Goal: Information Seeking & Learning: Learn about a topic

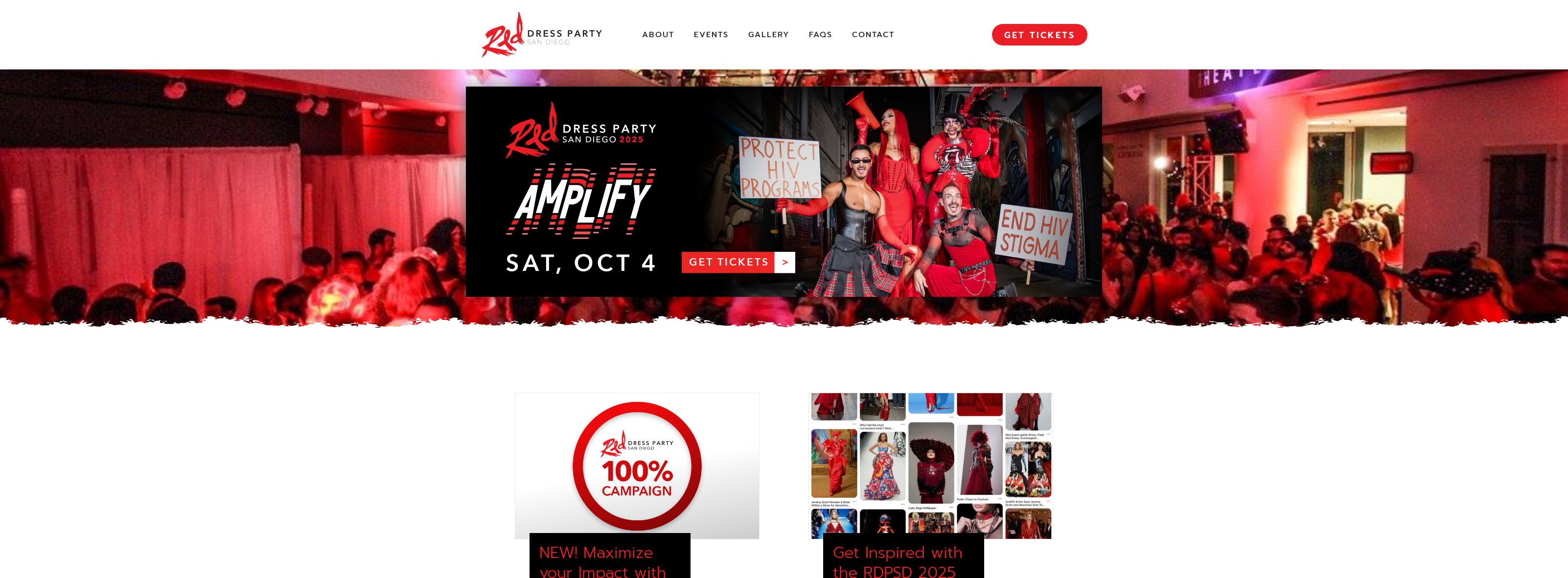
drag, startPoint x: 301, startPoint y: 429, endPoint x: 218, endPoint y: 408, distance: 85.6
drag, startPoint x: 335, startPoint y: 446, endPoint x: 343, endPoint y: 440, distance: 10.0
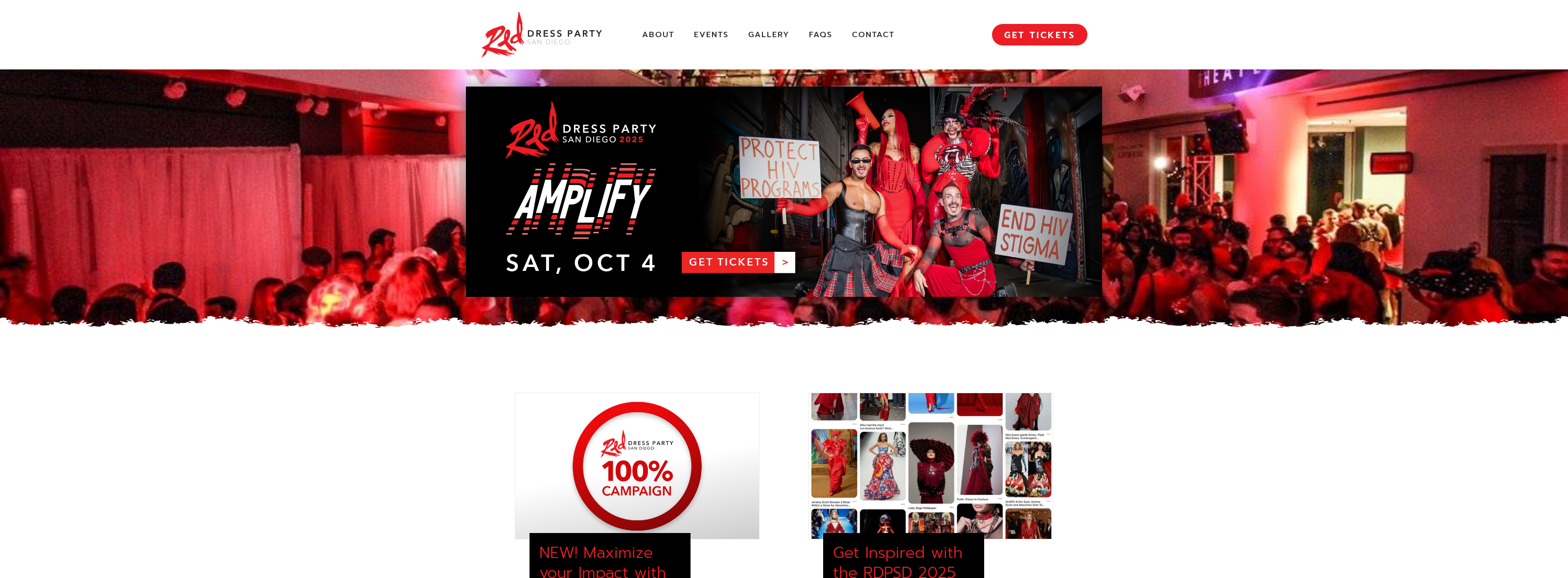
drag, startPoint x: 343, startPoint y: 440, endPoint x: 296, endPoint y: 434, distance: 47.4
drag, startPoint x: 328, startPoint y: 402, endPoint x: 285, endPoint y: 393, distance: 43.9
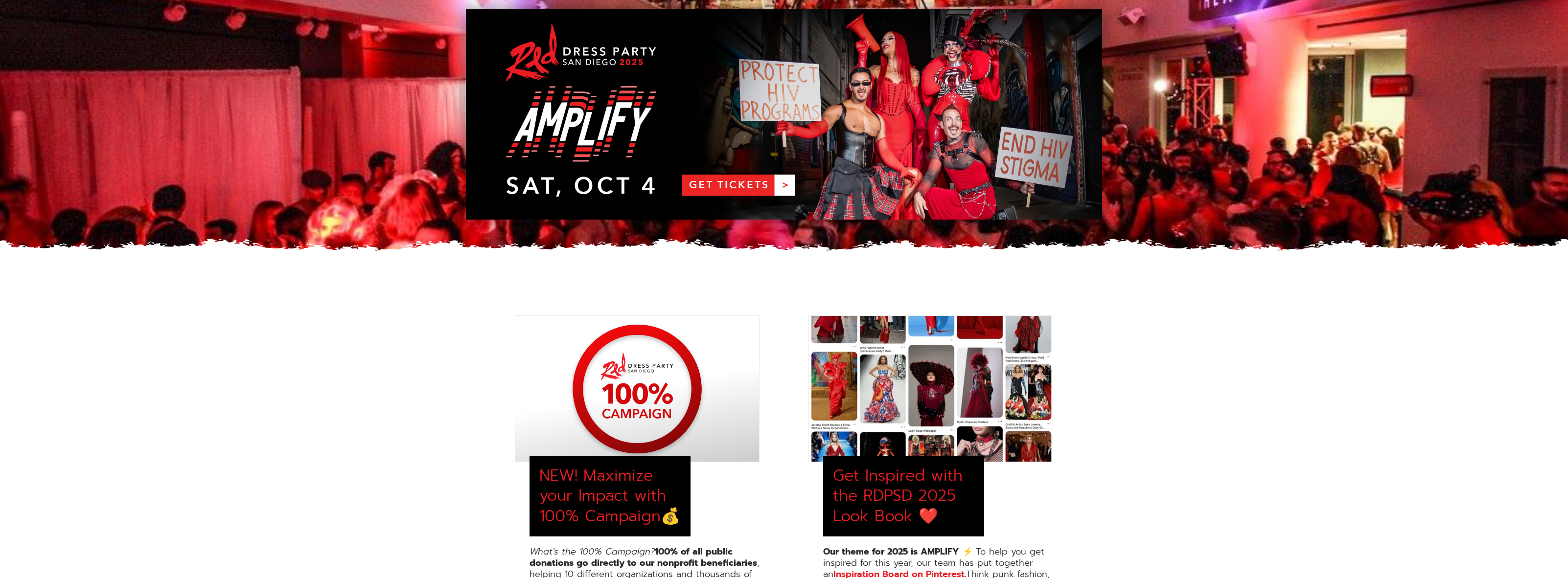
scroll to position [196, 0]
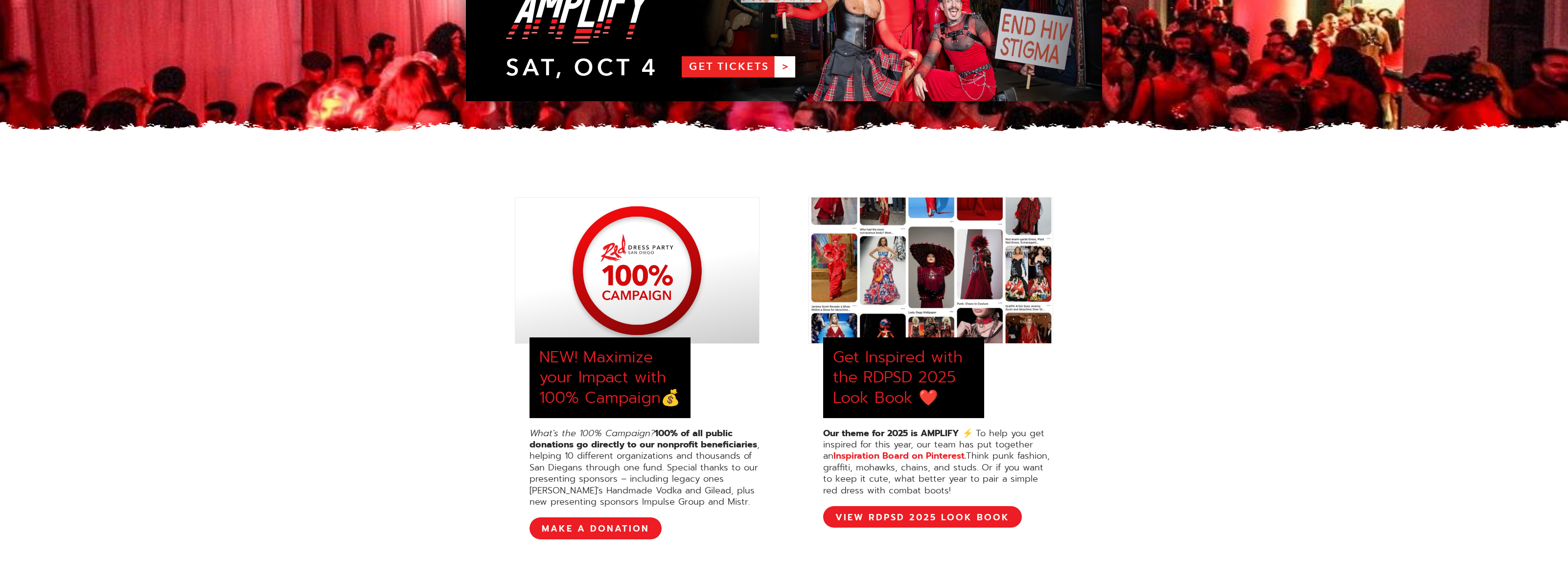
click at [1195, 280] on div "NEW! Maximize your Impact with 100% Campaign💰 What's the 100% Campaign? 100% of…" at bounding box center [784, 403] width 1568 height 509
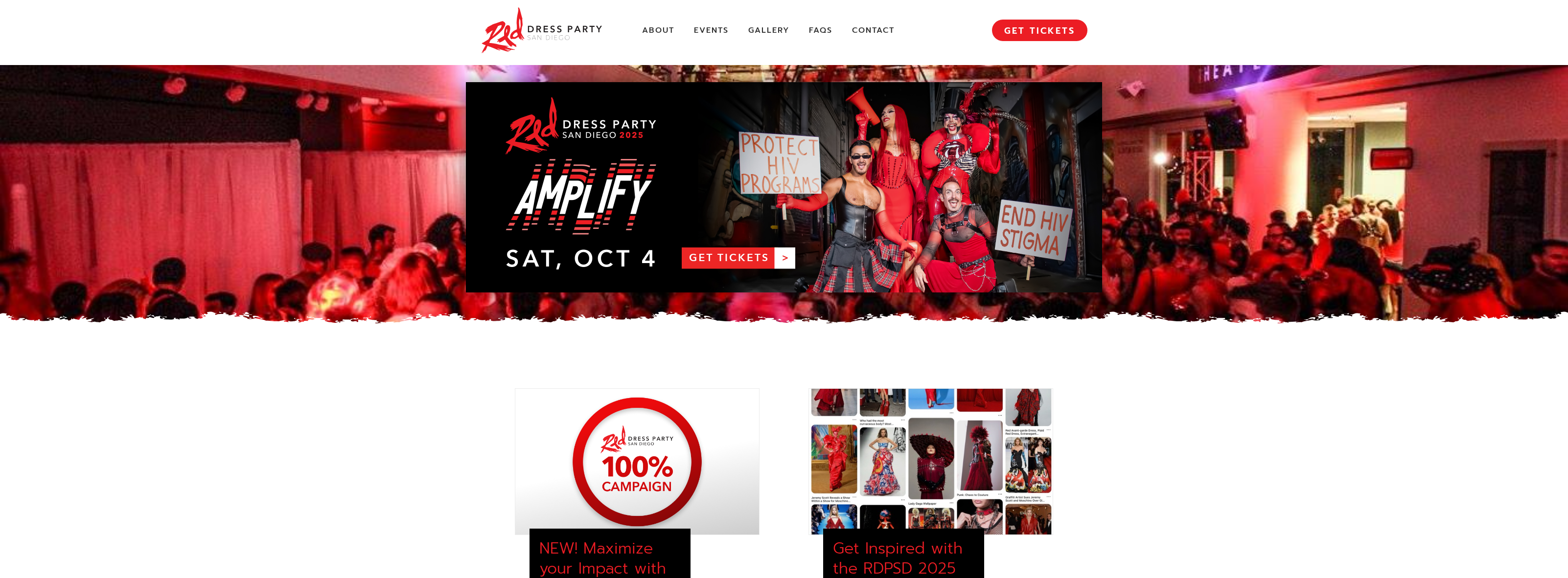
scroll to position [0, 0]
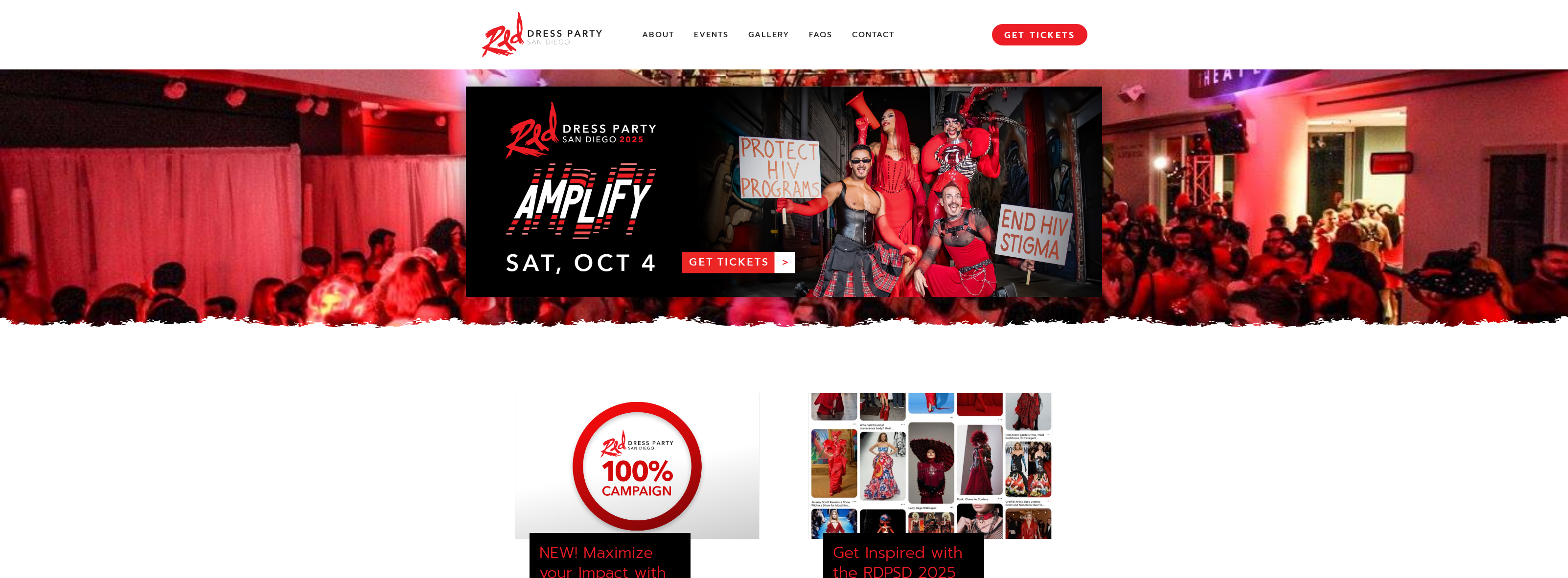
click at [1203, 291] on div "RDPSD 2025 Banner RDPSD 2025 Banner" at bounding box center [784, 200] width 1568 height 262
click at [751, 260] on link "RDPSD 2025 Banner" at bounding box center [783, 192] width 636 height 211
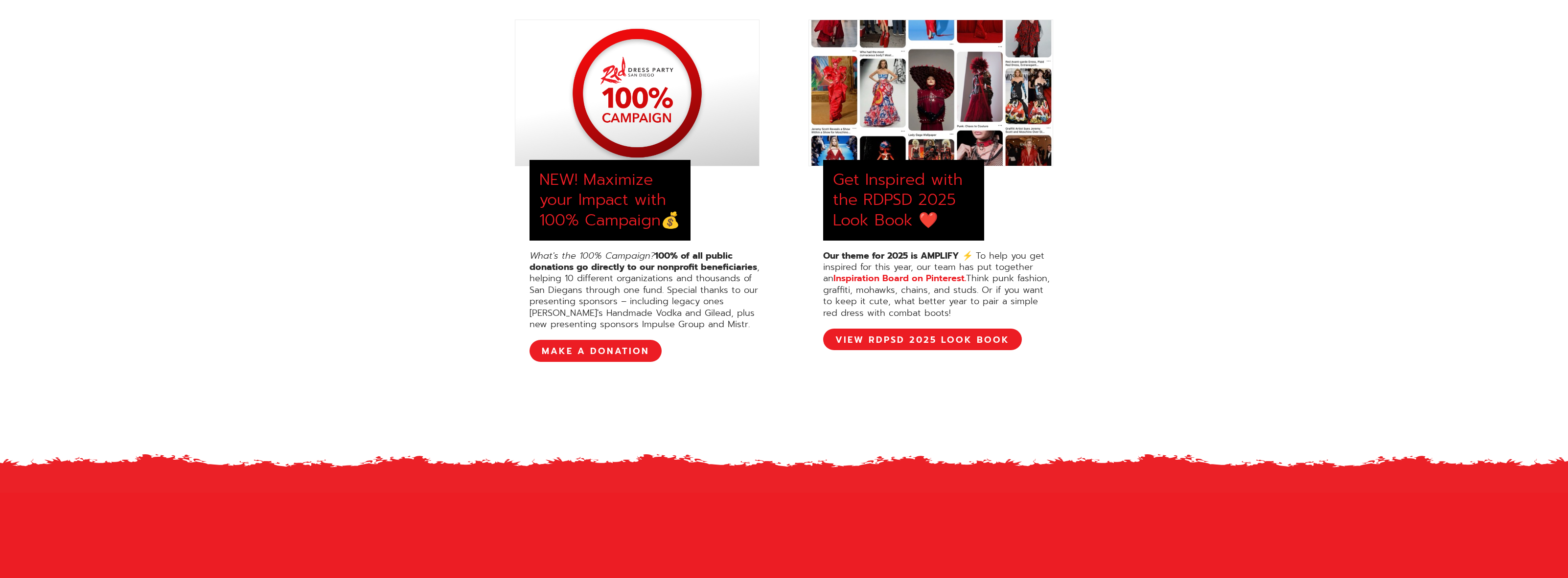
scroll to position [391, 0]
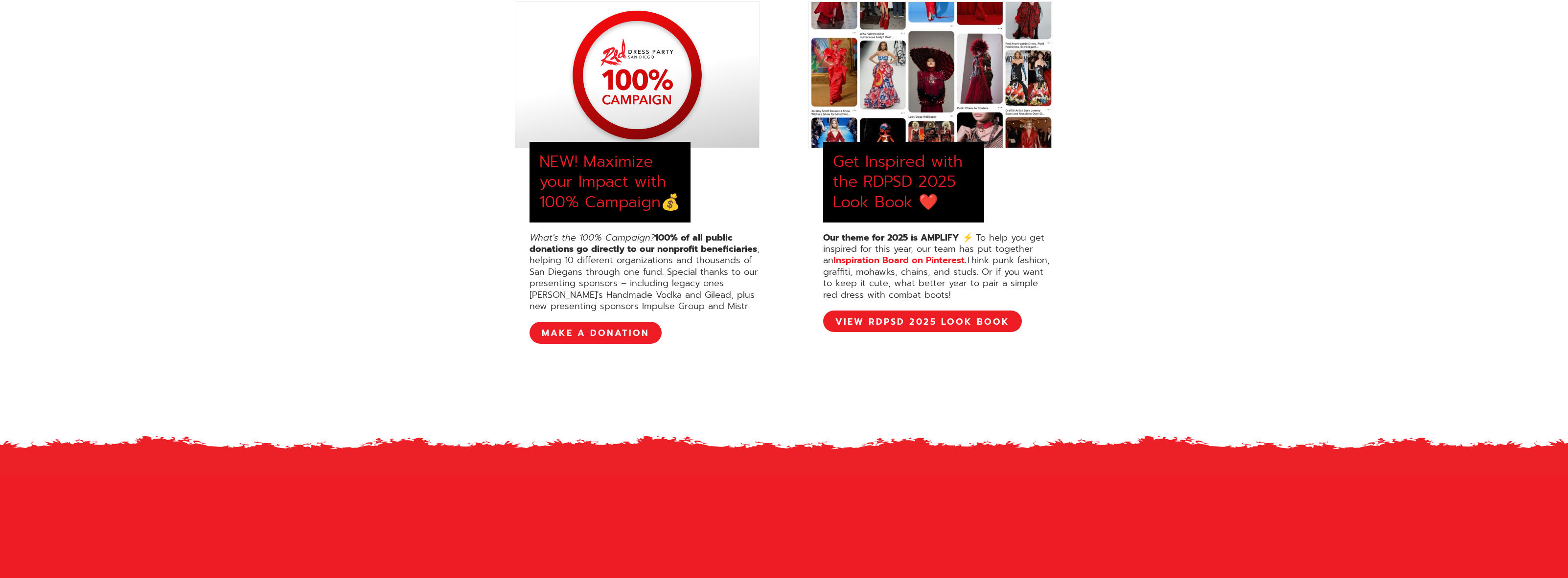
click at [1104, 254] on div "NEW! Maximize your Impact with 100% Campaign💰 What's the 100% Campaign? 100% of…" at bounding box center [784, 207] width 1568 height 509
click at [1120, 223] on div "NEW! Maximize your Impact with 100% Campaign💰 What's the 100% Campaign? 100% of…" at bounding box center [784, 207] width 1568 height 509
click at [1112, 218] on div "NEW! Maximize your Impact with 100% Campaign💰 What's the 100% Campaign? 100% of…" at bounding box center [784, 207] width 1568 height 509
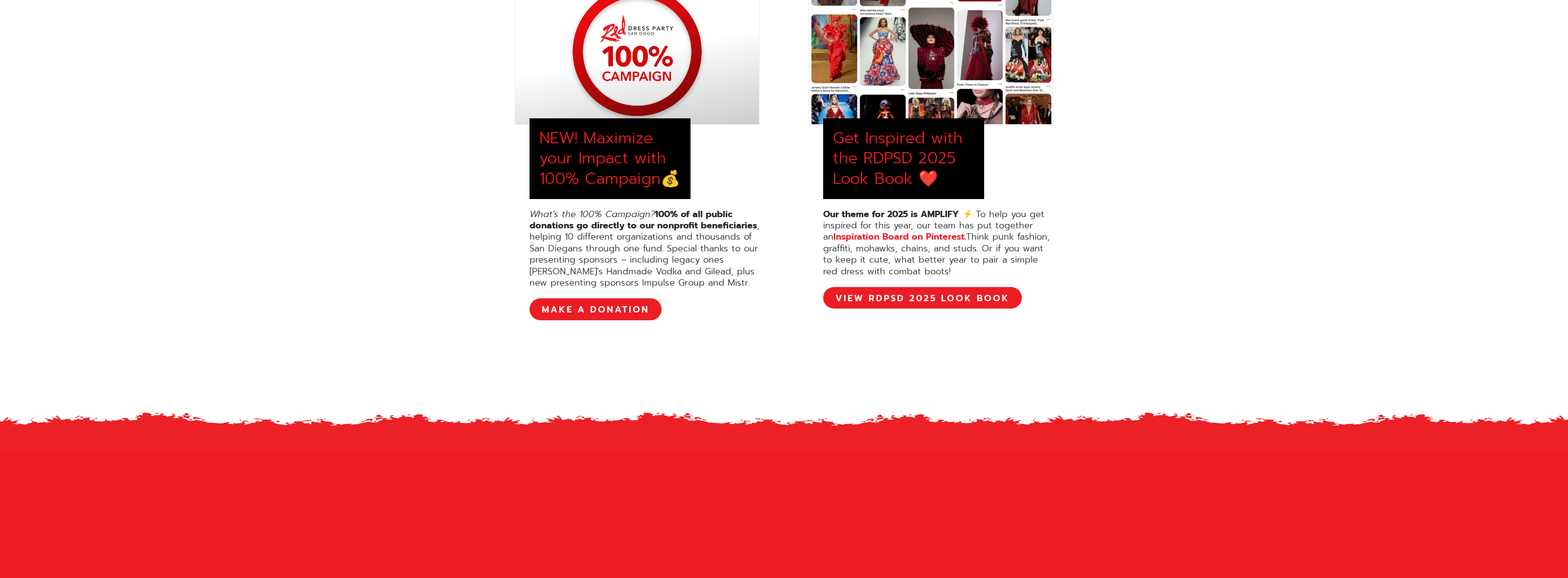
scroll to position [293, 0]
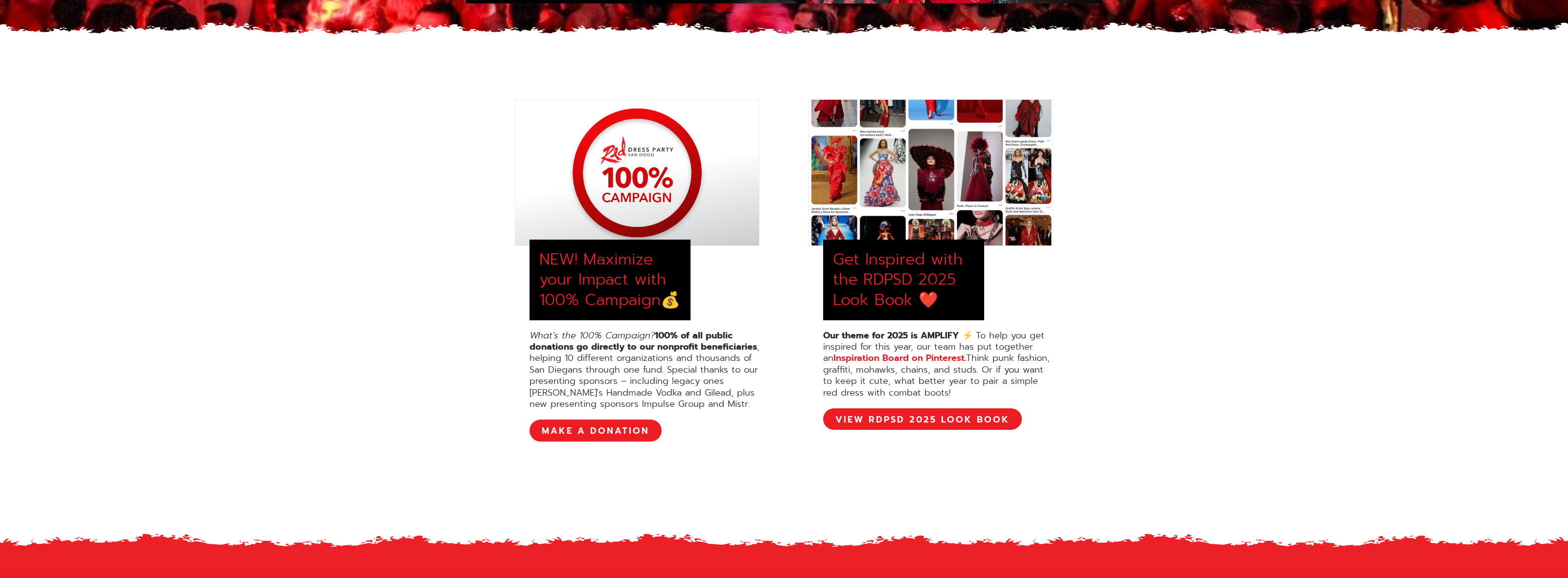
click at [1119, 218] on div "NEW! Maximize your Impact with 100% Campaign💰 What's the 100% Campaign? 100% of…" at bounding box center [784, 305] width 1568 height 509
click at [1153, 162] on div "NEW! Maximize your Impact with 100% Campaign💰 What's the 100% Campaign? 100% of…" at bounding box center [784, 305] width 1568 height 509
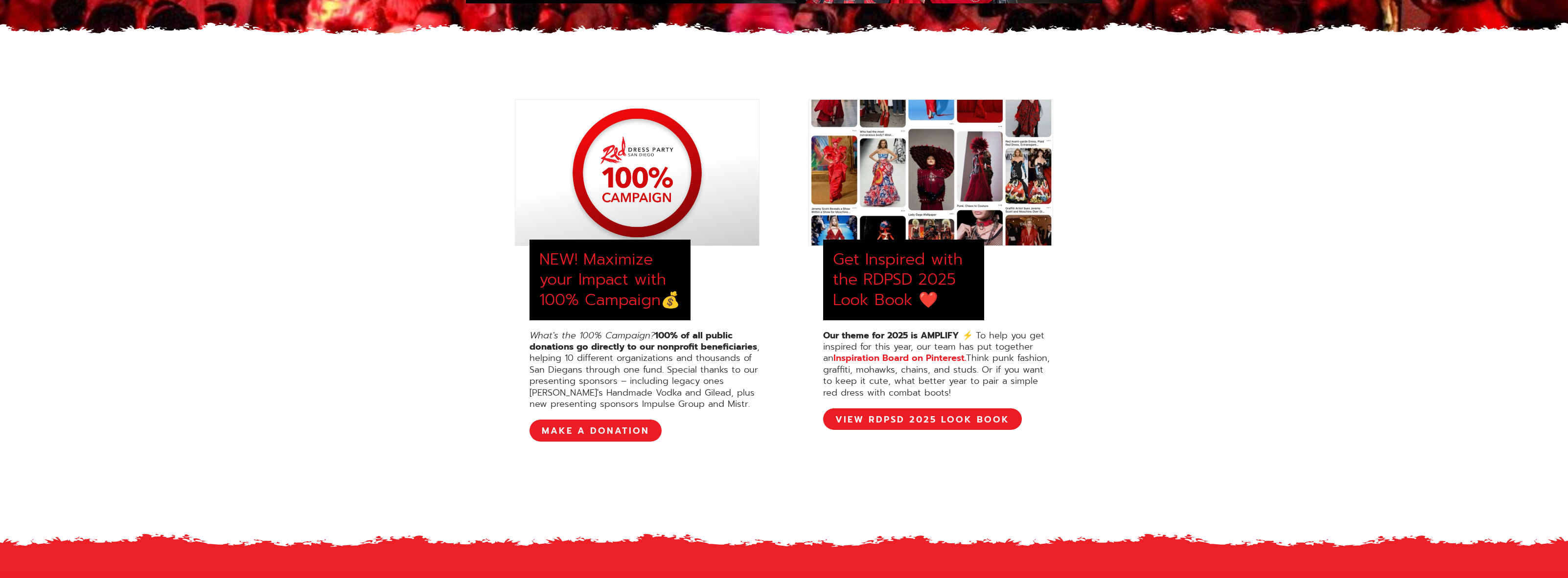
click at [1155, 164] on div "NEW! Maximize your Impact with 100% Campaign💰 What's the 100% Campaign? 100% of…" at bounding box center [784, 305] width 1568 height 509
drag, startPoint x: 1215, startPoint y: 232, endPoint x: 1139, endPoint y: 228, distance: 76.1
click at [1139, 228] on div "NEW! Maximize your Impact with 100% Campaign💰 What's the 100% Campaign? 100% of…" at bounding box center [784, 305] width 1568 height 509
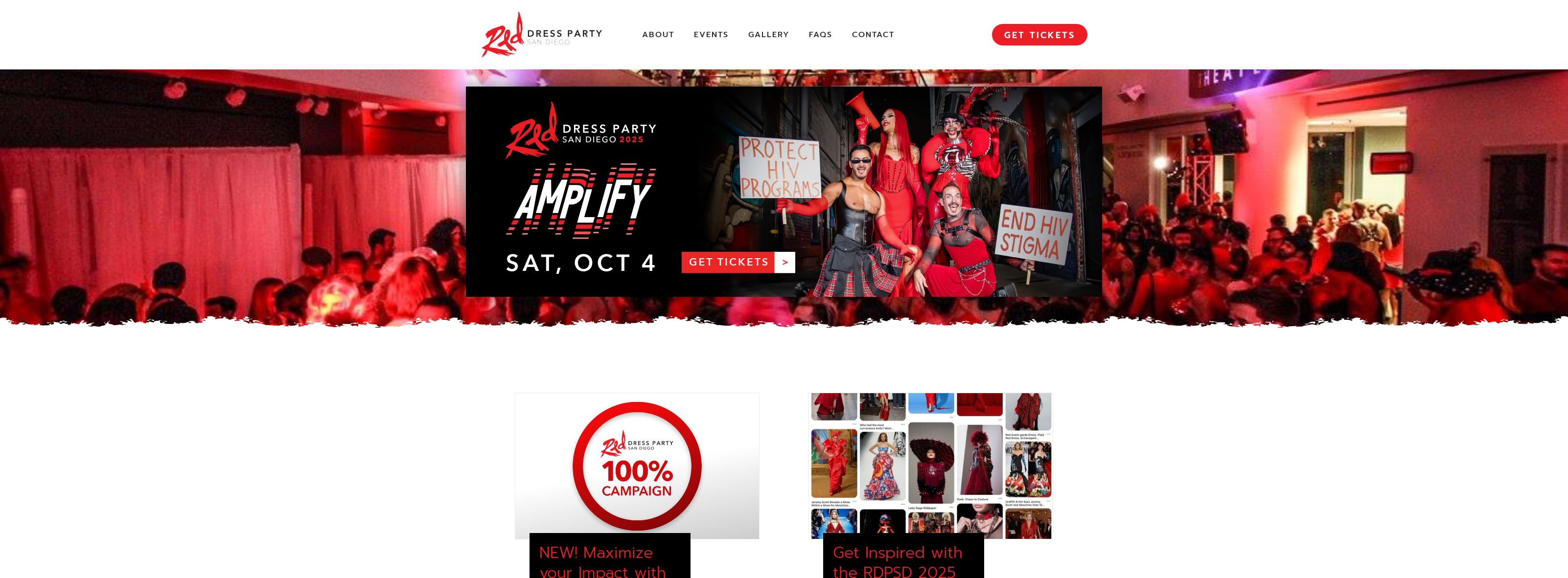
click at [676, 41] on div "About Events Gallery FAQs Contact MENU GET TICKETS" at bounding box center [784, 35] width 607 height 69
click at [669, 36] on link "About" at bounding box center [658, 35] width 32 height 10
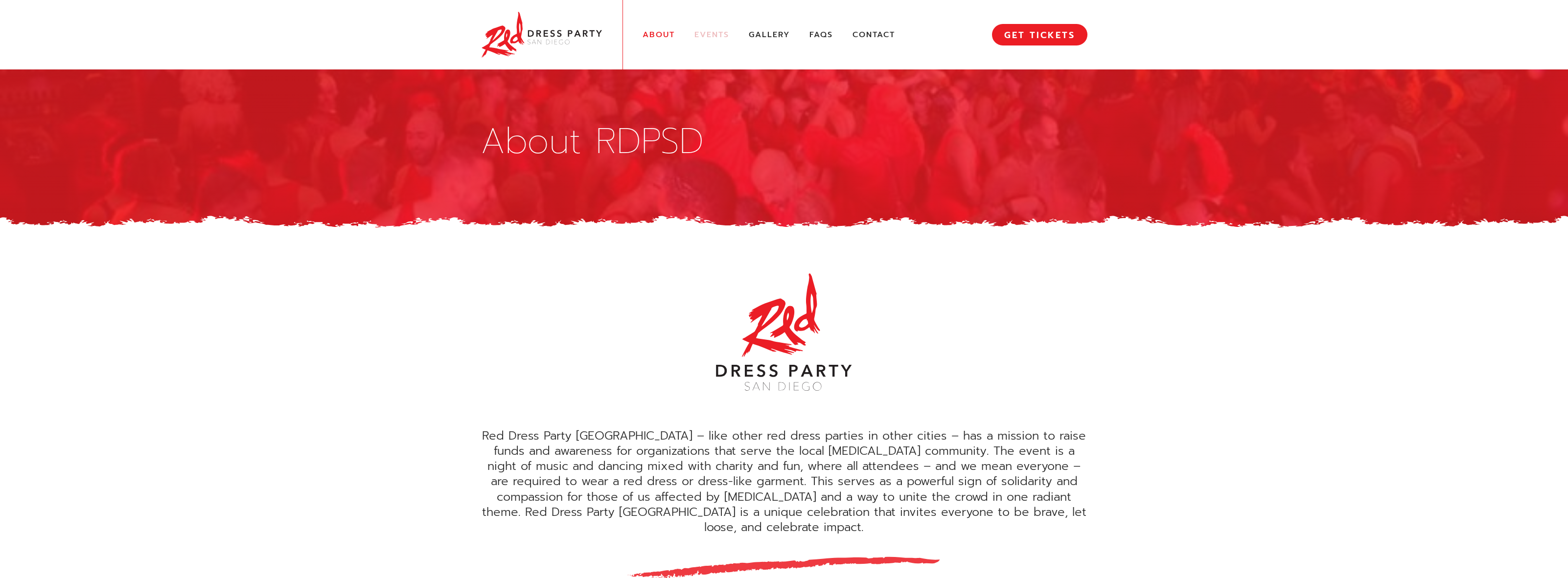
click at [715, 31] on link "Events" at bounding box center [712, 35] width 35 height 10
click at [713, 43] on div "About Events Gallery FAQs Contact MENU GET TICKETS" at bounding box center [784, 35] width 607 height 69
click at [709, 33] on link "Events" at bounding box center [712, 35] width 35 height 10
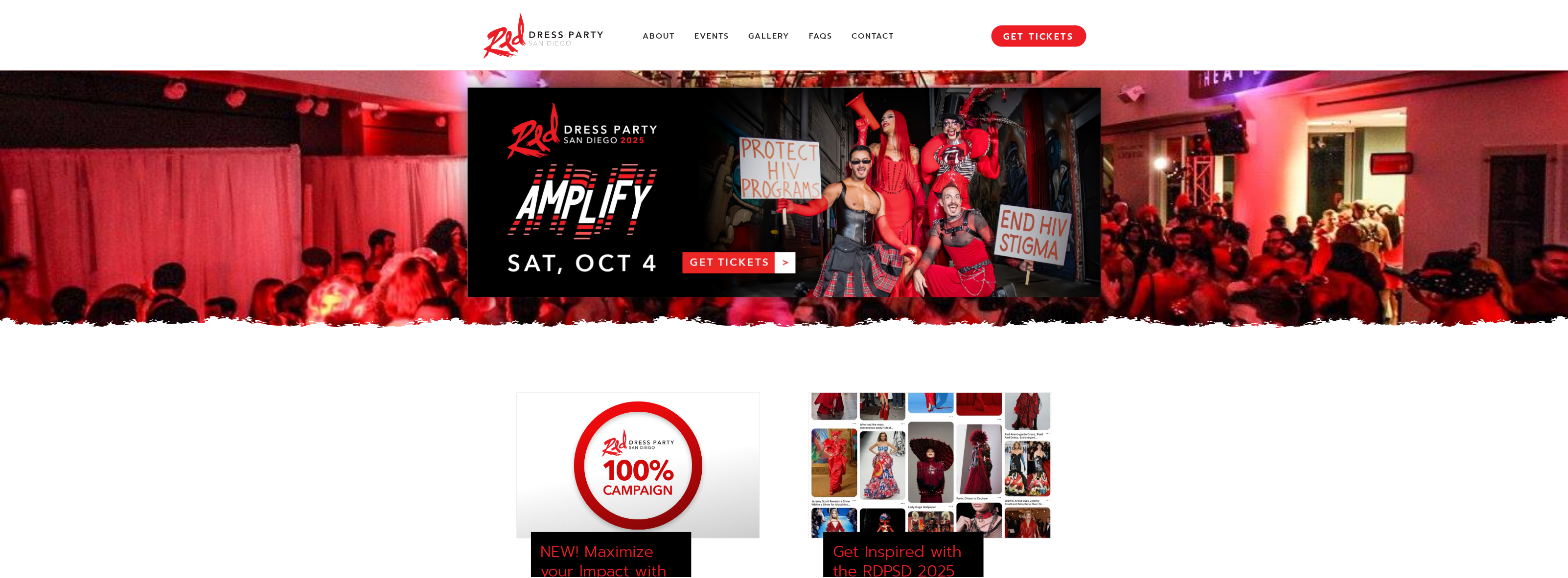
scroll to position [1373, 0]
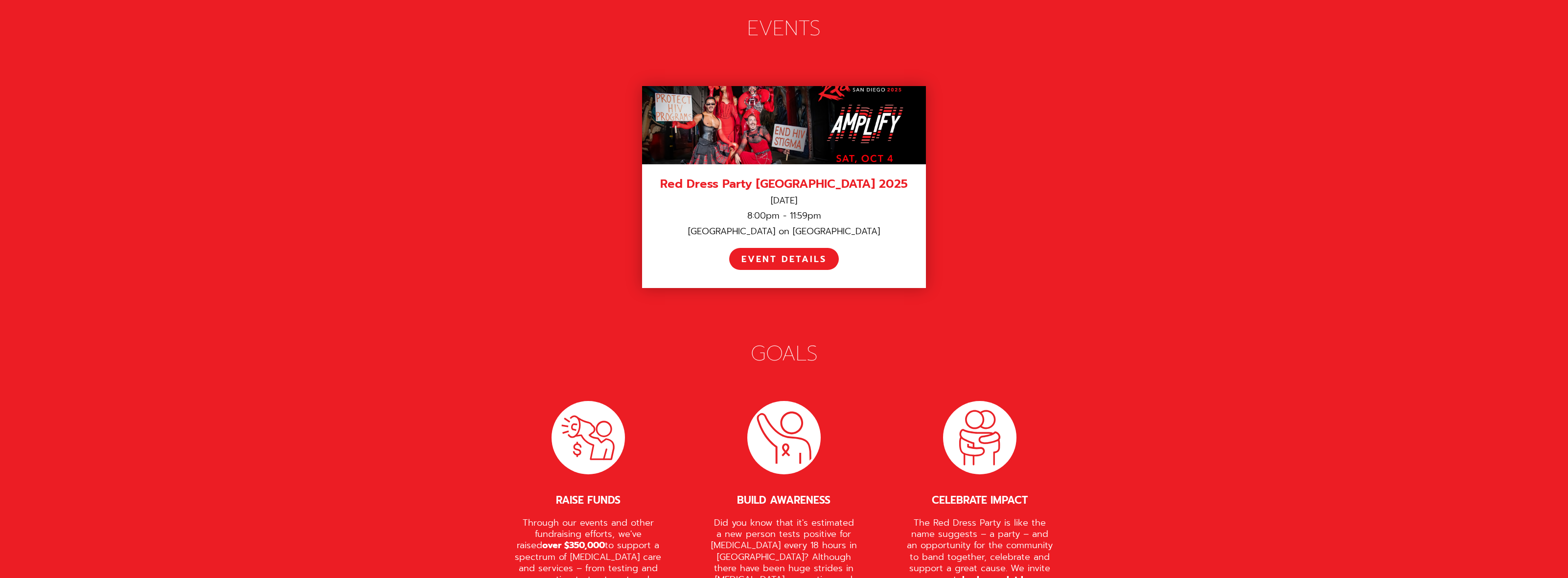
click at [1040, 160] on div "Red Dress Party [GEOGRAPHIC_DATA] 2025 [DATE] 8:00pm - 11:59pm [GEOGRAPHIC_DATA…" at bounding box center [784, 187] width 607 height 221
drag, startPoint x: 1040, startPoint y: 160, endPoint x: 1007, endPoint y: 128, distance: 46.0
click at [1010, 128] on div "Red Dress Party [GEOGRAPHIC_DATA] 2025 [DATE] 8:00pm - 11:59pm [GEOGRAPHIC_DATA…" at bounding box center [784, 187] width 607 height 221
click at [1104, 98] on div "Red Dress Party San Diego is a whimsical fundraising event where everyone is en…" at bounding box center [784, 338] width 1568 height 1704
drag, startPoint x: 1103, startPoint y: 99, endPoint x: 1010, endPoint y: 91, distance: 93.3
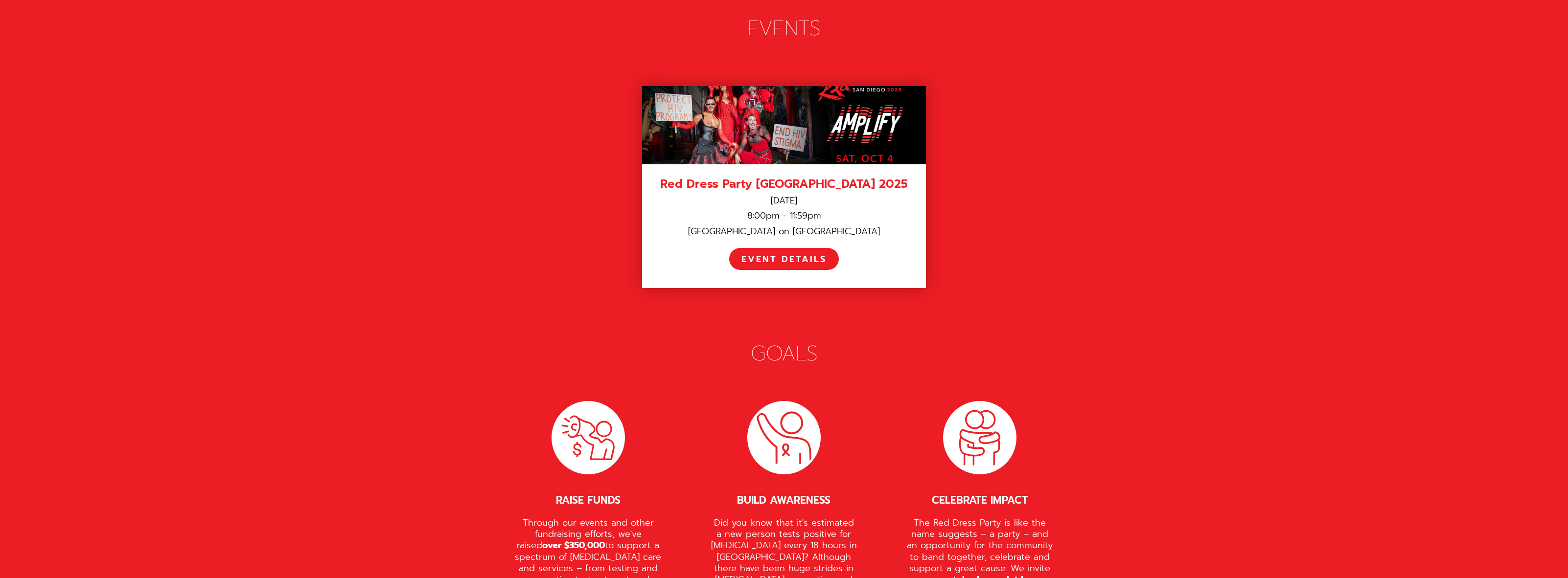
click at [1010, 91] on div "Red Dress Party San Diego 2025 October 4, 2025 8:00pm - 11:59pm Port Pavilion o…" at bounding box center [784, 187] width 607 height 221
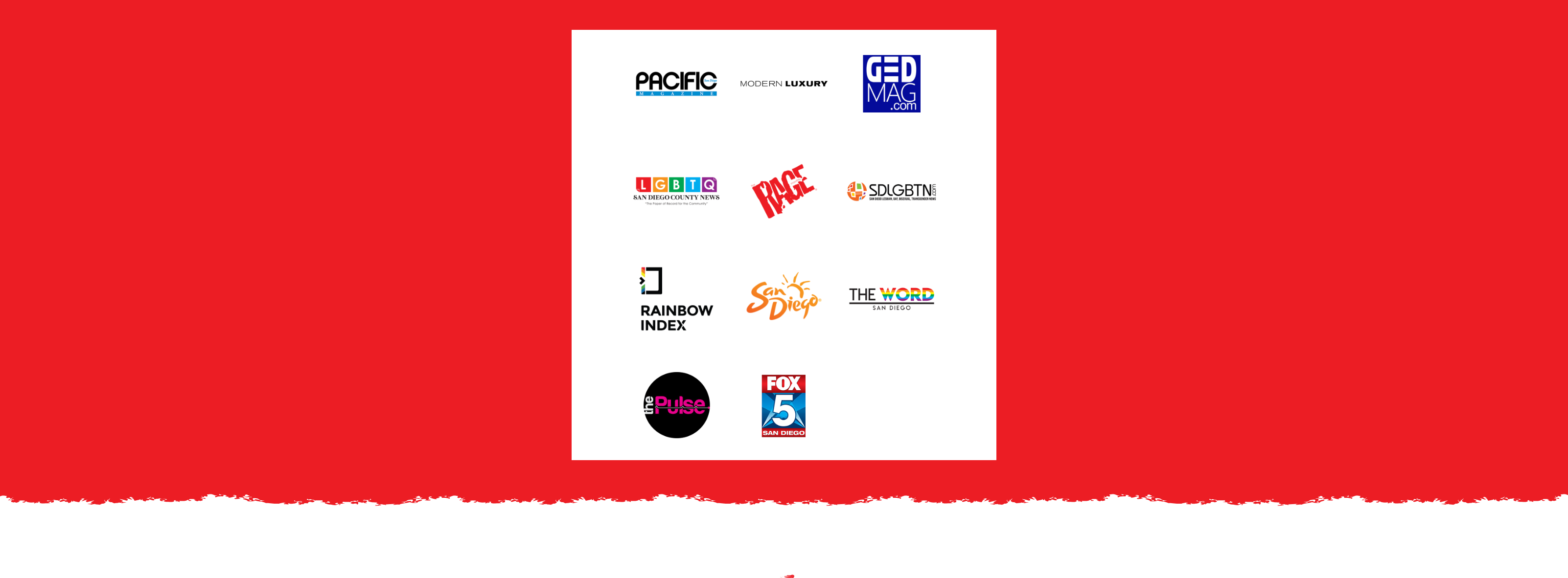
scroll to position [2253, 0]
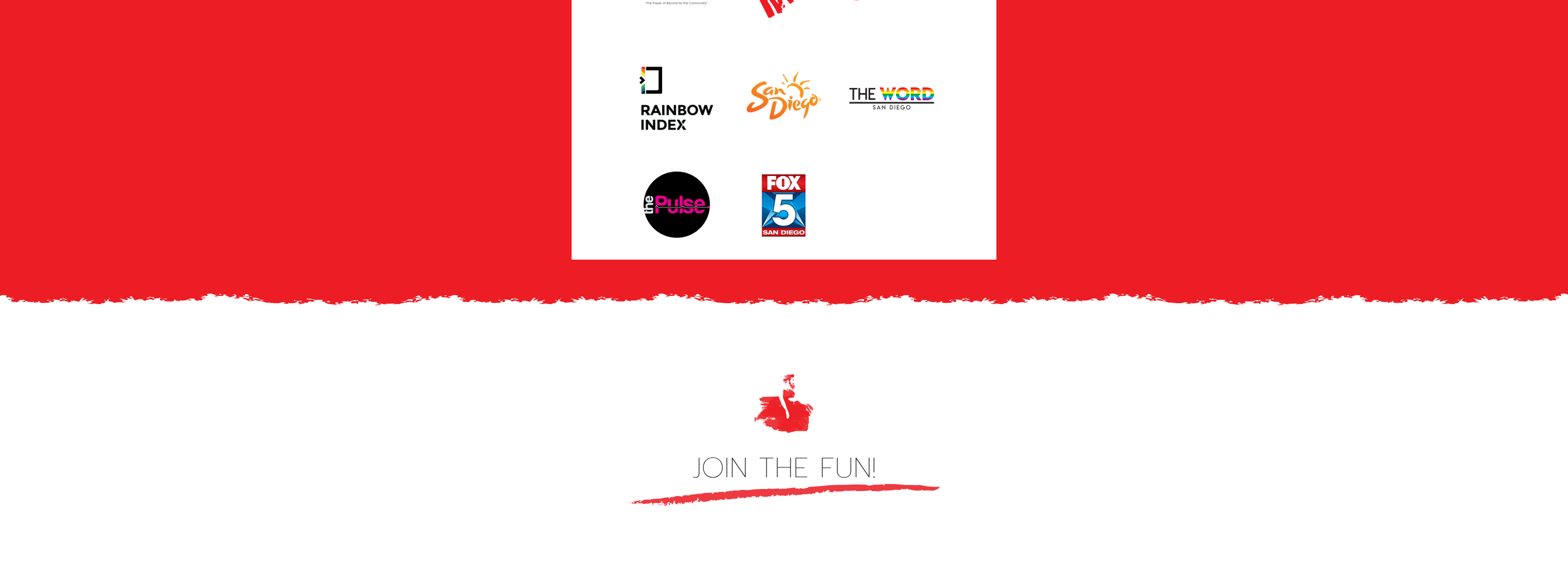
click at [791, 391] on img at bounding box center [784, 403] width 66 height 66
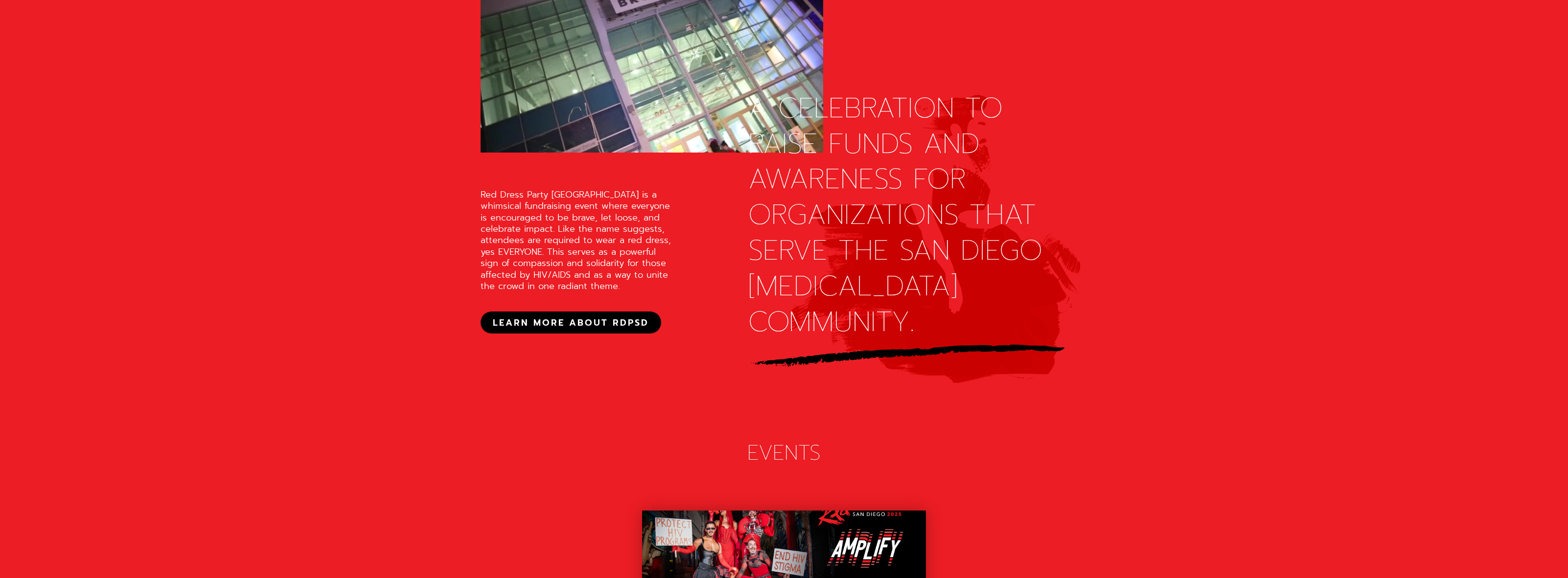
scroll to position [835, 0]
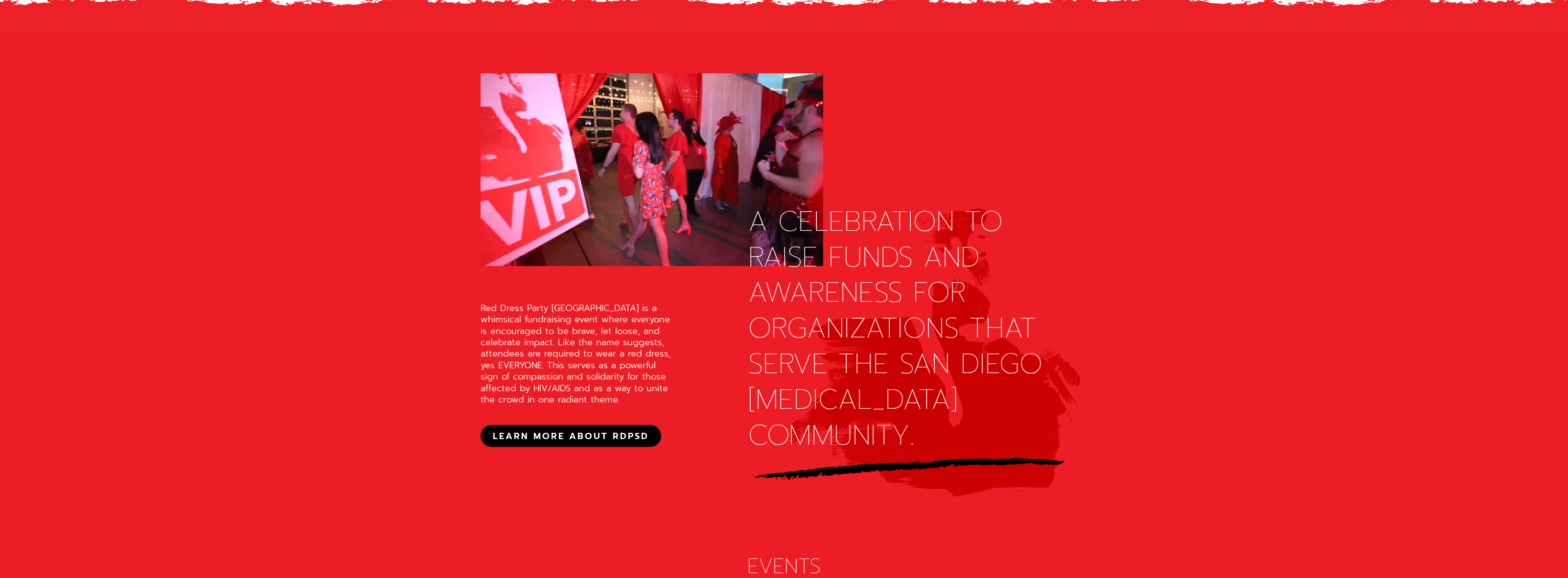
drag, startPoint x: 414, startPoint y: 174, endPoint x: 432, endPoint y: 167, distance: 19.3
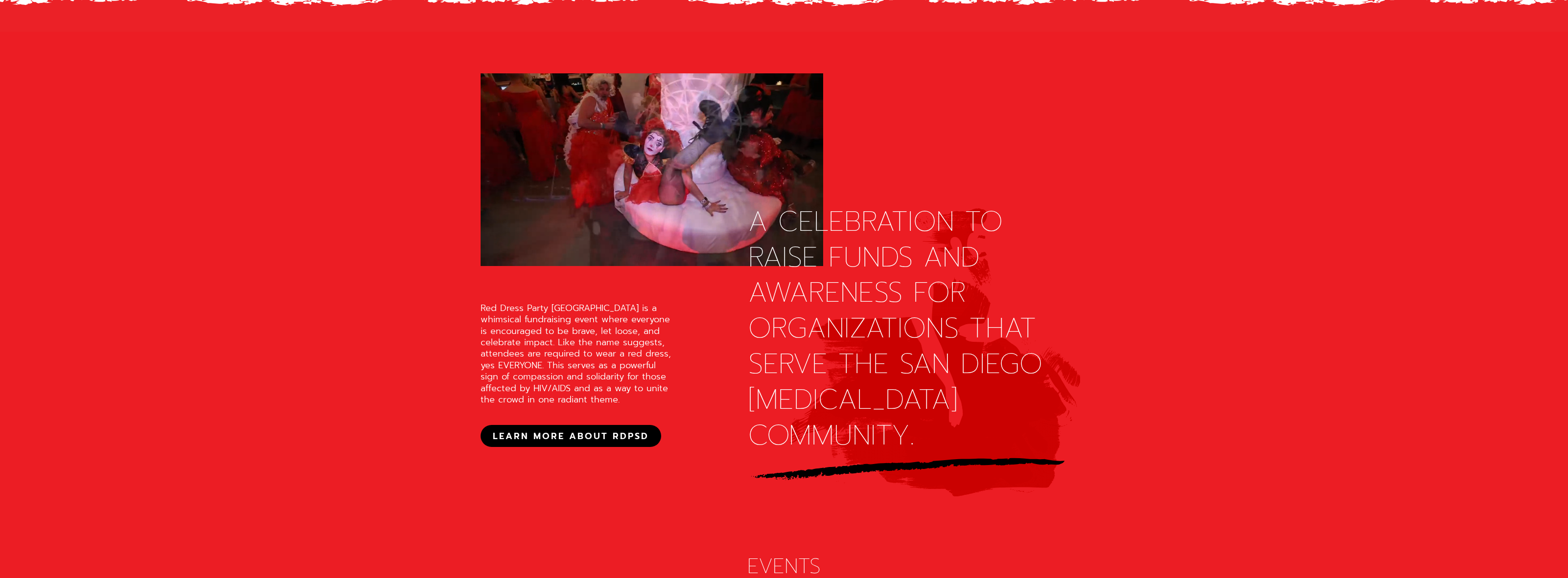
drag, startPoint x: 432, startPoint y: 167, endPoint x: 396, endPoint y: 167, distance: 36.0
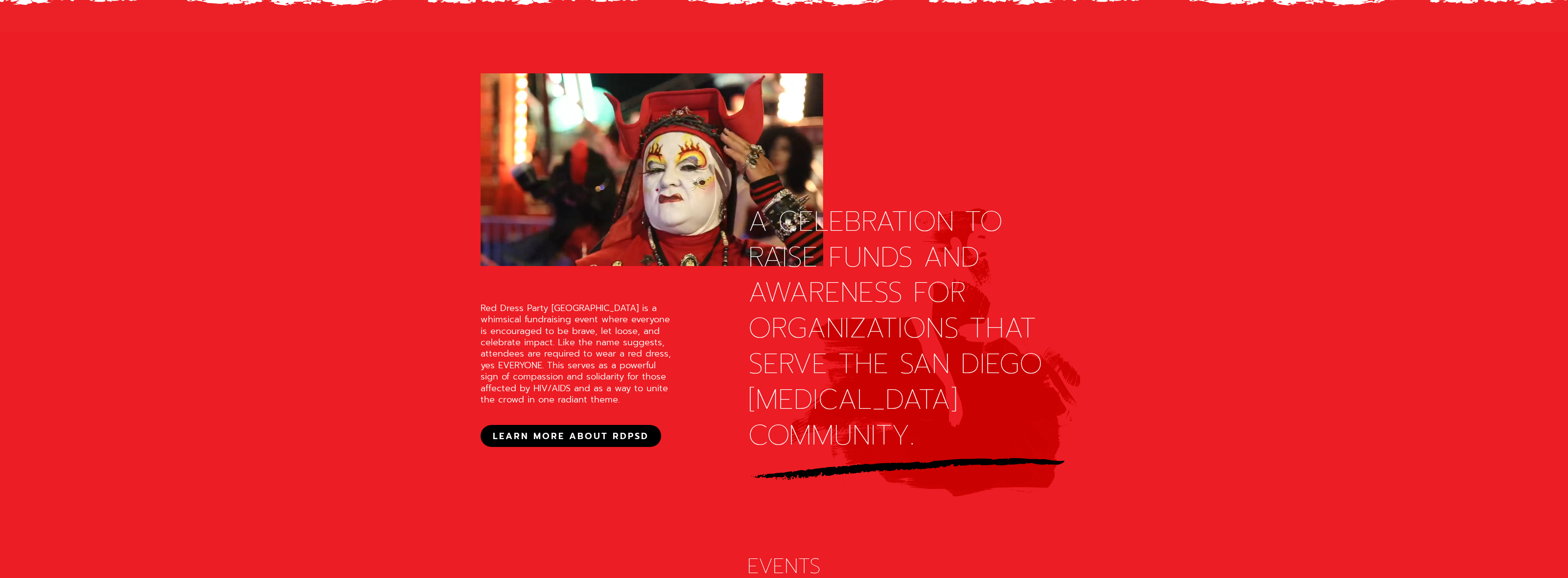
drag, startPoint x: 236, startPoint y: 136, endPoint x: 216, endPoint y: 131, distance: 20.6
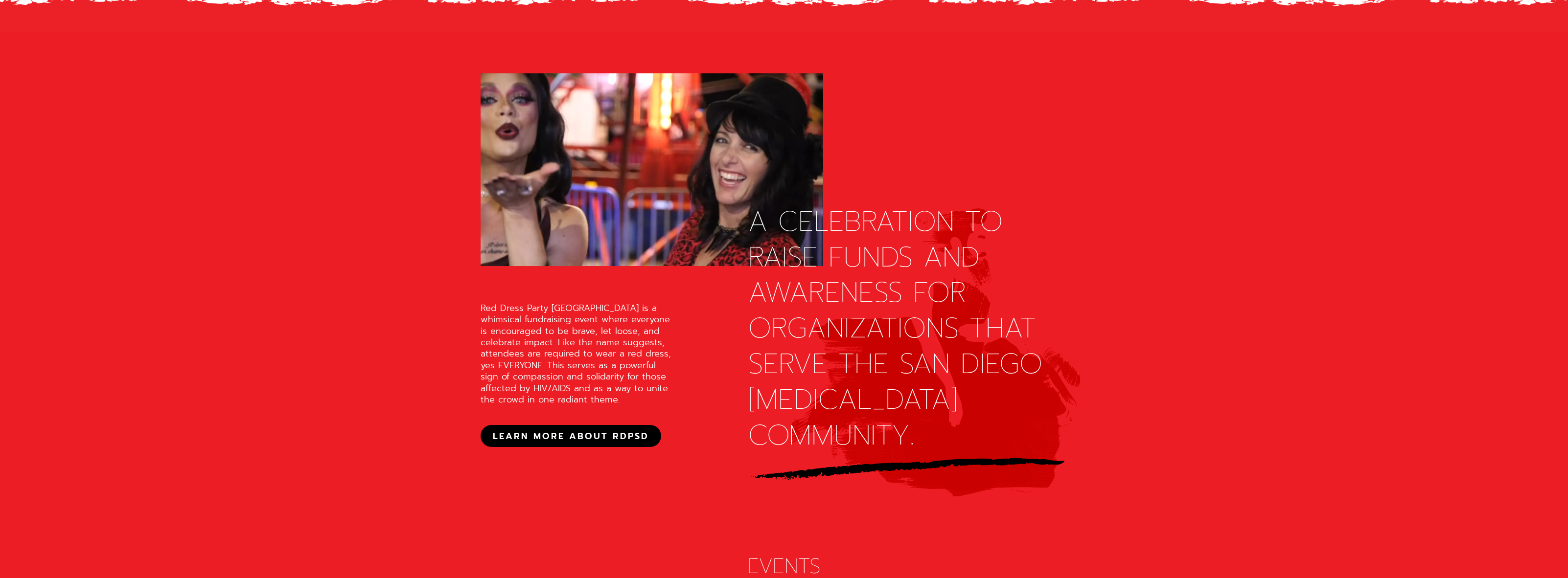
drag, startPoint x: 377, startPoint y: 147, endPoint x: 286, endPoint y: 138, distance: 91.4
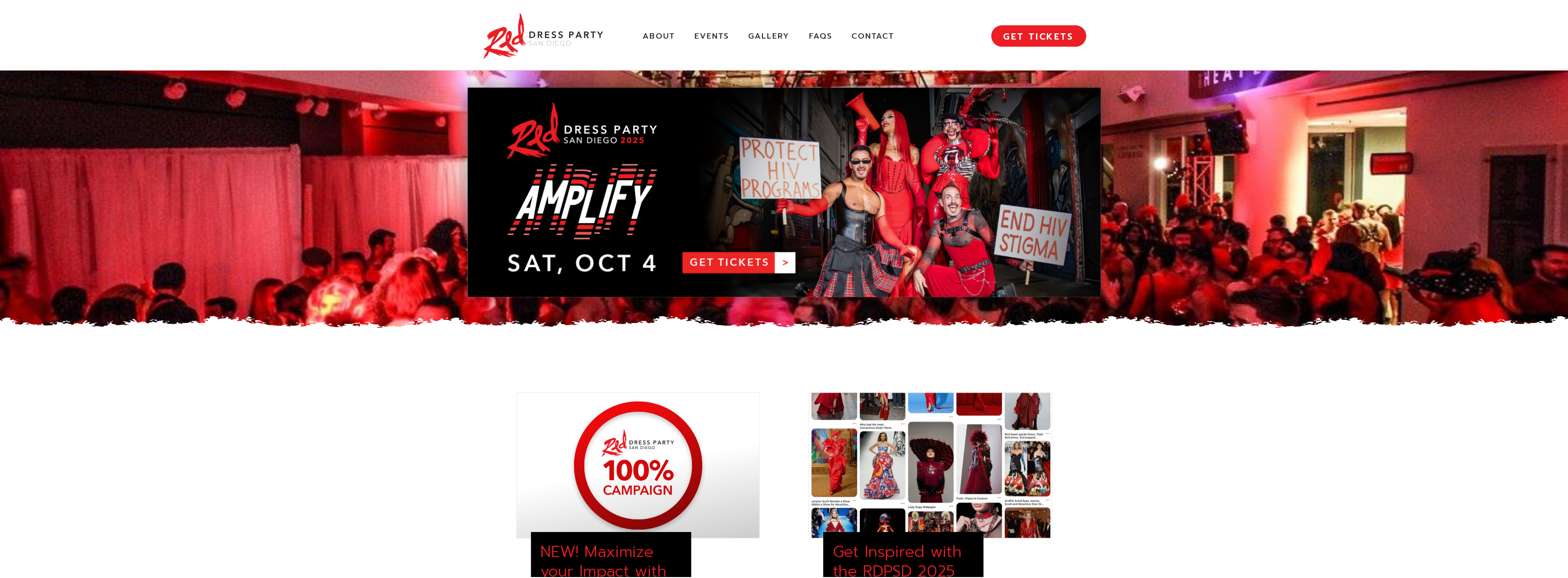
scroll to position [1373, 0]
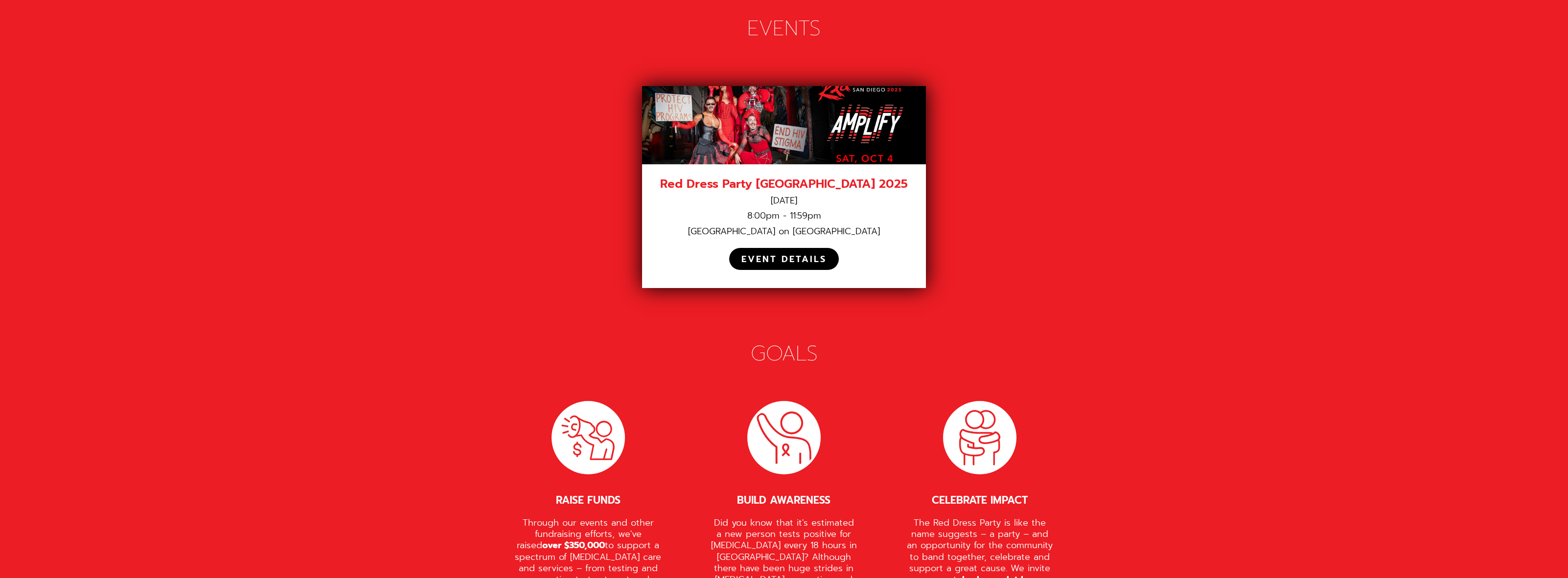
click at [808, 248] on div "EVENT DETAILS" at bounding box center [784, 259] width 110 height 21
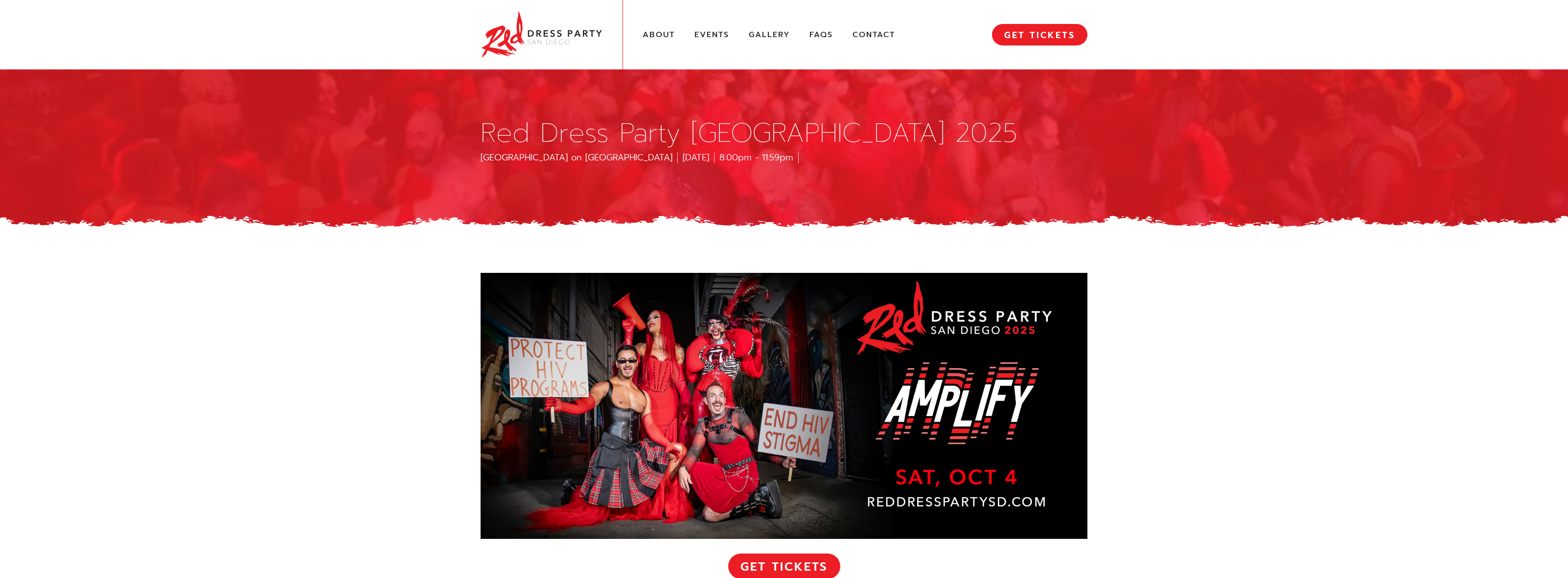
click at [820, 229] on div at bounding box center [784, 231] width 1568 height 39
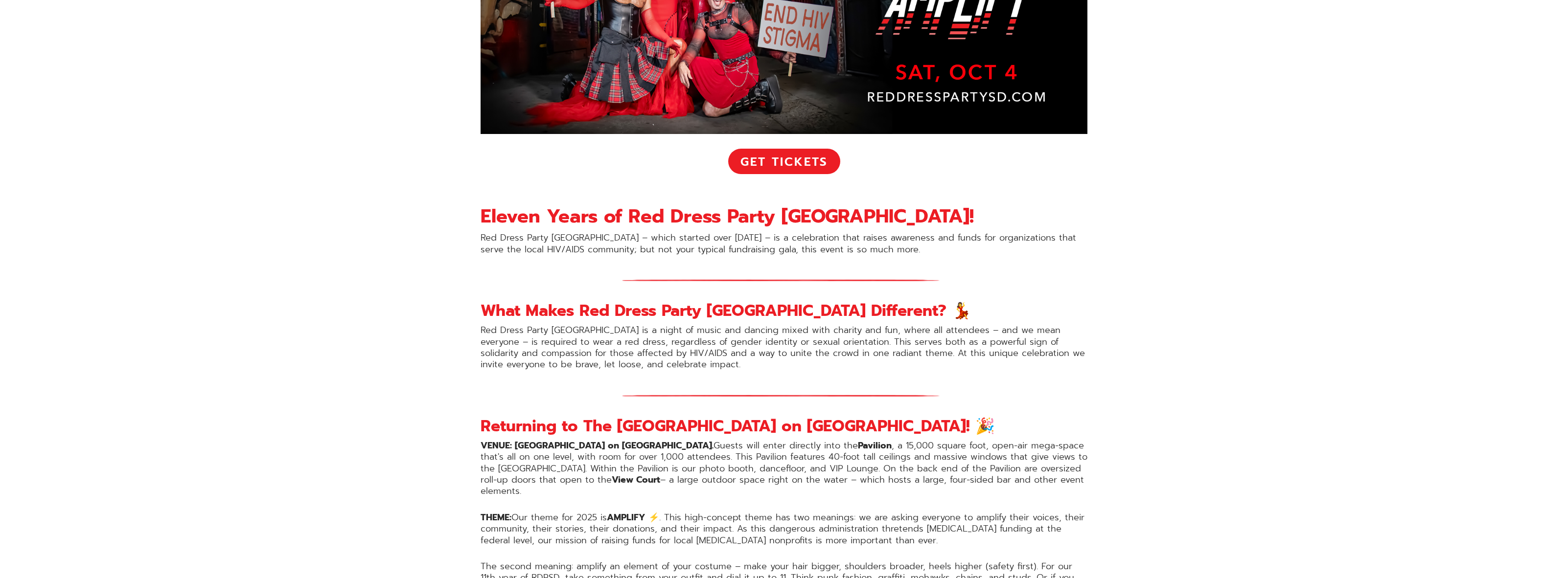
scroll to position [440, 0]
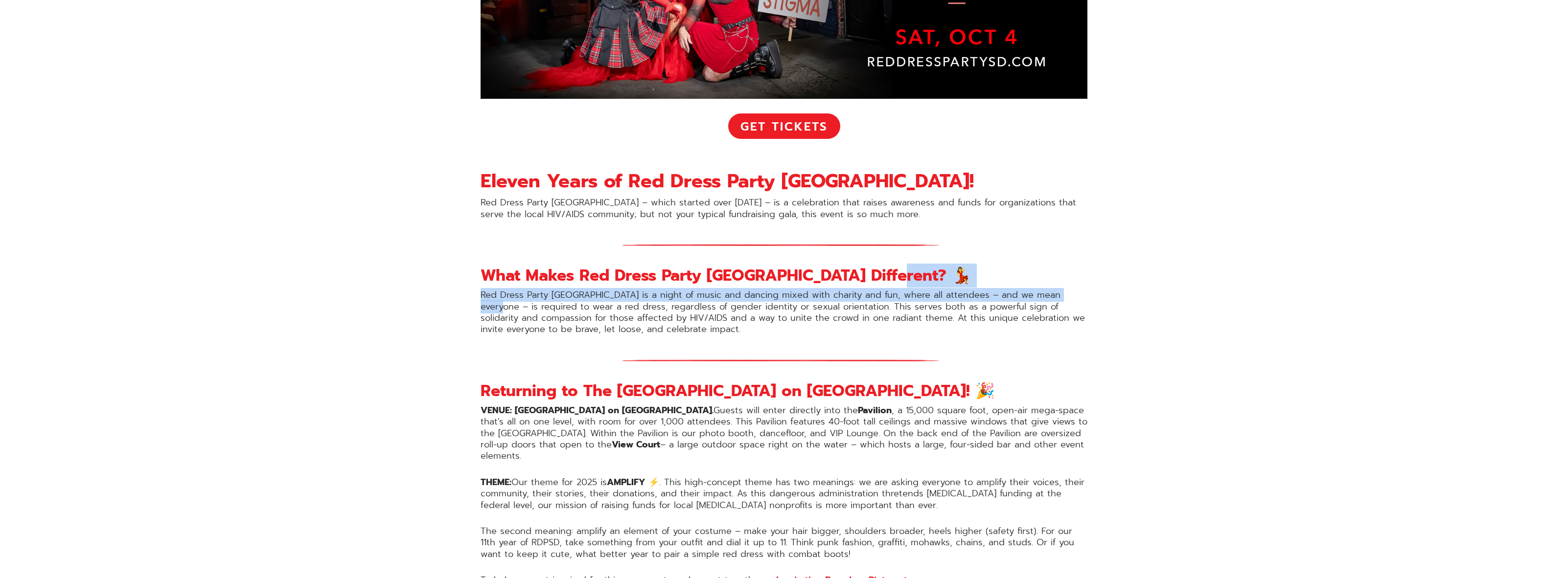
drag, startPoint x: 1179, startPoint y: 288, endPoint x: 1185, endPoint y: 284, distance: 7.2
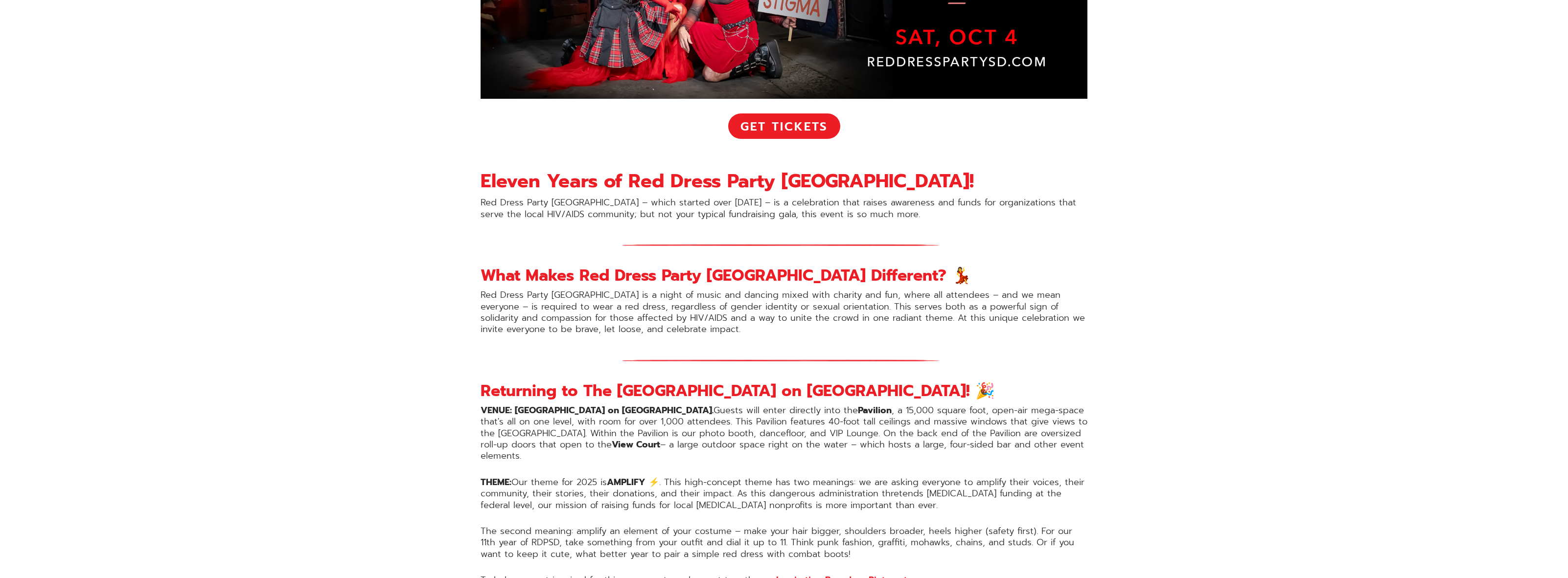
drag, startPoint x: 1185, startPoint y: 284, endPoint x: 1143, endPoint y: 245, distance: 57.3
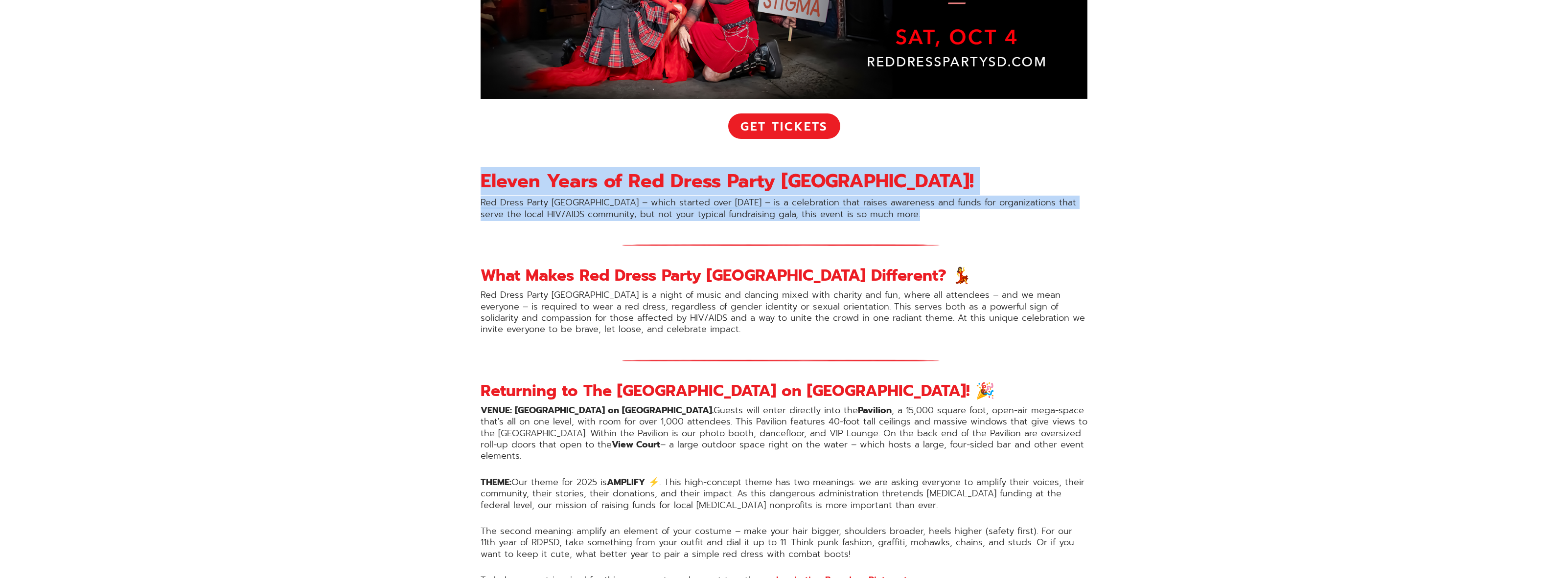
drag, startPoint x: 1151, startPoint y: 209, endPoint x: 1149, endPoint y: 153, distance: 56.0
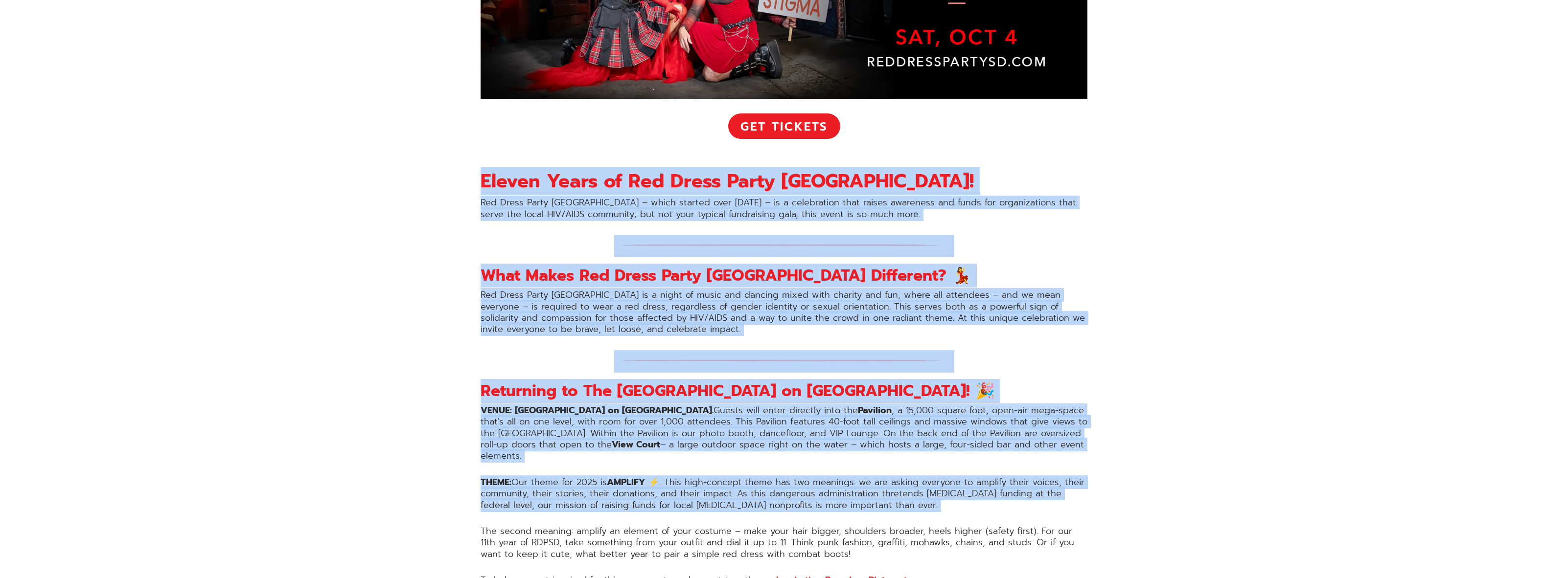
drag, startPoint x: 1149, startPoint y: 153, endPoint x: 1317, endPoint y: 461, distance: 350.8
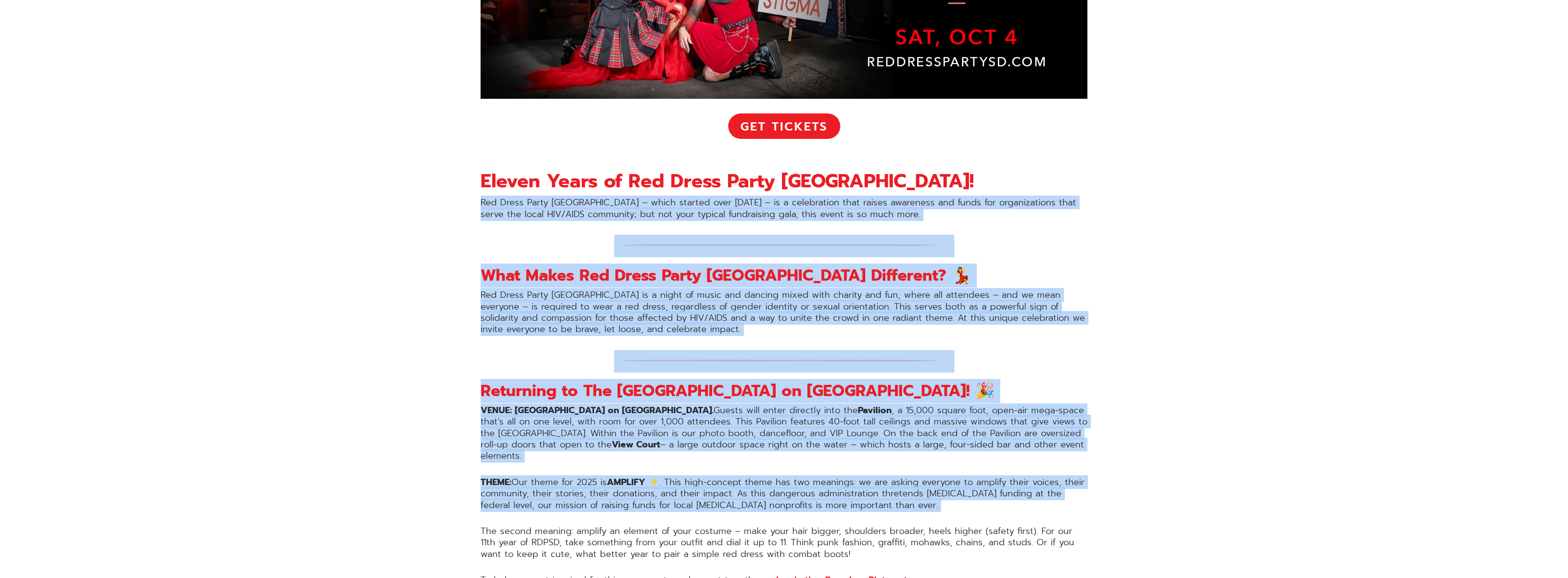
drag, startPoint x: 1317, startPoint y: 461, endPoint x: 392, endPoint y: 184, distance: 965.6
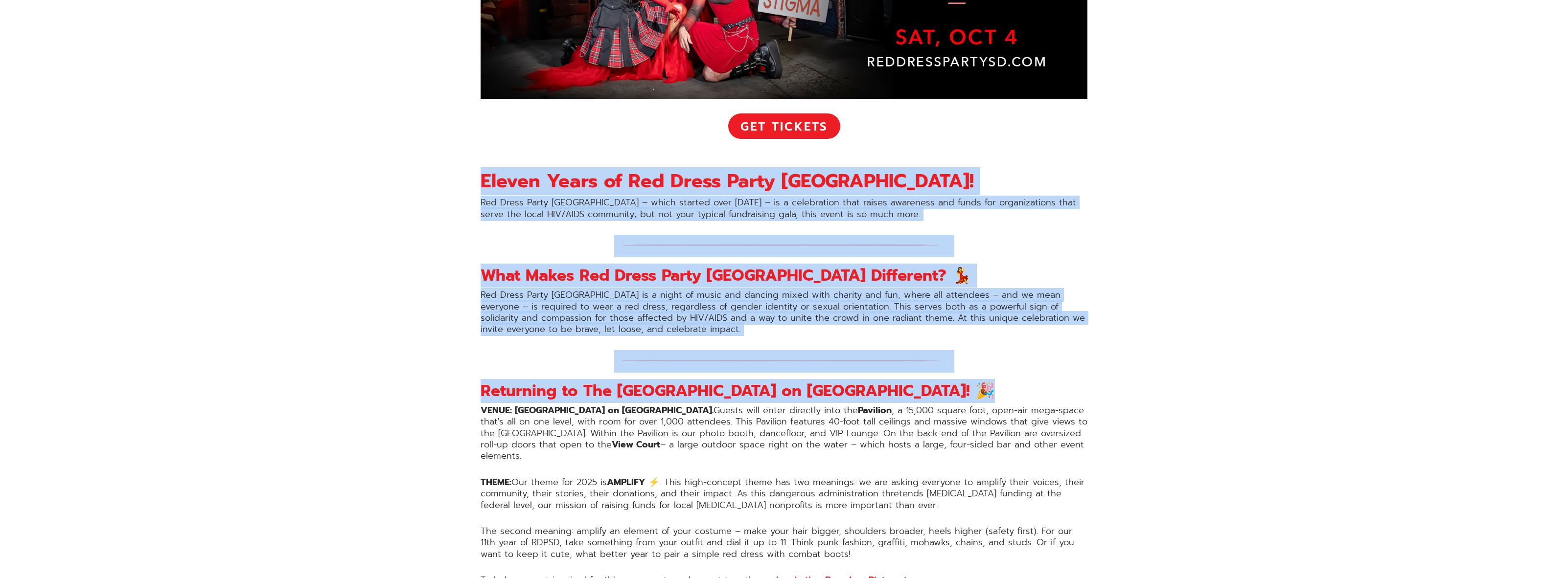
drag, startPoint x: 387, startPoint y: 177, endPoint x: 1242, endPoint y: 384, distance: 879.7
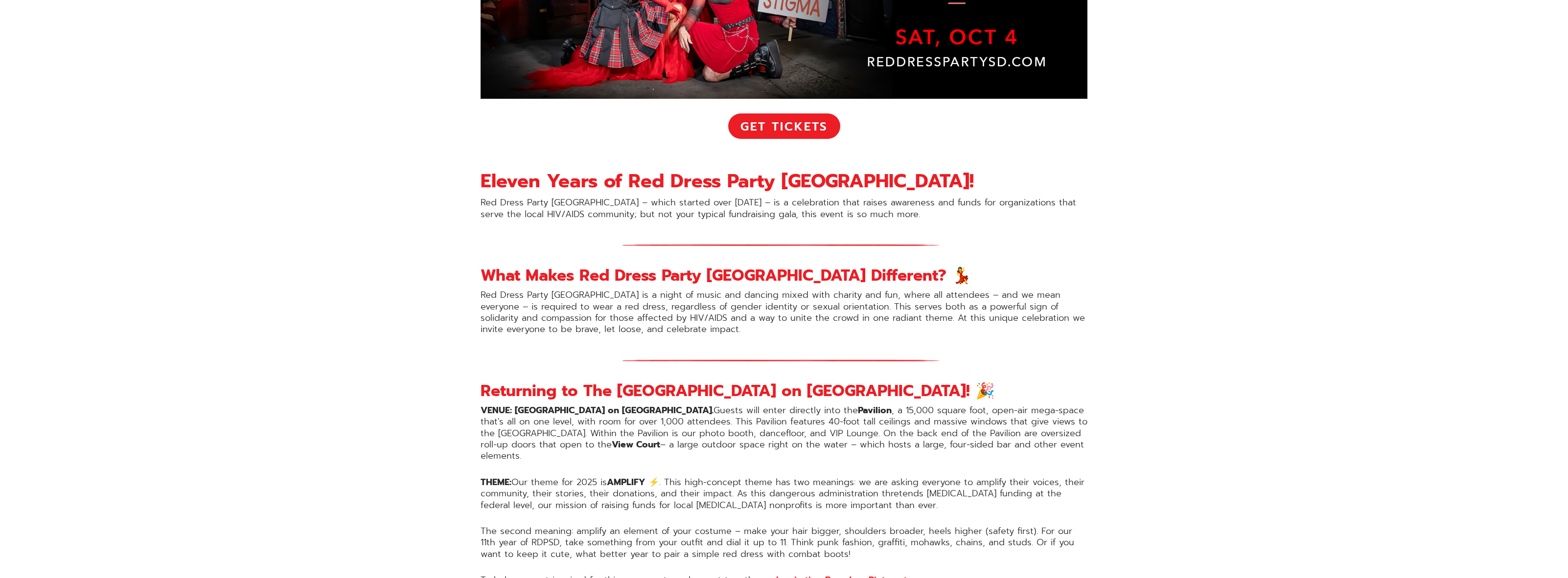
drag, startPoint x: 1255, startPoint y: 246, endPoint x: 1177, endPoint y: 248, distance: 78.0
drag, startPoint x: 1177, startPoint y: 248, endPoint x: 1166, endPoint y: 223, distance: 27.3
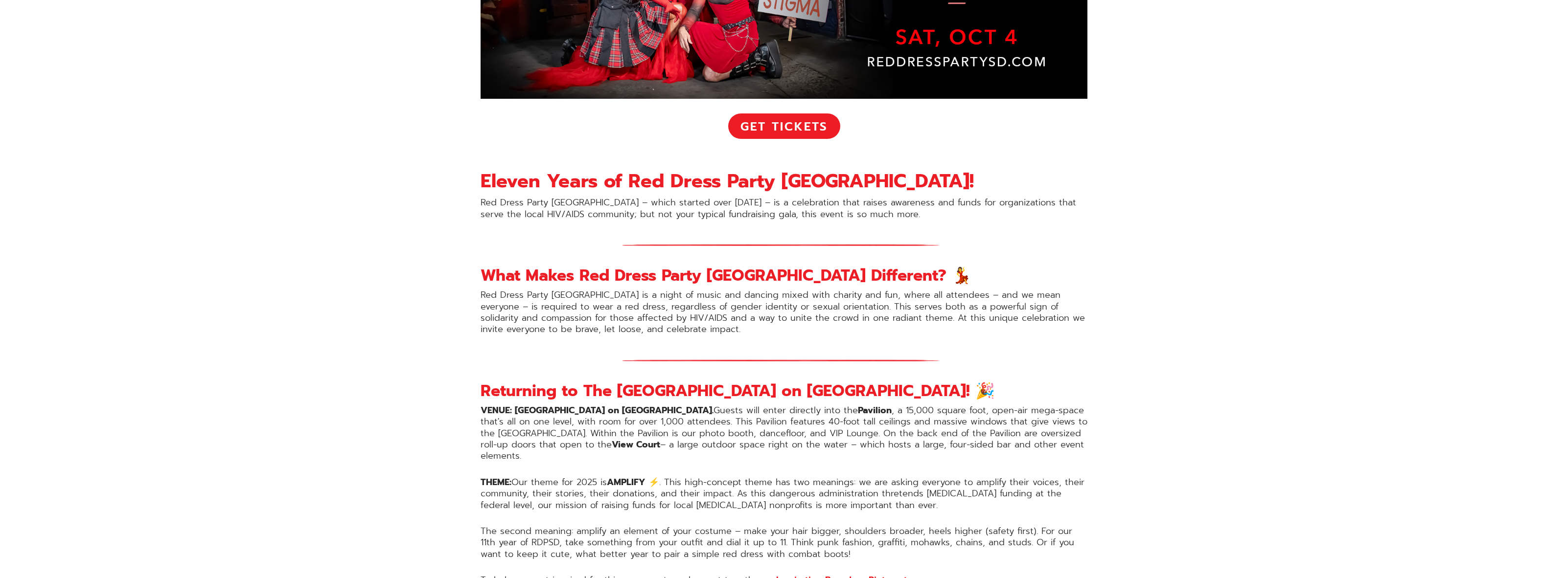
drag, startPoint x: 1233, startPoint y: 283, endPoint x: 1233, endPoint y: 270, distance: 13.0
drag, startPoint x: 1233, startPoint y: 270, endPoint x: 1169, endPoint y: 224, distance: 78.8
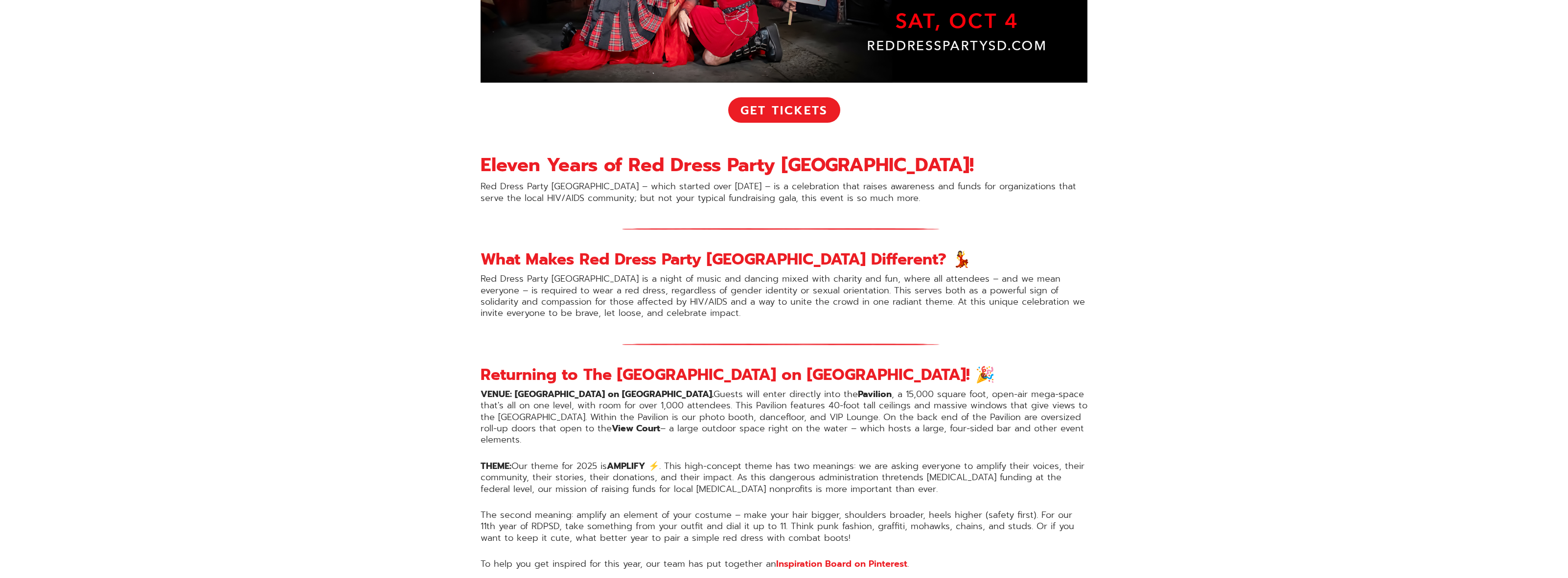
scroll to position [489, 0]
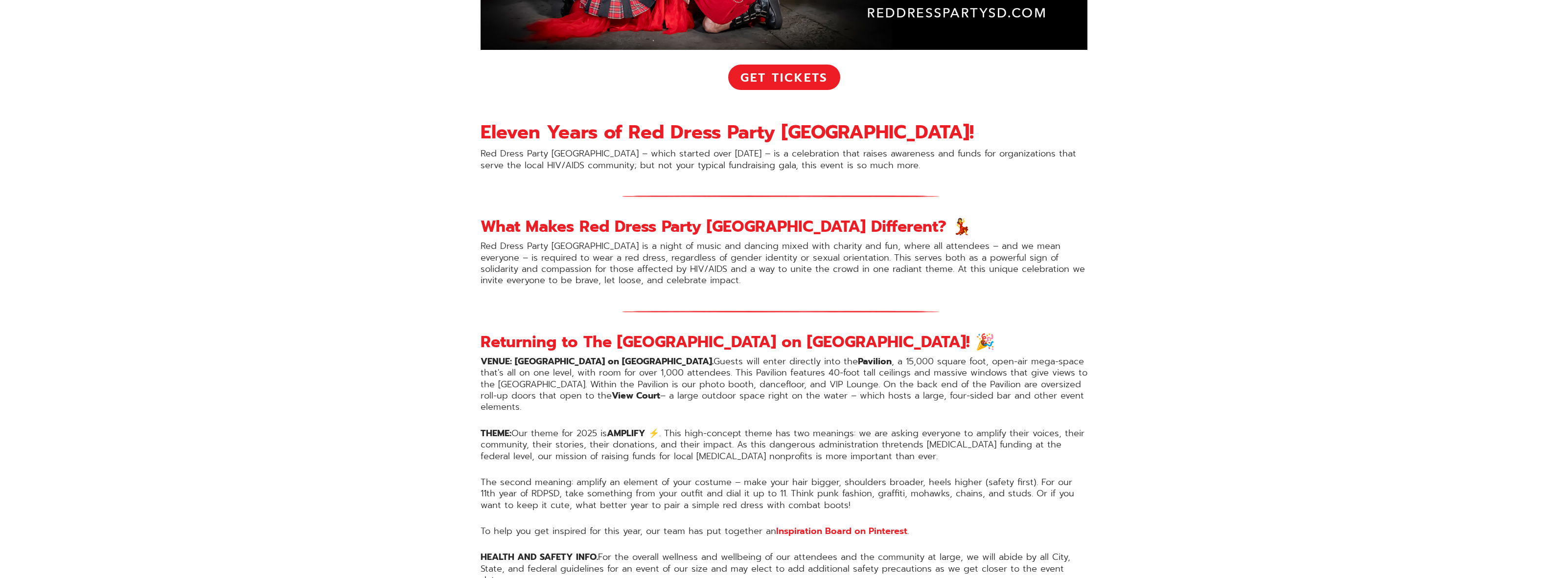
drag, startPoint x: 1281, startPoint y: 333, endPoint x: 1273, endPoint y: 320, distance: 15.3
drag, startPoint x: 1273, startPoint y: 320, endPoint x: 1184, endPoint y: 247, distance: 115.1
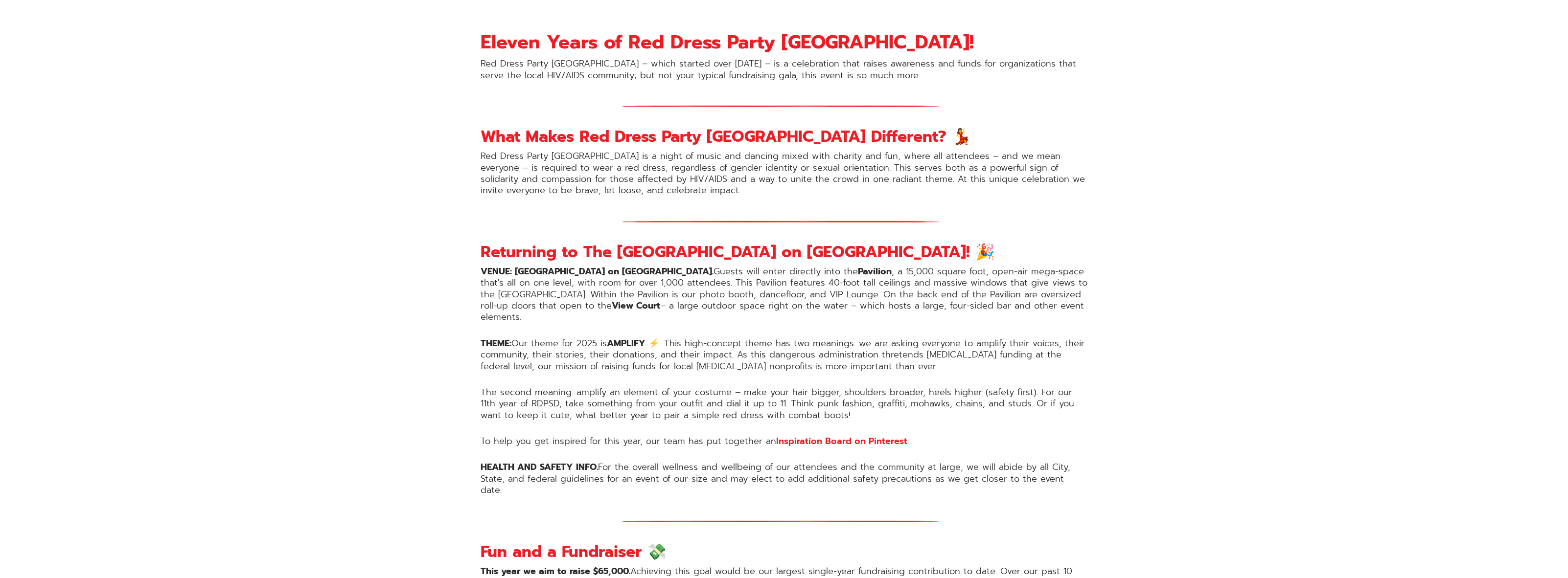
scroll to position [587, 0]
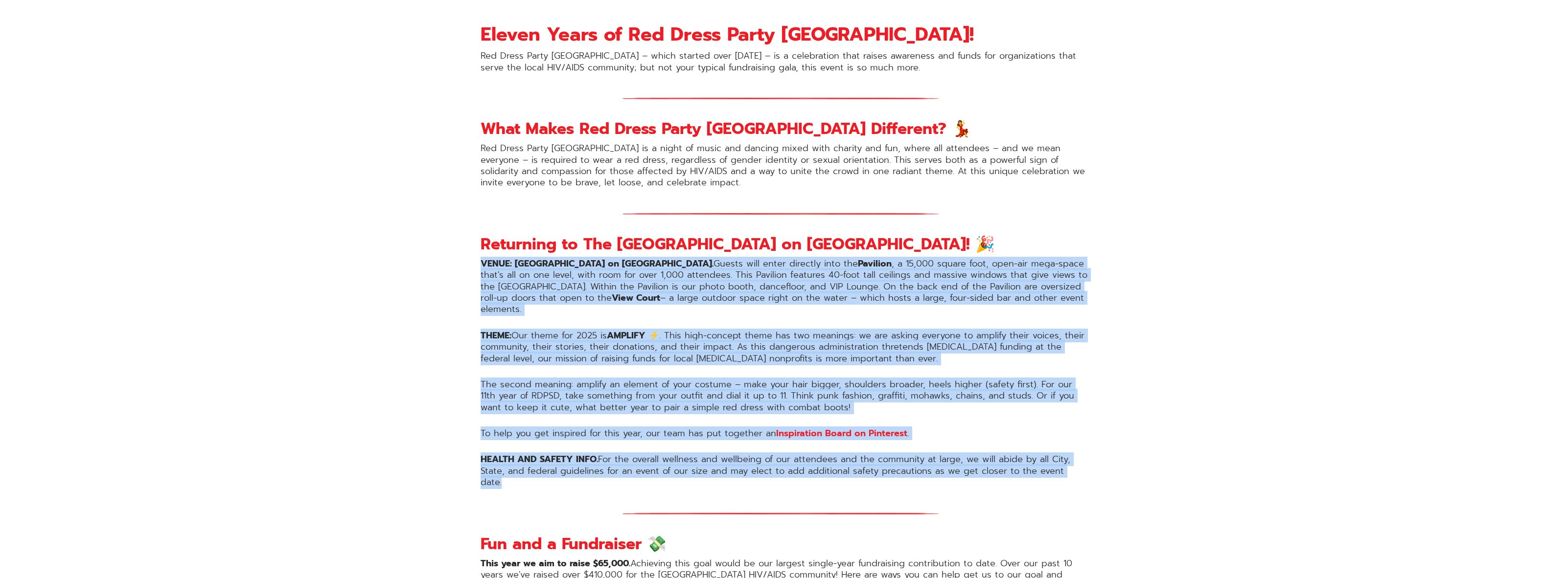
drag, startPoint x: 1174, startPoint y: 277, endPoint x: 1147, endPoint y: 429, distance: 154.4
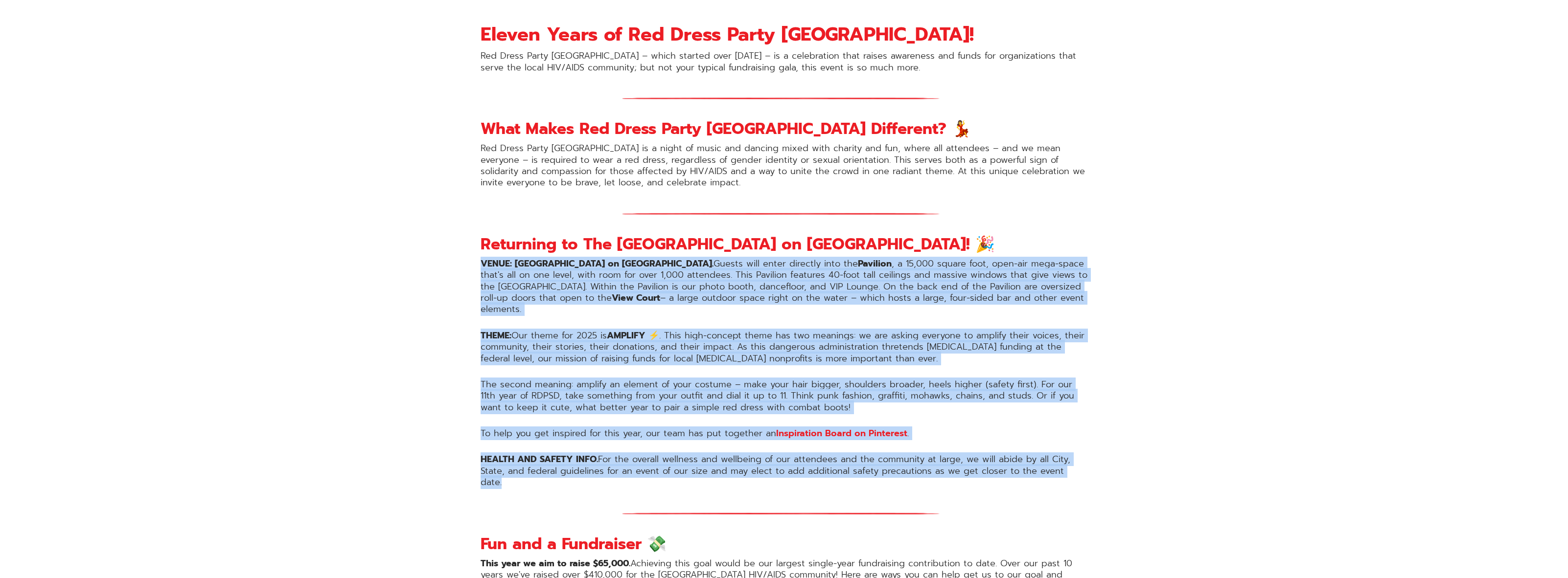
drag, startPoint x: 1147, startPoint y: 429, endPoint x: 1110, endPoint y: 283, distance: 150.6
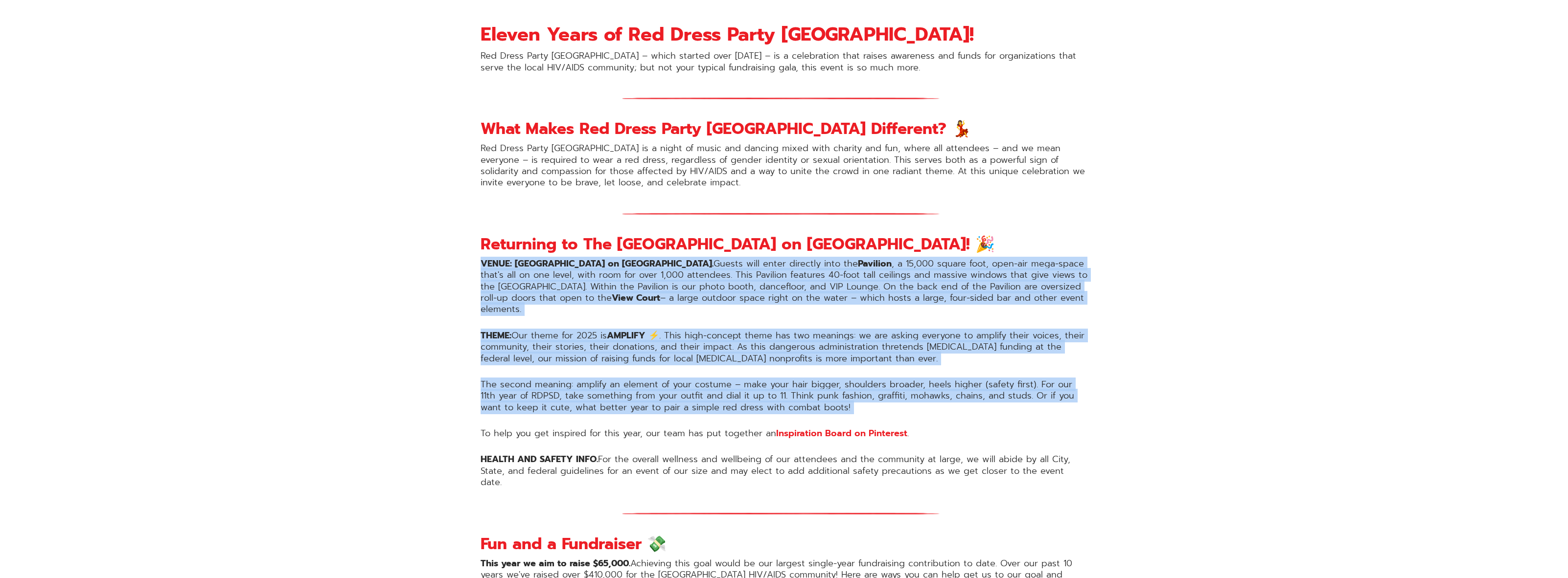
drag, startPoint x: 1110, startPoint y: 282, endPoint x: 1134, endPoint y: 399, distance: 119.4
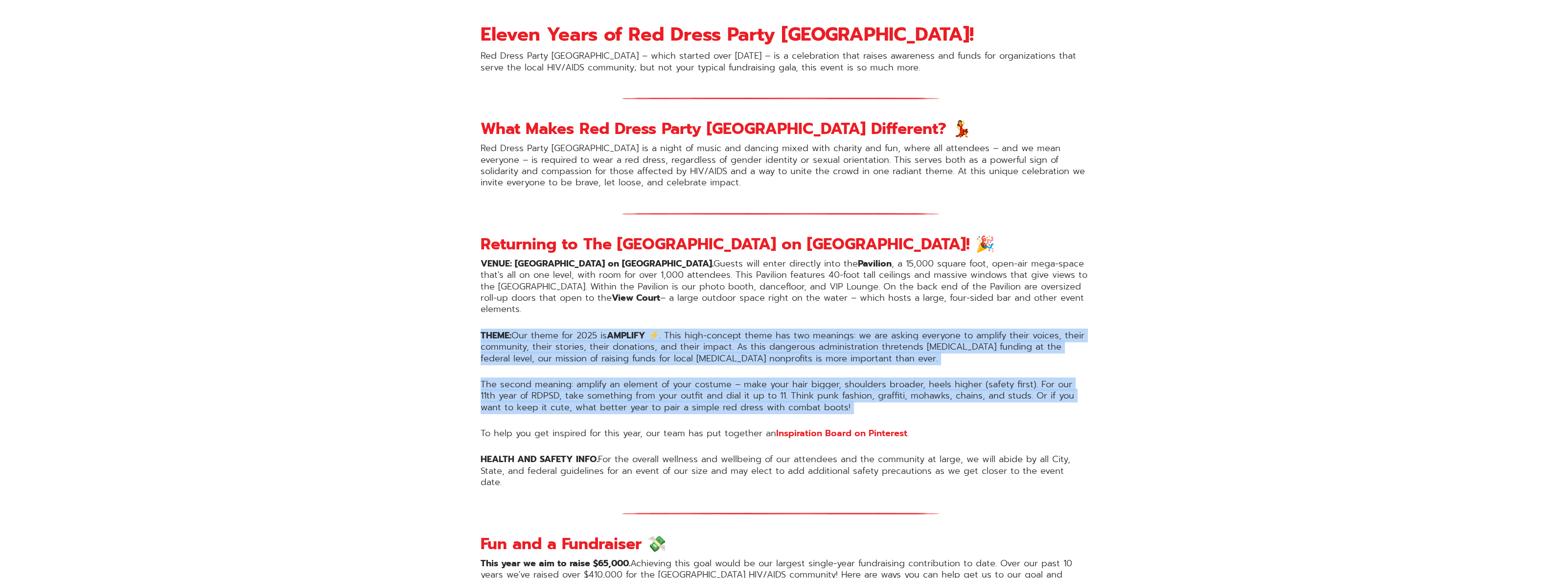
drag, startPoint x: 1134, startPoint y: 399, endPoint x: 410, endPoint y: 348, distance: 725.8
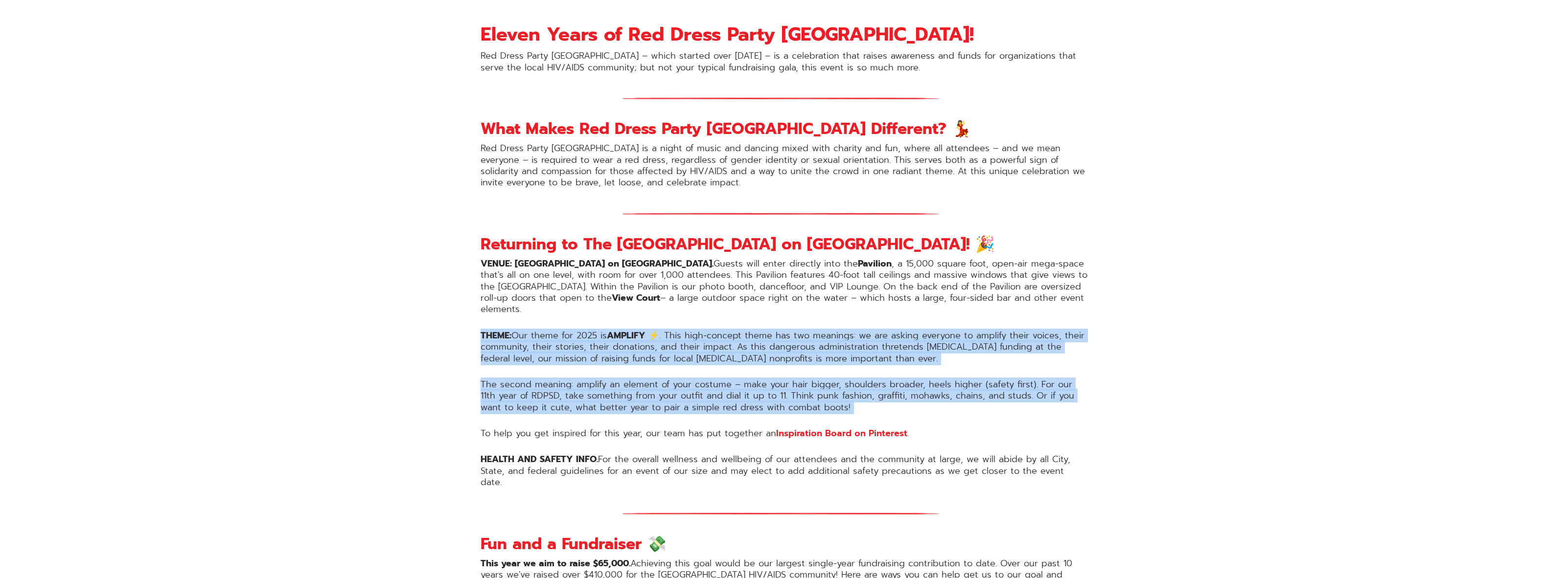
drag, startPoint x: 411, startPoint y: 347, endPoint x: 1092, endPoint y: 393, distance: 682.6
drag, startPoint x: 1227, startPoint y: 307, endPoint x: 1178, endPoint y: 291, distance: 51.5
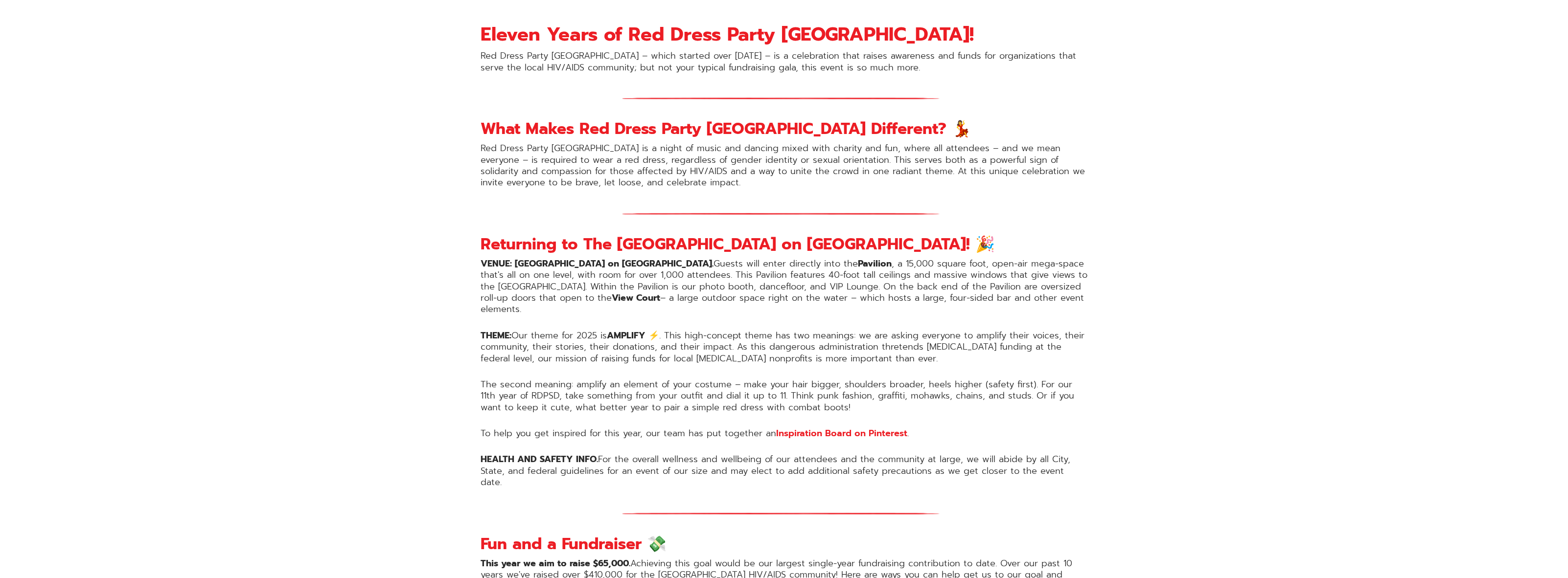
drag, startPoint x: 1179, startPoint y: 368, endPoint x: 1090, endPoint y: 390, distance: 91.7
drag, startPoint x: 1153, startPoint y: 332, endPoint x: 1160, endPoint y: 331, distance: 7.1
drag, startPoint x: 1160, startPoint y: 331, endPoint x: 1129, endPoint y: 296, distance: 46.8
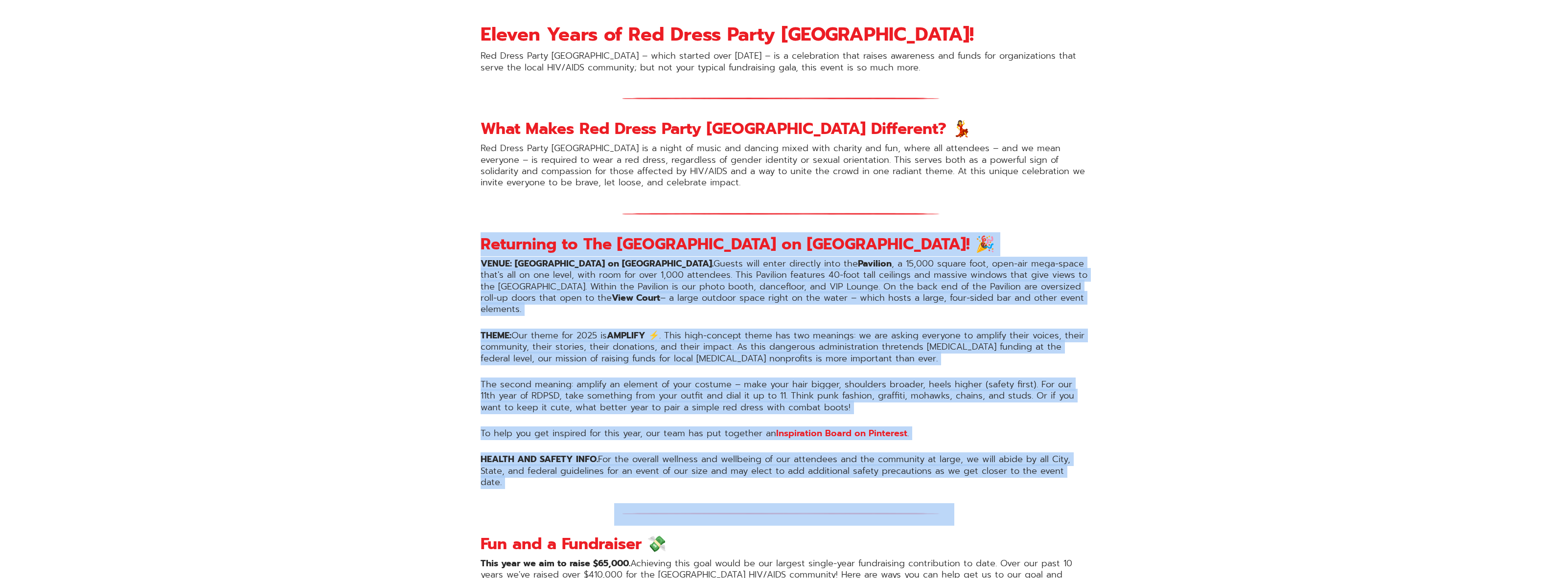
drag, startPoint x: 1113, startPoint y: 246, endPoint x: 1157, endPoint y: 475, distance: 233.2
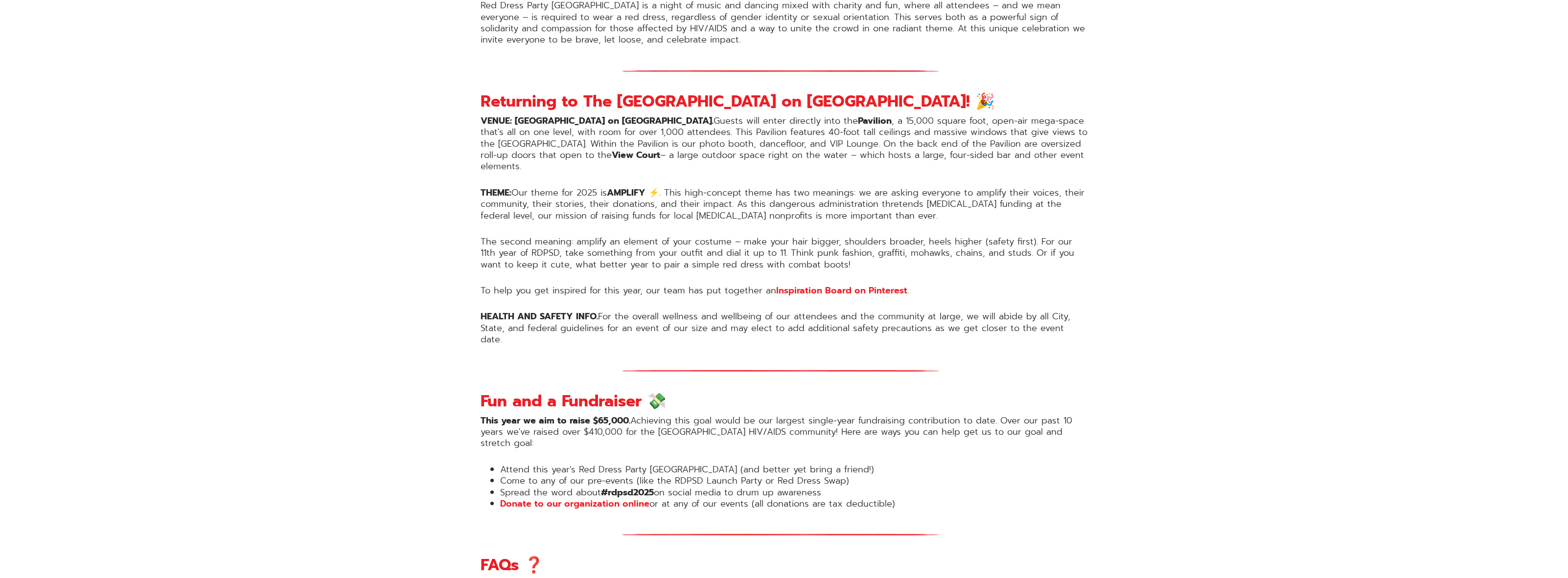
scroll to position [734, 0]
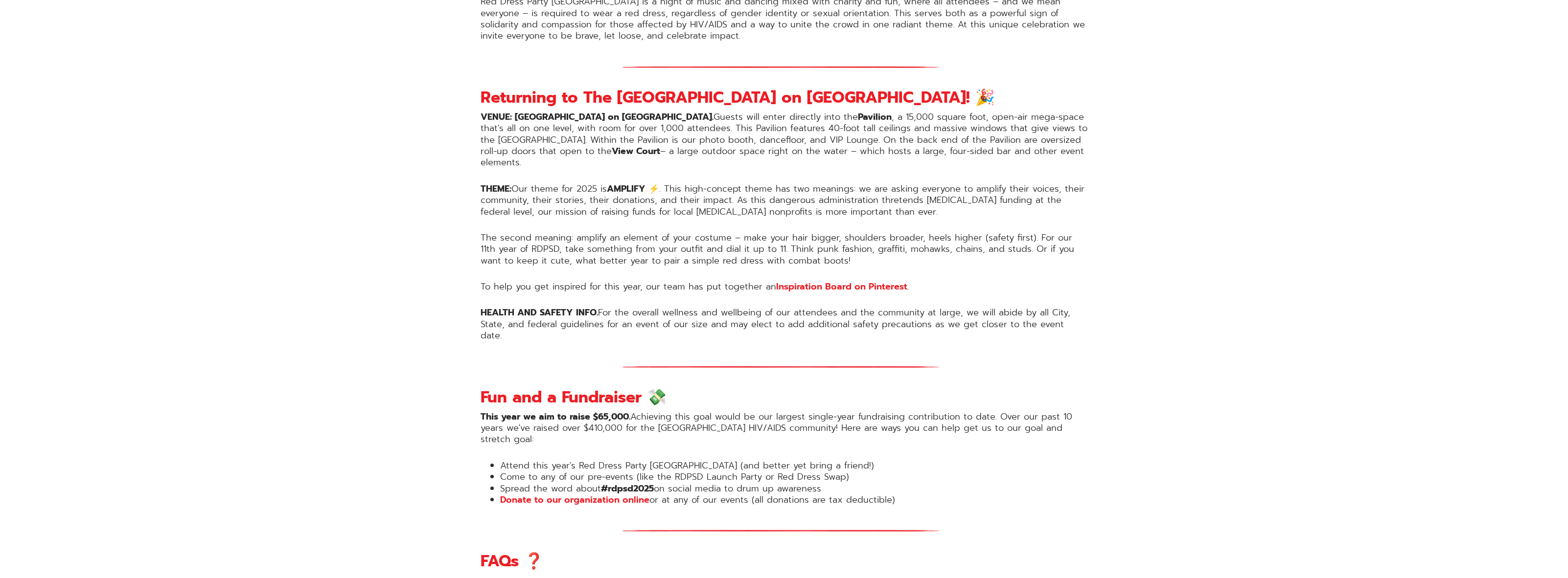
drag, startPoint x: 1194, startPoint y: 397, endPoint x: 1119, endPoint y: 386, distance: 75.8
drag, startPoint x: 1119, startPoint y: 386, endPoint x: 996, endPoint y: 454, distance: 140.5
click at [1001, 483] on li "Spread the word about #rdpsd2025 on social media to drum up awareness" at bounding box center [794, 489] width 587 height 11
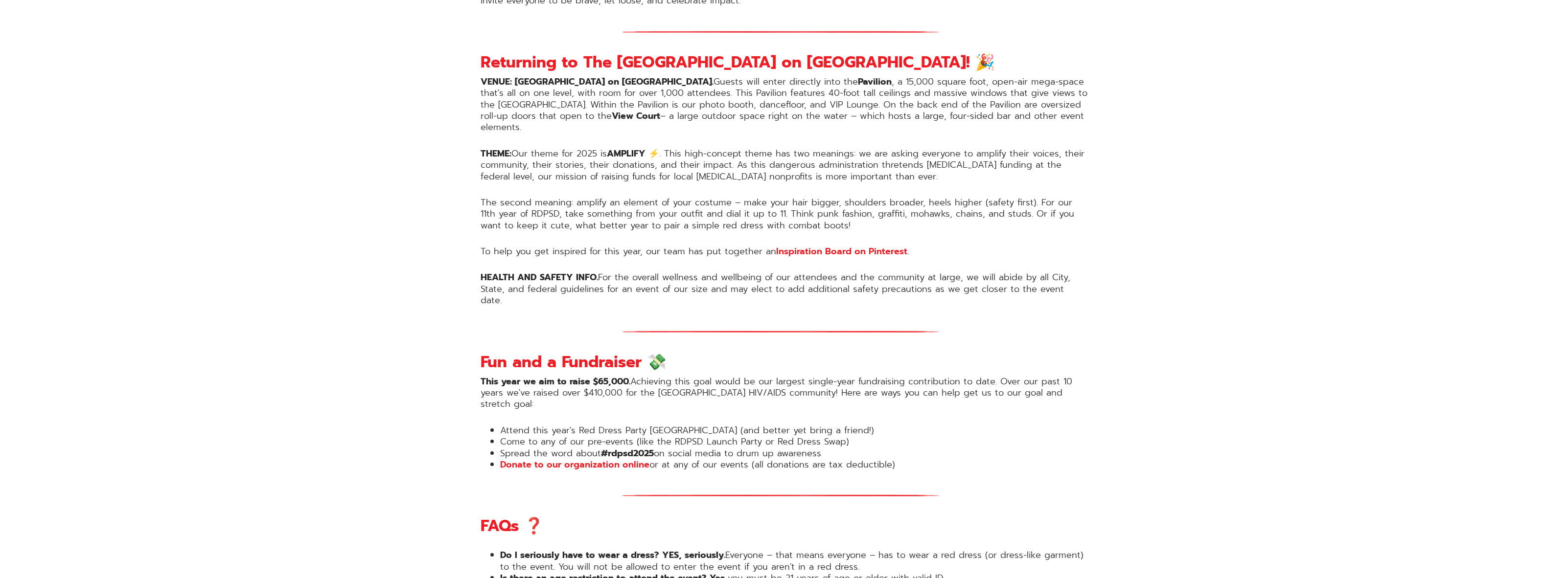
scroll to position [930, 0]
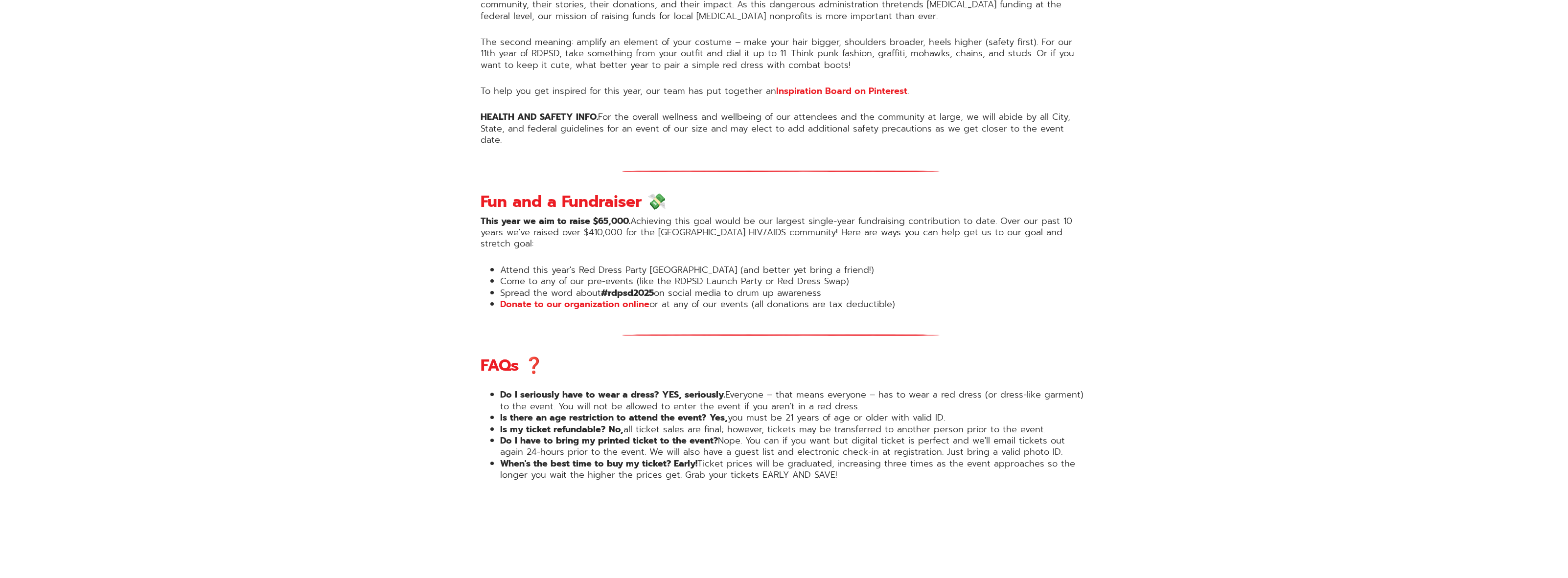
click at [1158, 428] on div "Get Tickets Eleven Years of Red Dress Party [GEOGRAPHIC_DATA]! Red Dress Party …" at bounding box center [784, 427] width 1568 height 2225
click at [1244, 347] on div "Get Tickets Eleven Years of Red Dress Party [GEOGRAPHIC_DATA]! Red Dress Party …" at bounding box center [784, 427] width 1568 height 2225
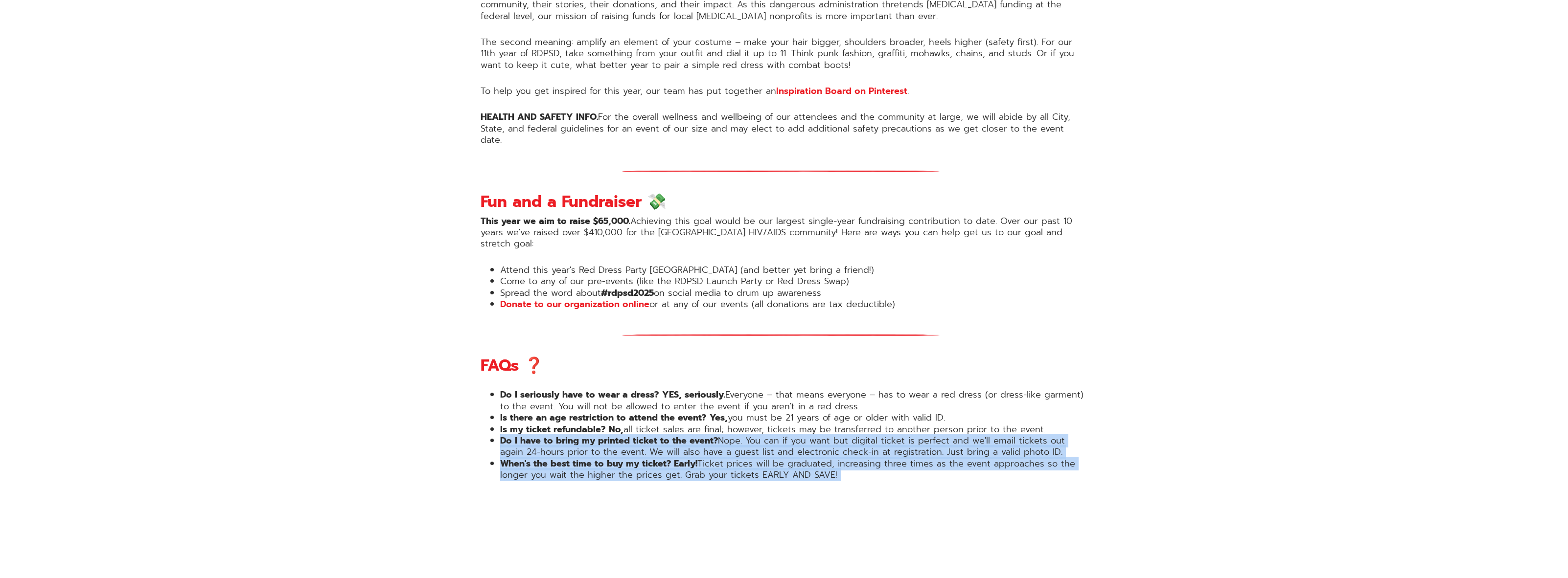
drag, startPoint x: 1192, startPoint y: 450, endPoint x: 351, endPoint y: 399, distance: 842.5
click at [351, 400] on div "Get Tickets Eleven Years of Red Dress Party [GEOGRAPHIC_DATA]! Red Dress Party …" at bounding box center [784, 427] width 1568 height 2225
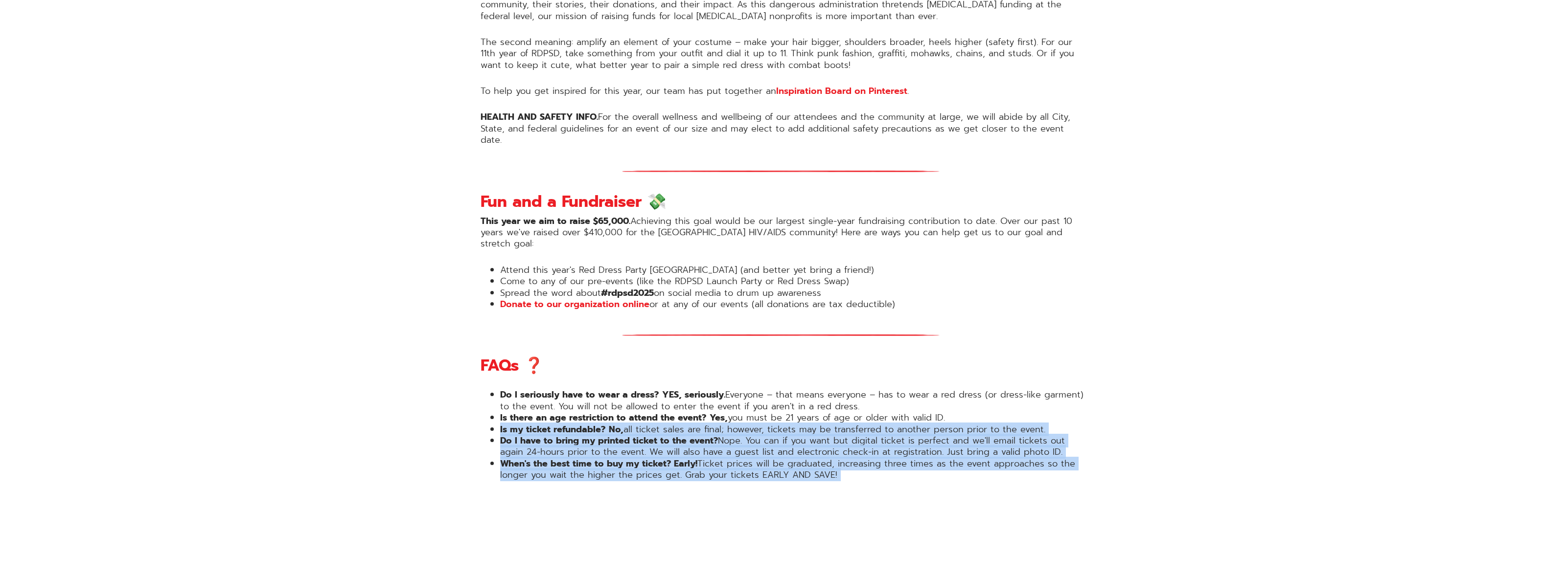
click at [351, 399] on div "Get Tickets Eleven Years of Red Dress Party [GEOGRAPHIC_DATA]! Red Dress Party …" at bounding box center [784, 427] width 1568 height 2225
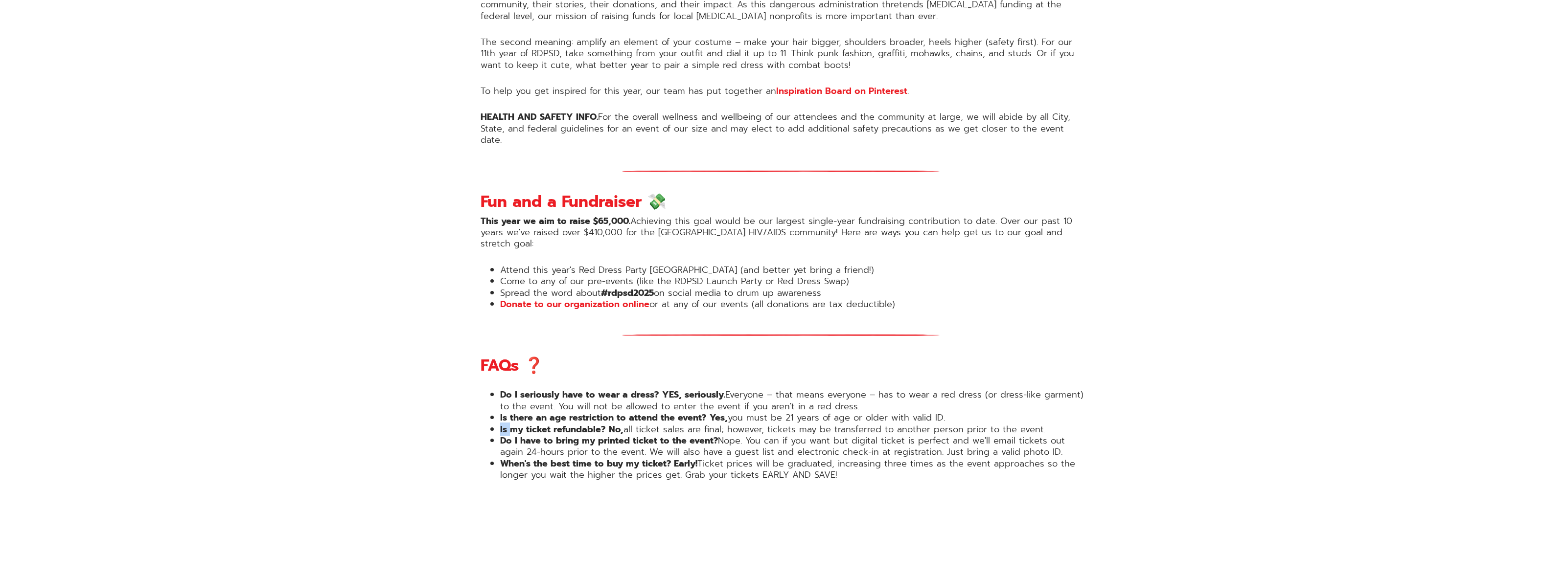
click at [351, 399] on div "Get Tickets Eleven Years of Red Dress Party [GEOGRAPHIC_DATA]! Red Dress Party …" at bounding box center [784, 427] width 1568 height 2225
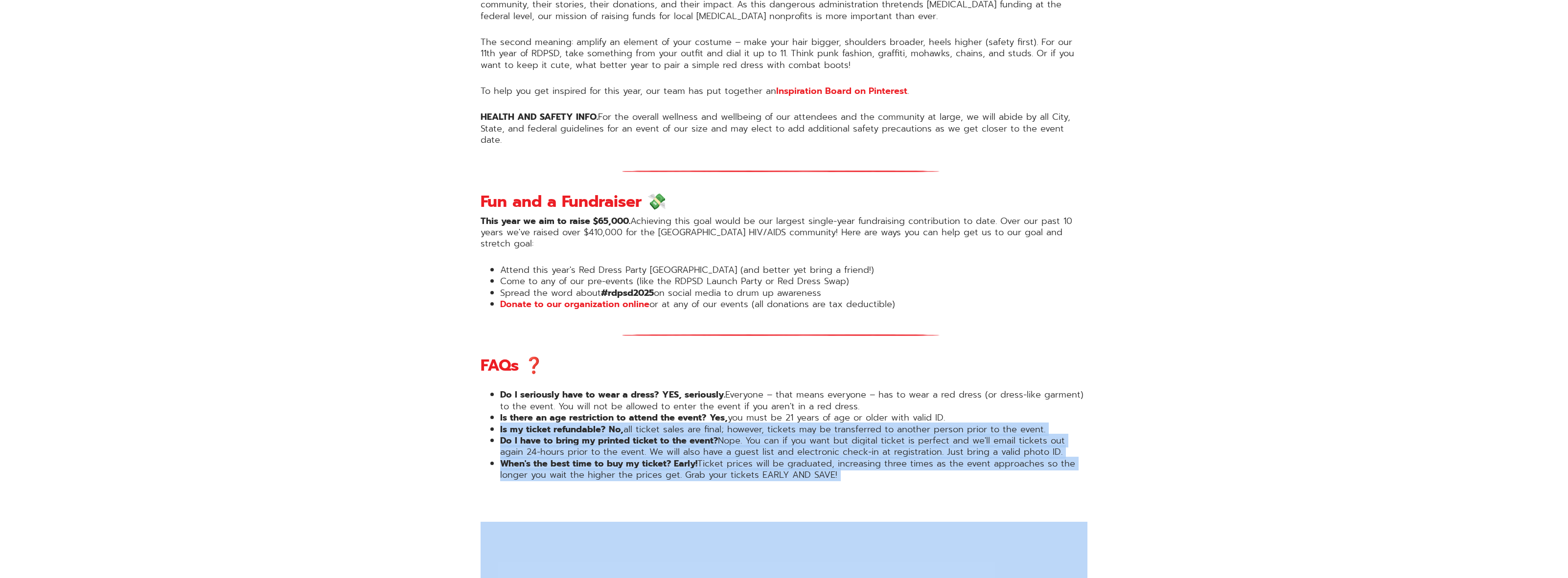
drag, startPoint x: 351, startPoint y: 399, endPoint x: 1214, endPoint y: 466, distance: 865.6
click at [1158, 472] on div "Get Tickets Eleven Years of Red Dress Party [GEOGRAPHIC_DATA]! Red Dress Party …" at bounding box center [784, 427] width 1568 height 2225
click at [1220, 465] on div "Get Tickets Eleven Years of Red Dress Party [GEOGRAPHIC_DATA]! Red Dress Party …" at bounding box center [784, 427] width 1568 height 2225
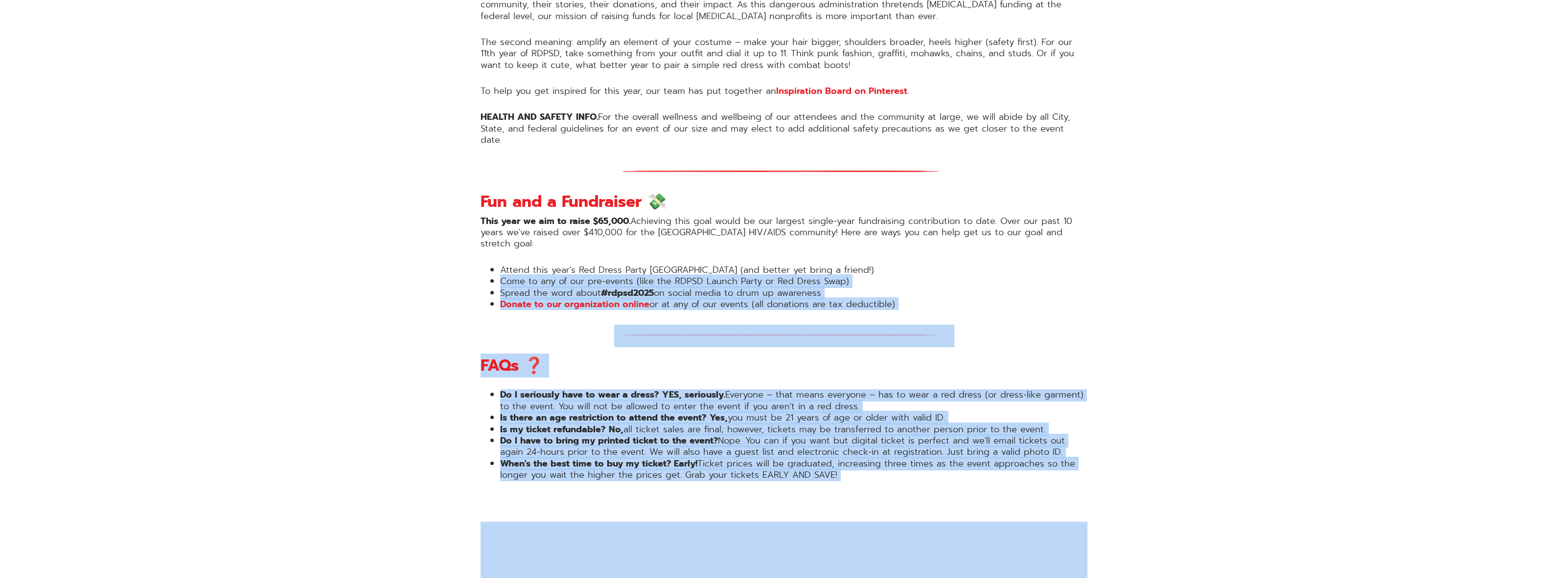
drag, startPoint x: 1220, startPoint y: 465, endPoint x: 314, endPoint y: 246, distance: 932.1
click at [314, 247] on div "Get Tickets Eleven Years of Red Dress Party [GEOGRAPHIC_DATA]! Red Dress Party …" at bounding box center [784, 427] width 1568 height 2225
click at [314, 246] on div "Get Tickets Eleven Years of Red Dress Party [GEOGRAPHIC_DATA]! Red Dress Party …" at bounding box center [784, 427] width 1568 height 2225
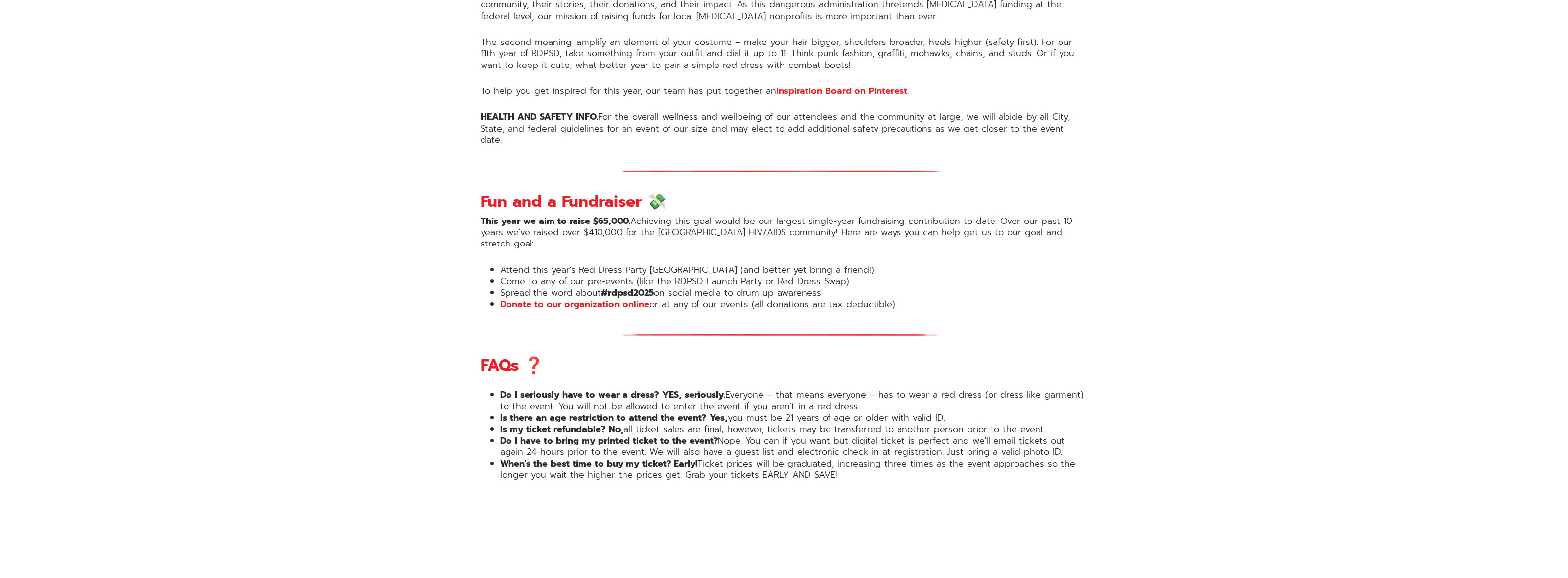
click at [397, 198] on div "Get Tickets Eleven Years of Red Dress Party [GEOGRAPHIC_DATA]! Red Dress Party …" at bounding box center [784, 427] width 1568 height 2225
click at [391, 169] on div "Get Tickets Eleven Years of Red Dress Party [GEOGRAPHIC_DATA]! Red Dress Party …" at bounding box center [784, 427] width 1568 height 2225
click at [407, 171] on div "Get Tickets Eleven Years of Red Dress Party [GEOGRAPHIC_DATA]! Red Dress Party …" at bounding box center [784, 427] width 1568 height 2225
click at [408, 197] on div "Get Tickets Eleven Years of Red Dress Party [GEOGRAPHIC_DATA]! Red Dress Party …" at bounding box center [784, 427] width 1568 height 2225
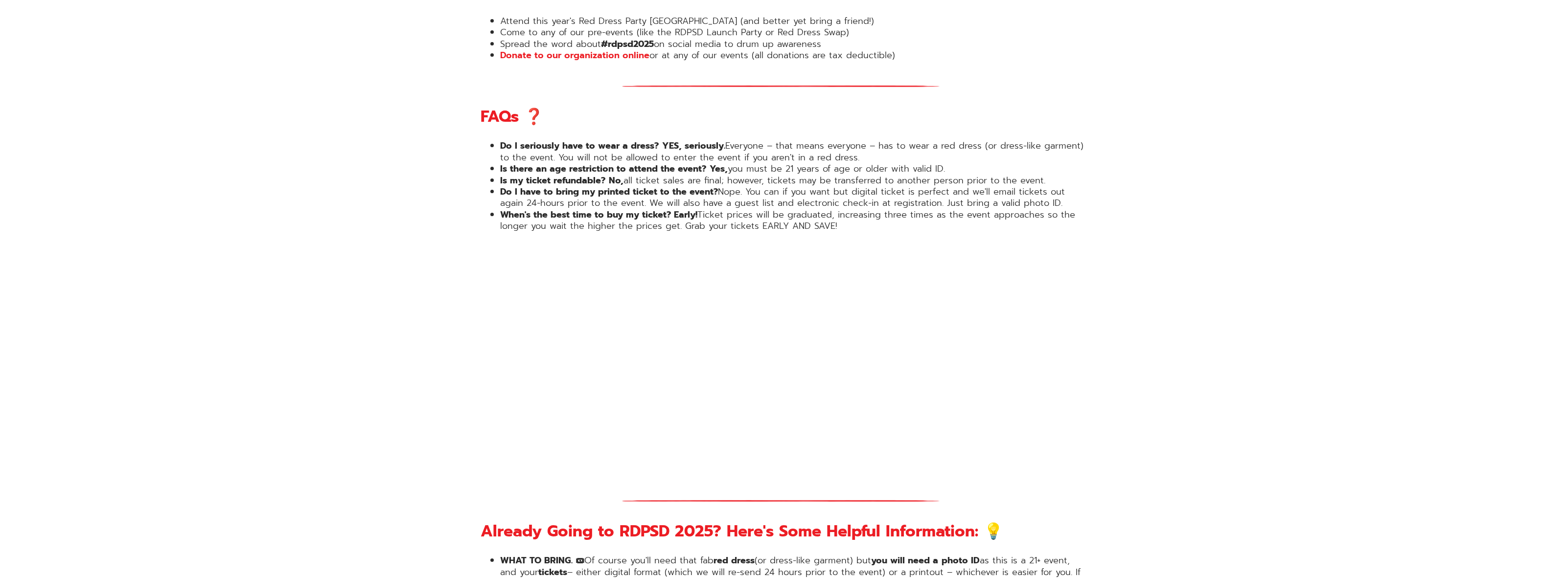
click at [431, 242] on div "Get Tickets Eleven Years of Red Dress Party [GEOGRAPHIC_DATA]! Red Dress Party …" at bounding box center [784, 178] width 1568 height 2225
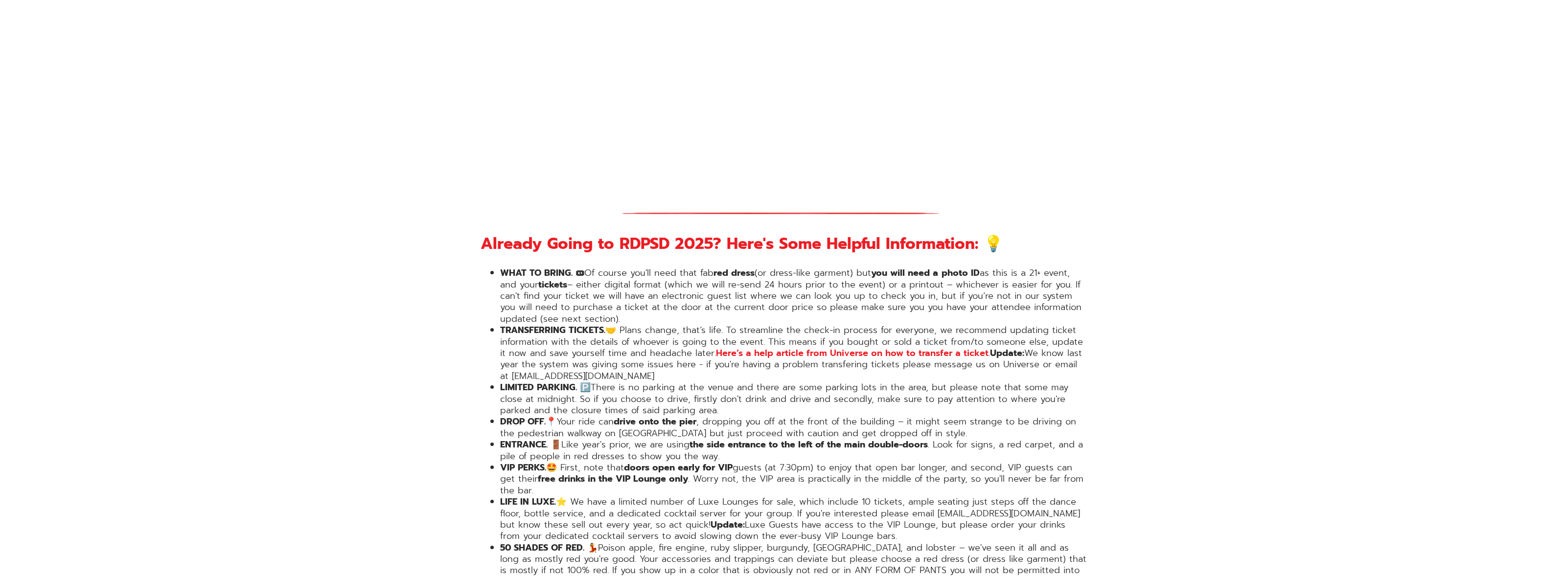
scroll to position [1472, 0]
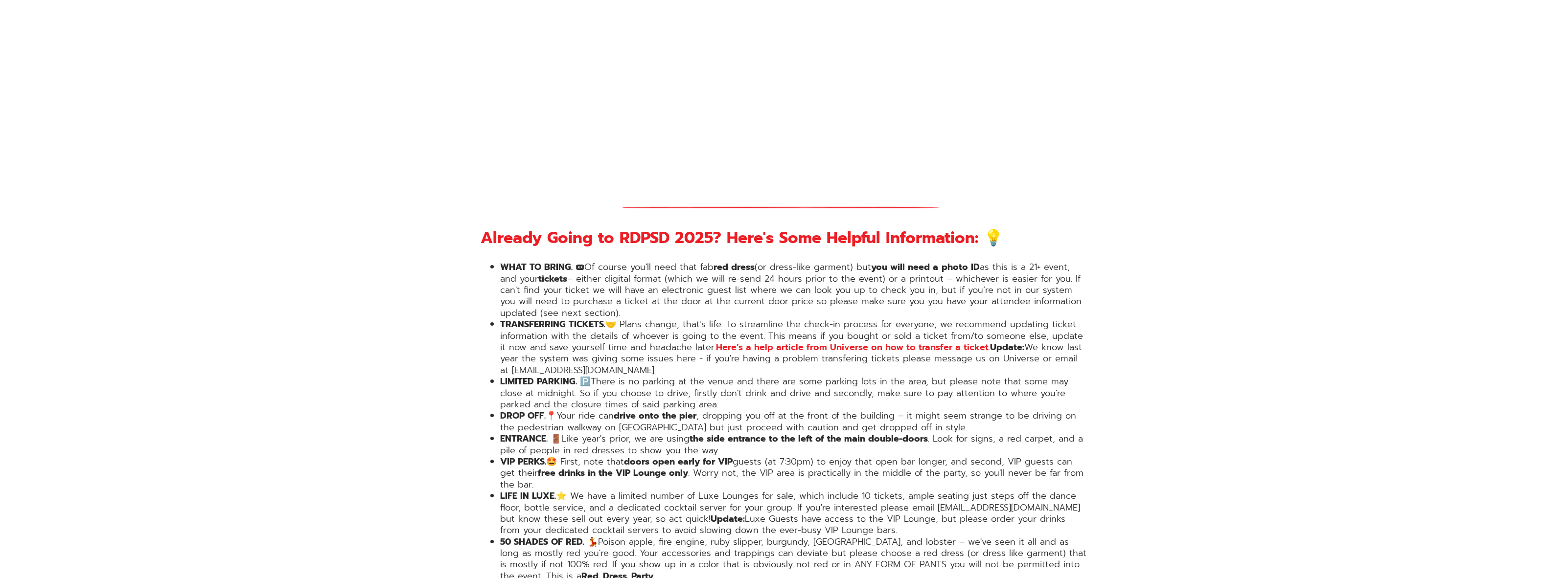
drag, startPoint x: 447, startPoint y: 184, endPoint x: 450, endPoint y: 179, distance: 5.8
drag, startPoint x: 450, startPoint y: 179, endPoint x: 421, endPoint y: 156, distance: 37.0
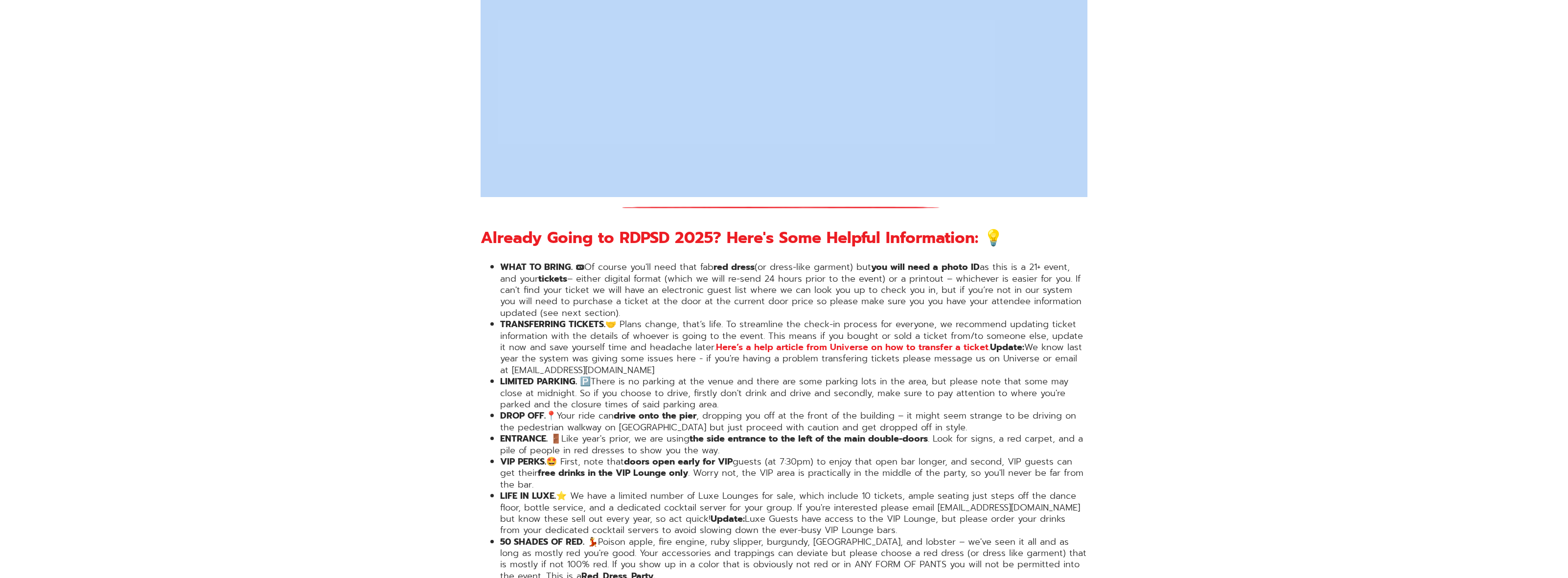
drag, startPoint x: 489, startPoint y: 169, endPoint x: 517, endPoint y: 159, distance: 29.7
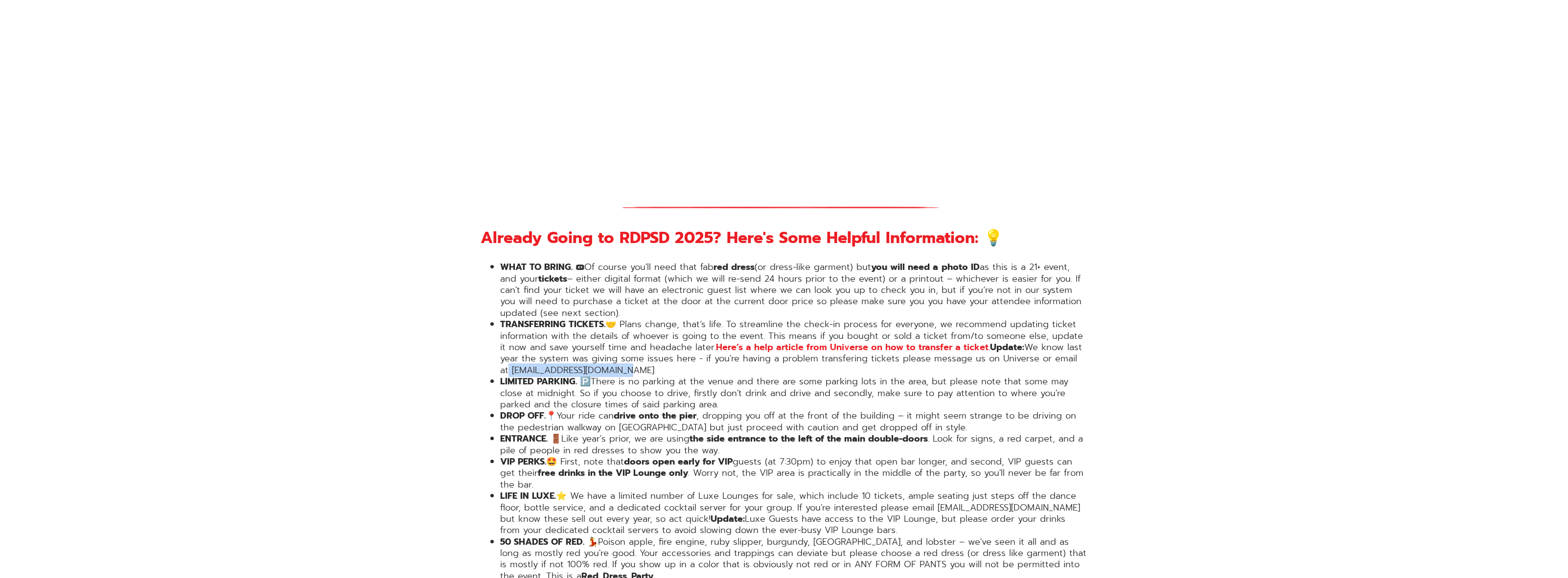
drag, startPoint x: 1171, startPoint y: 337, endPoint x: 1176, endPoint y: 321, distance: 16.8
drag, startPoint x: 1176, startPoint y: 321, endPoint x: 1112, endPoint y: 277, distance: 77.7
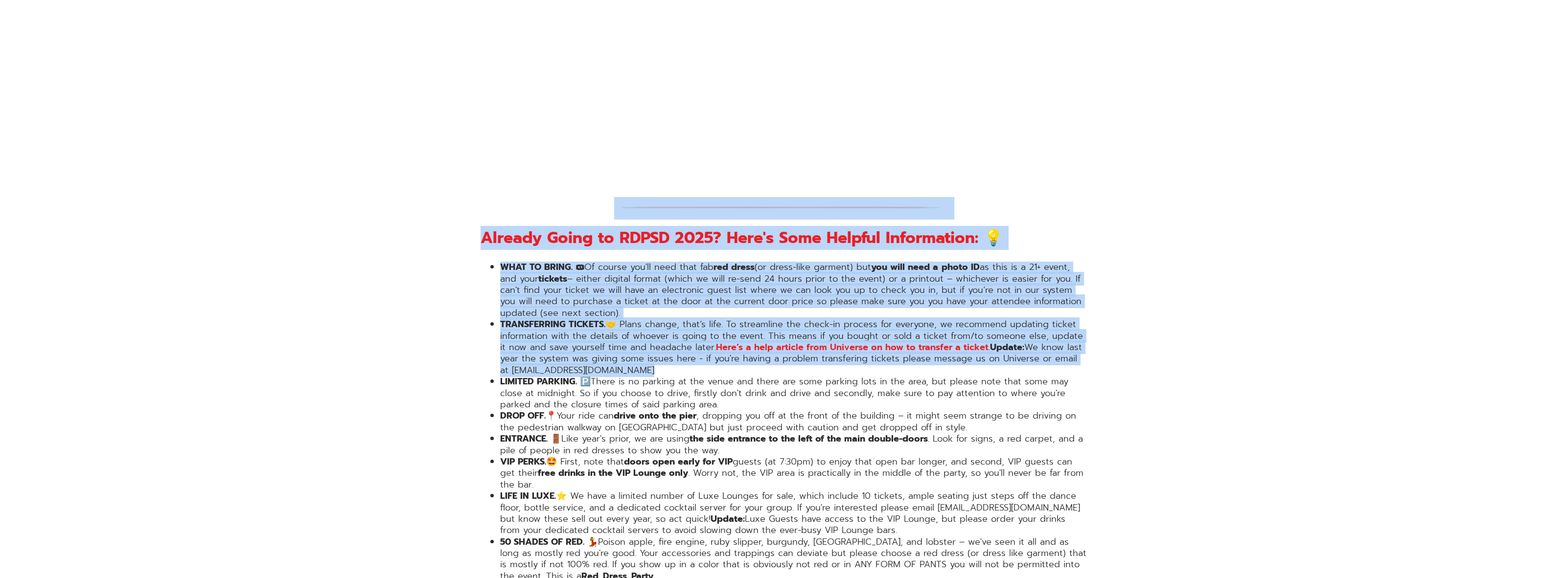
drag, startPoint x: 1130, startPoint y: 291, endPoint x: 1112, endPoint y: 166, distance: 126.3
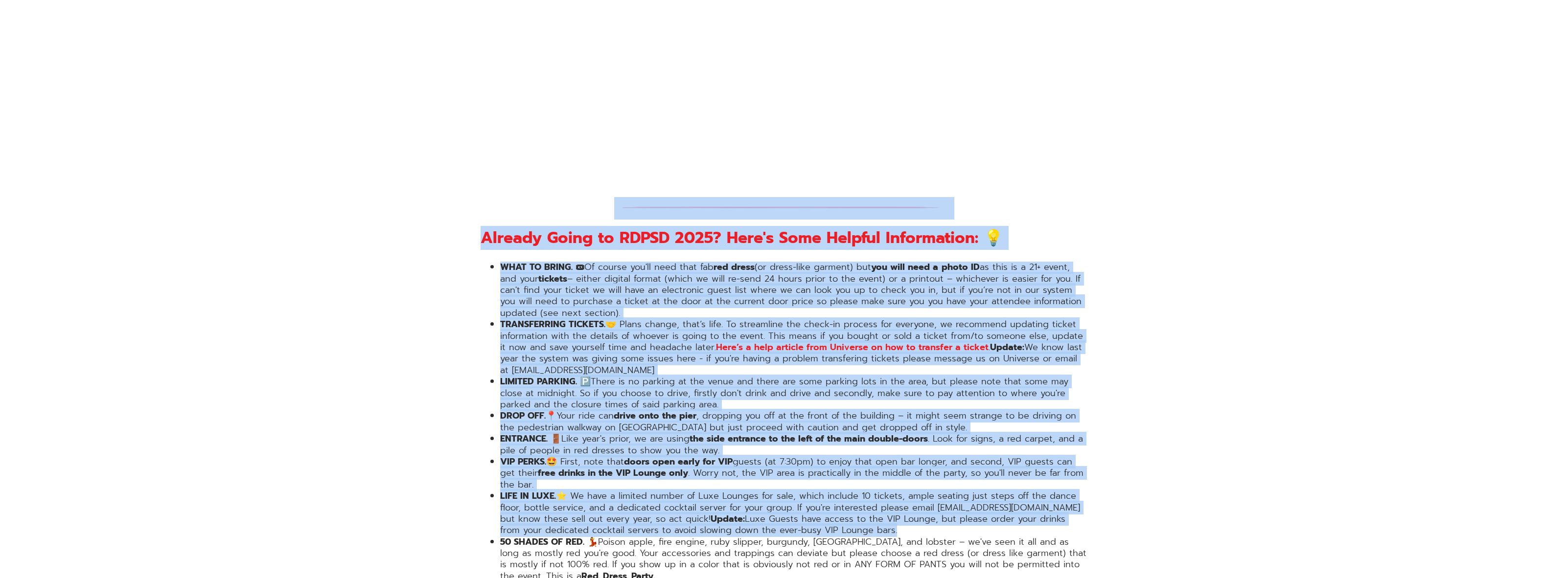
drag, startPoint x: 1112, startPoint y: 165, endPoint x: 1270, endPoint y: 492, distance: 363.2
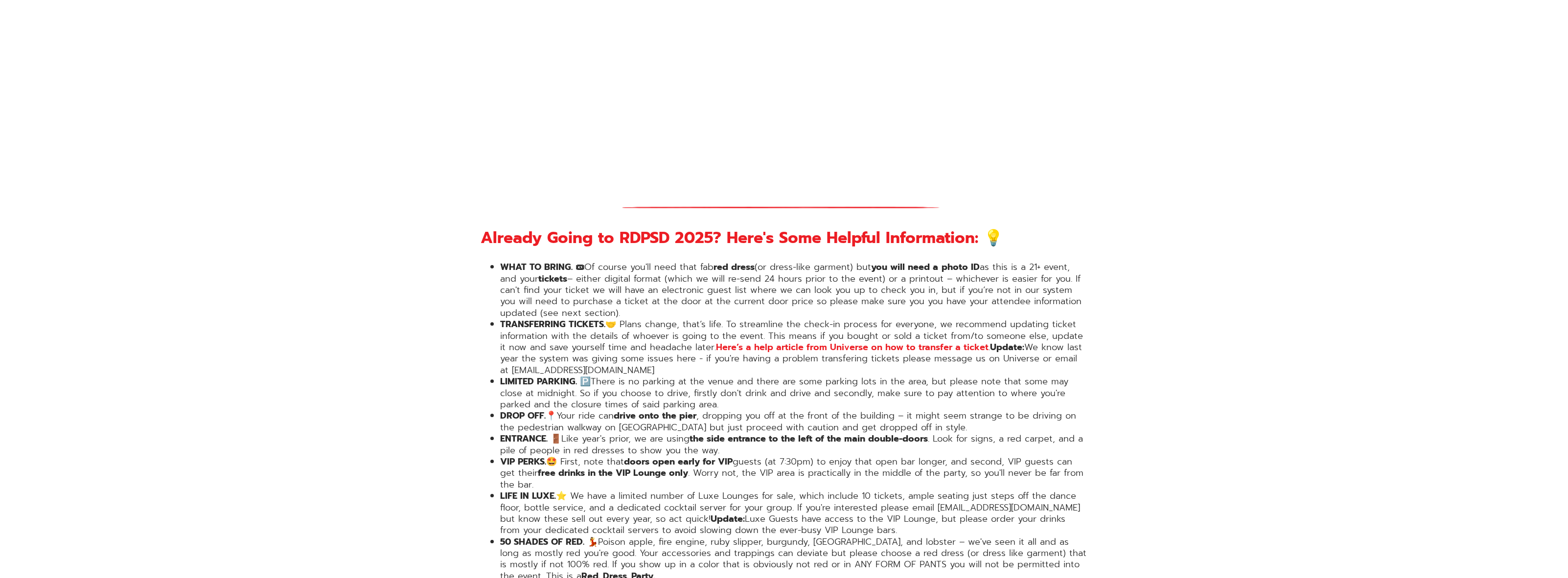
drag, startPoint x: 1220, startPoint y: 393, endPoint x: 1186, endPoint y: 305, distance: 94.3
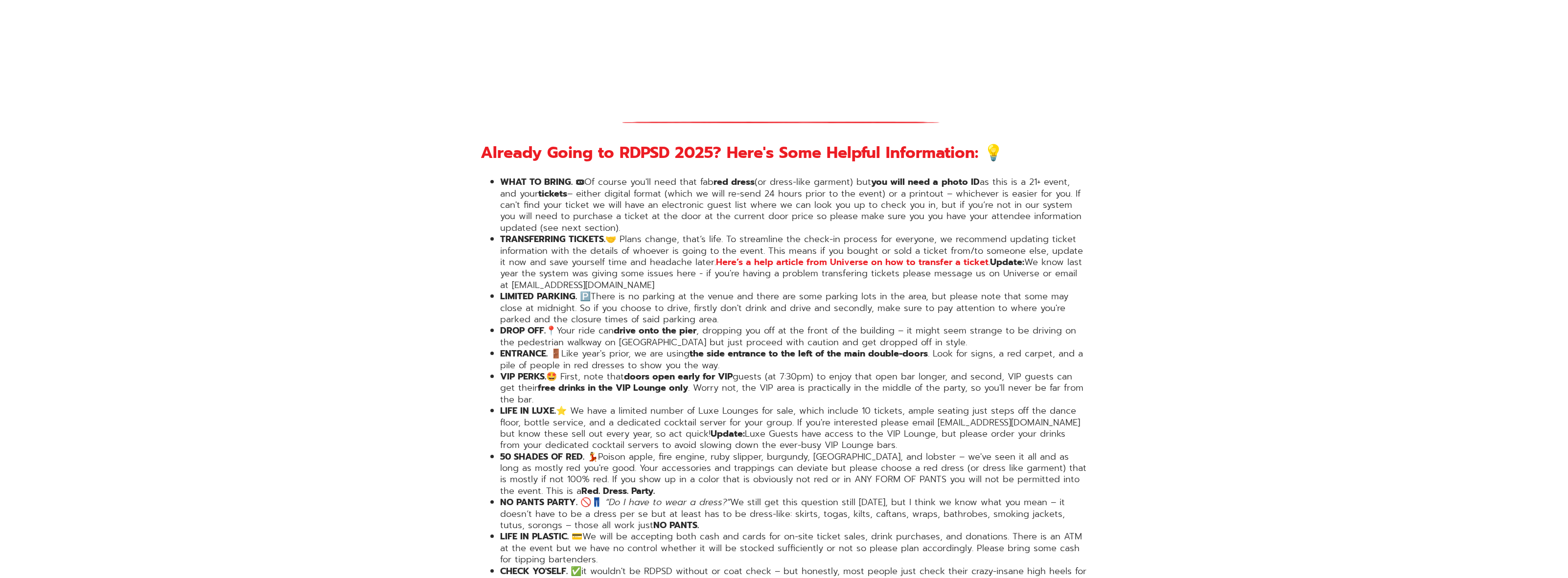
scroll to position [1570, 0]
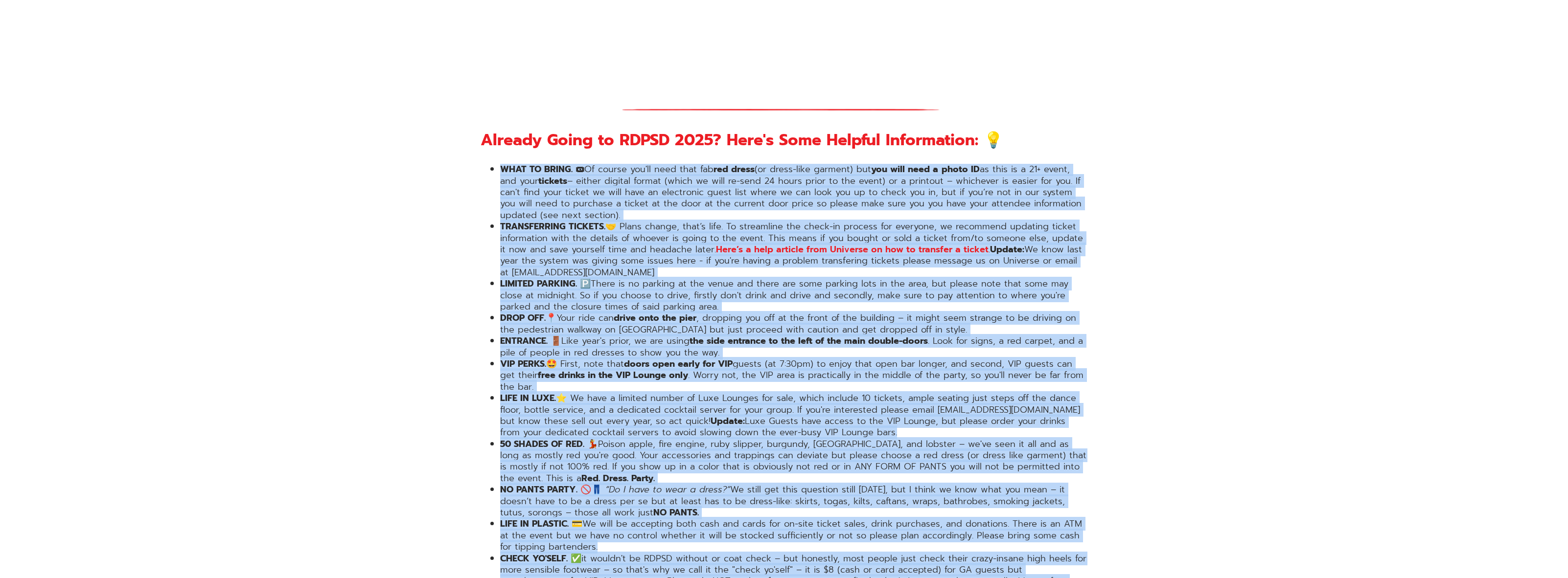
drag, startPoint x: 1116, startPoint y: 176, endPoint x: 1142, endPoint y: 527, distance: 352.0
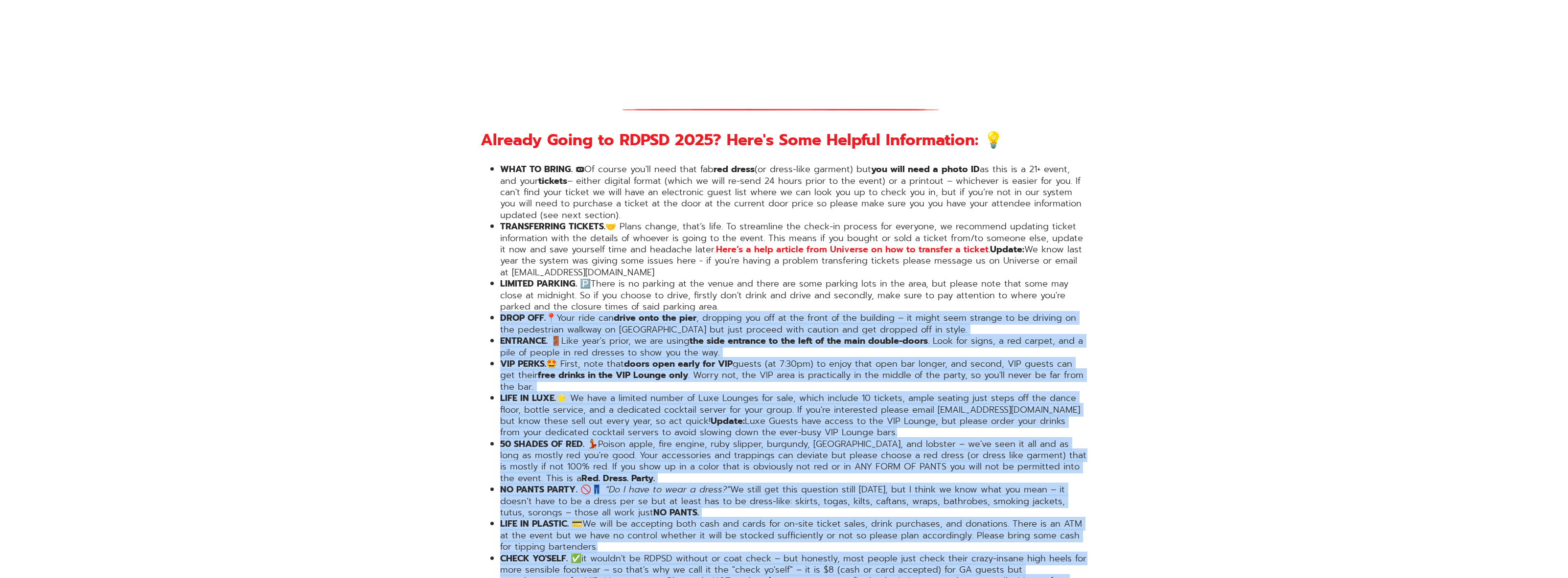
drag, startPoint x: 1142, startPoint y: 527, endPoint x: 1101, endPoint y: 272, distance: 258.3
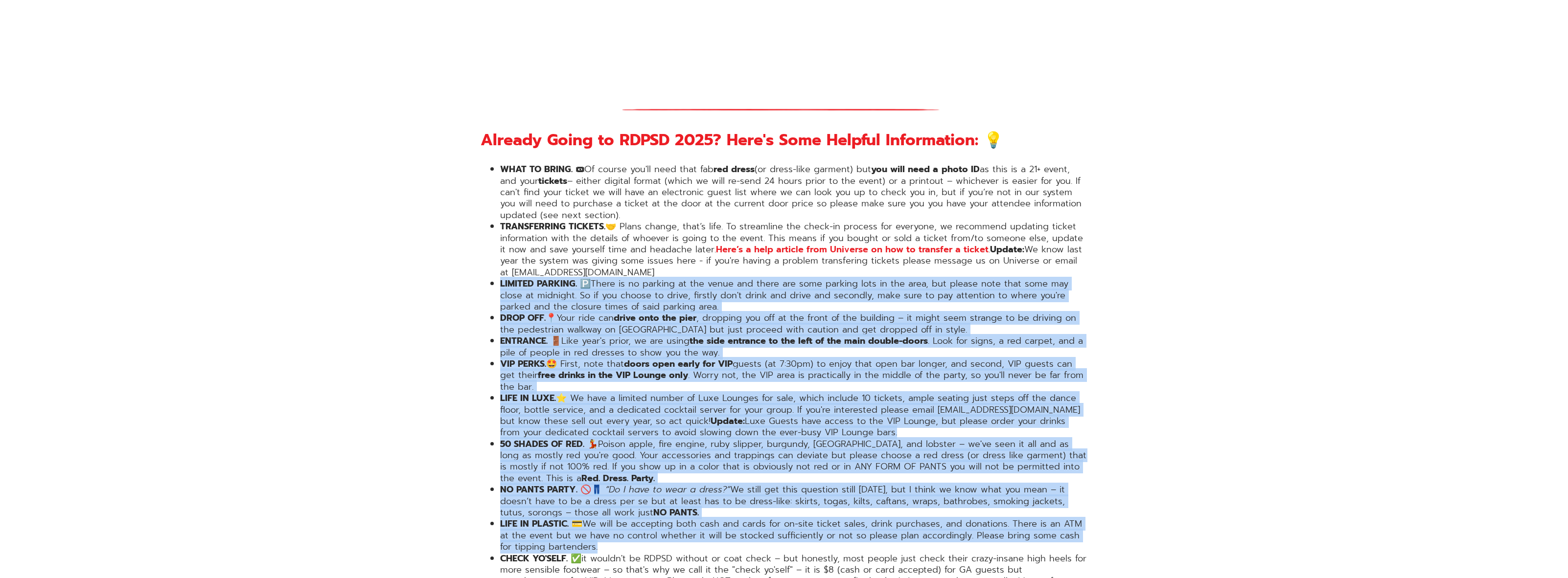
drag, startPoint x: 1104, startPoint y: 249, endPoint x: 1131, endPoint y: 495, distance: 247.5
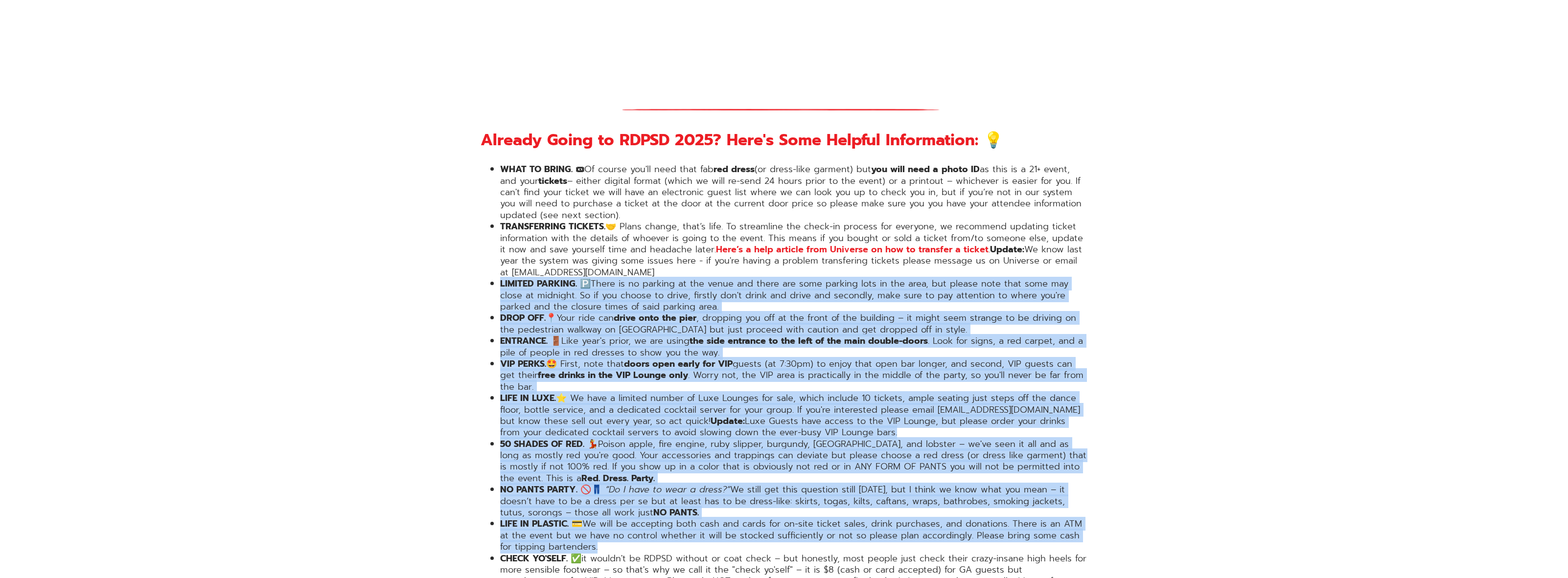
drag, startPoint x: 1131, startPoint y: 495, endPoint x: 1110, endPoint y: 259, distance: 236.9
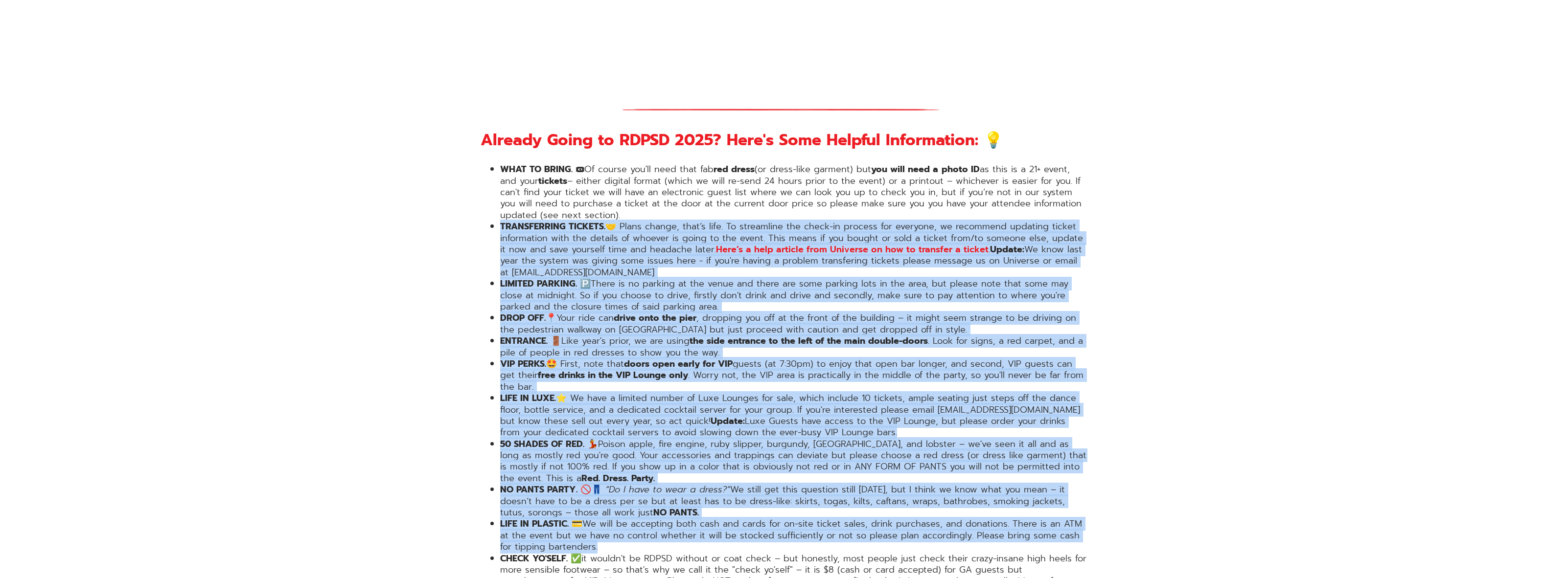
drag, startPoint x: 1111, startPoint y: 198, endPoint x: 1127, endPoint y: 490, distance: 292.4
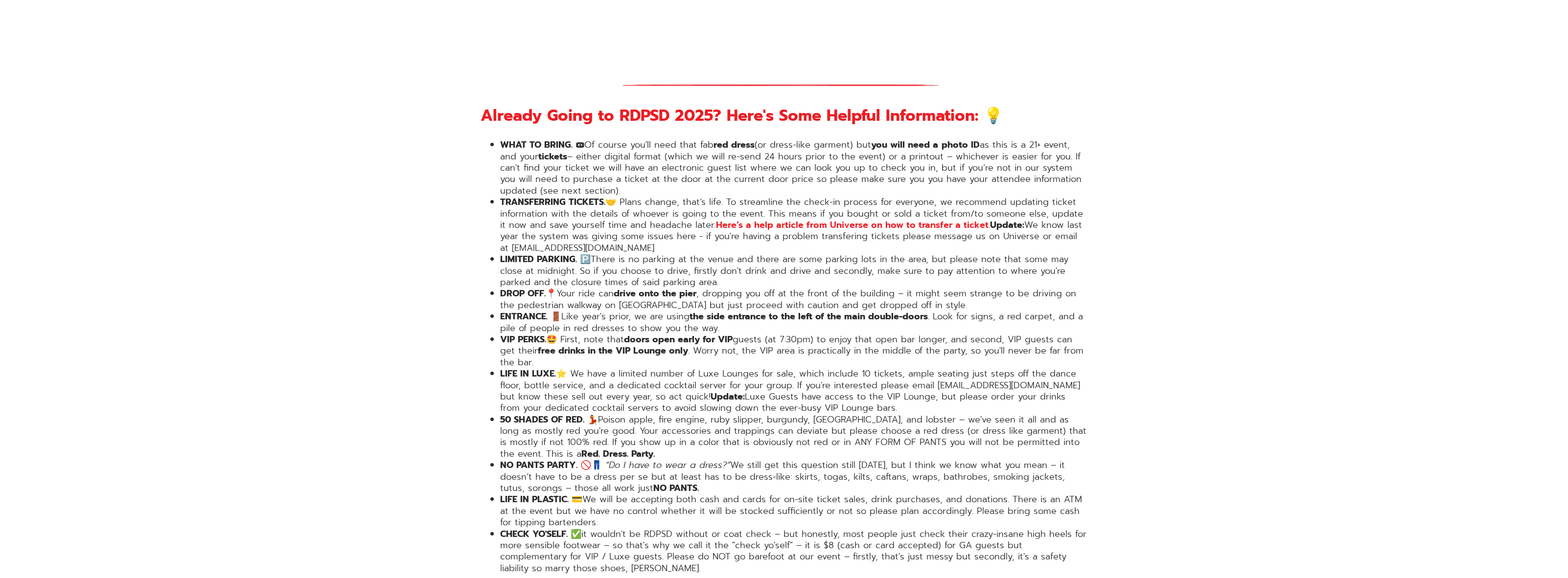
scroll to position [1668, 0]
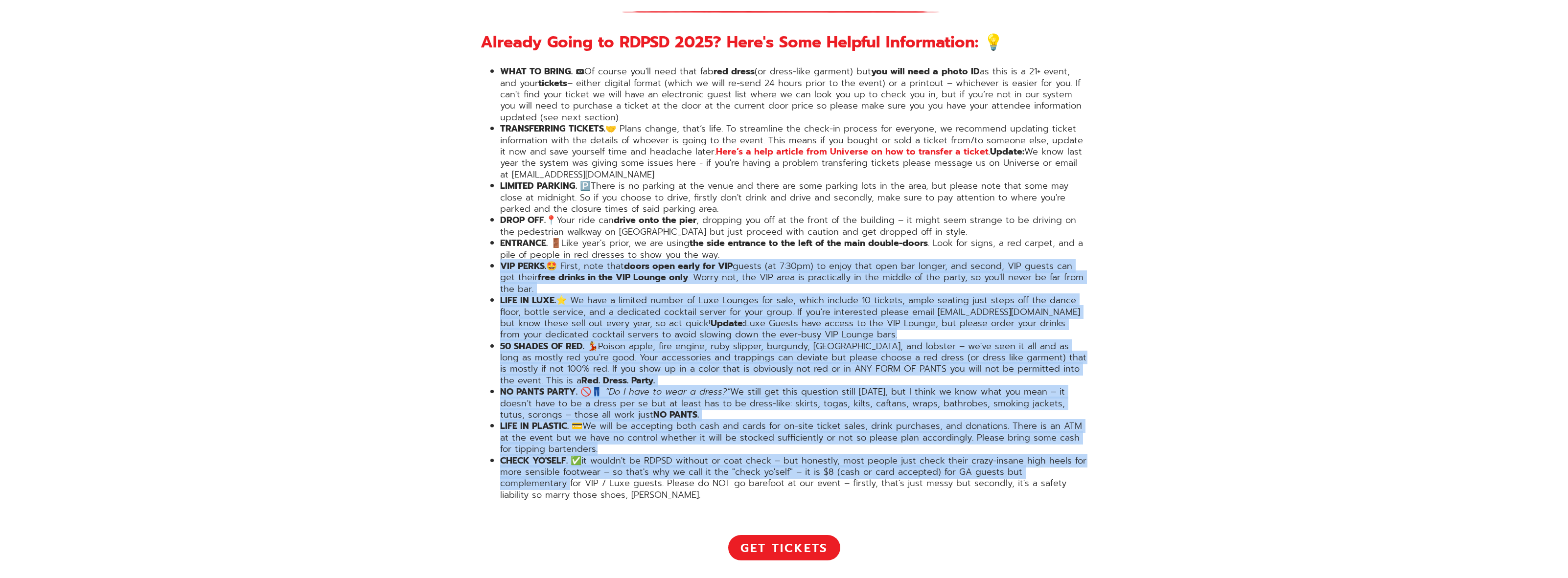
drag, startPoint x: 1097, startPoint y: 440, endPoint x: 430, endPoint y: 224, distance: 701.1
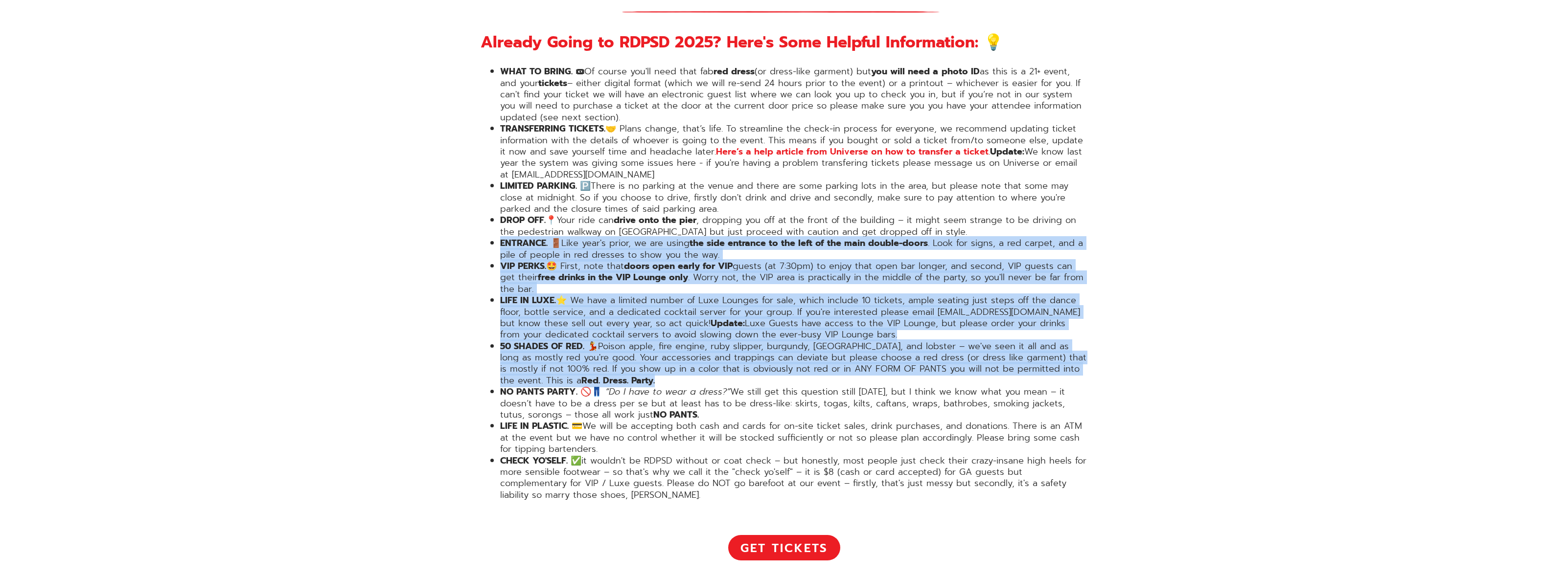
drag, startPoint x: 429, startPoint y: 212, endPoint x: 1165, endPoint y: 346, distance: 748.1
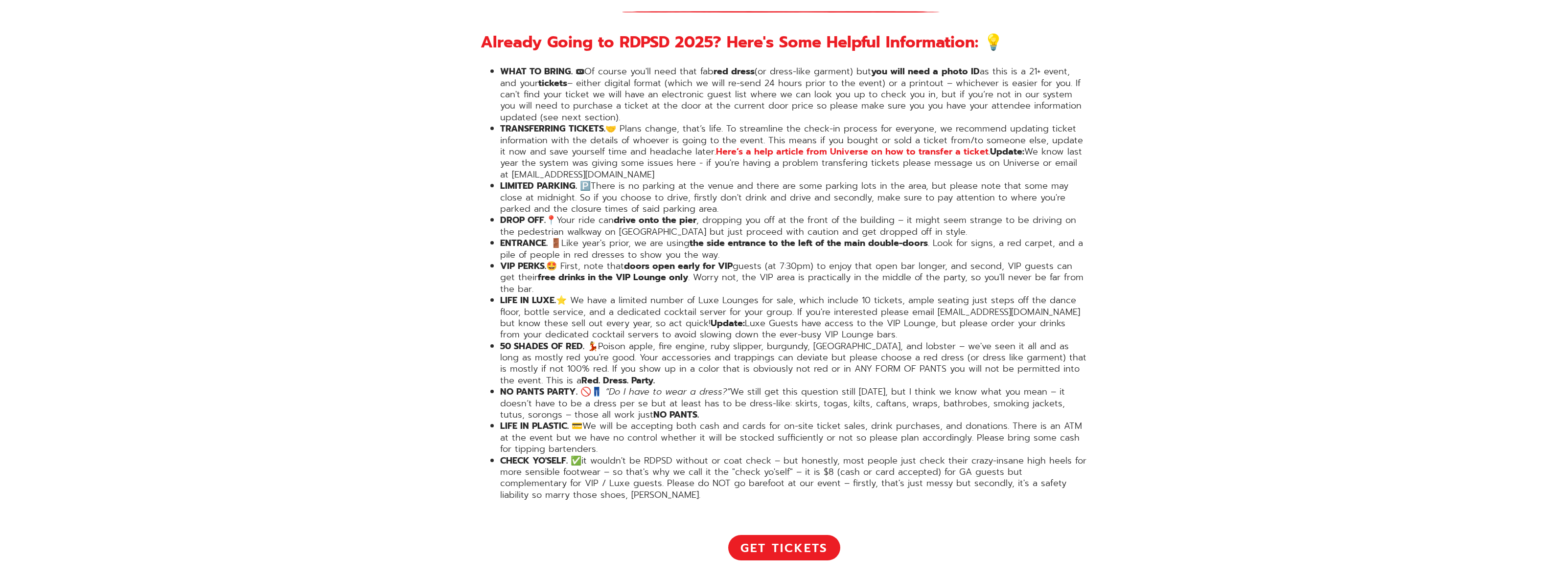
drag, startPoint x: 1164, startPoint y: 314, endPoint x: 1137, endPoint y: 266, distance: 55.1
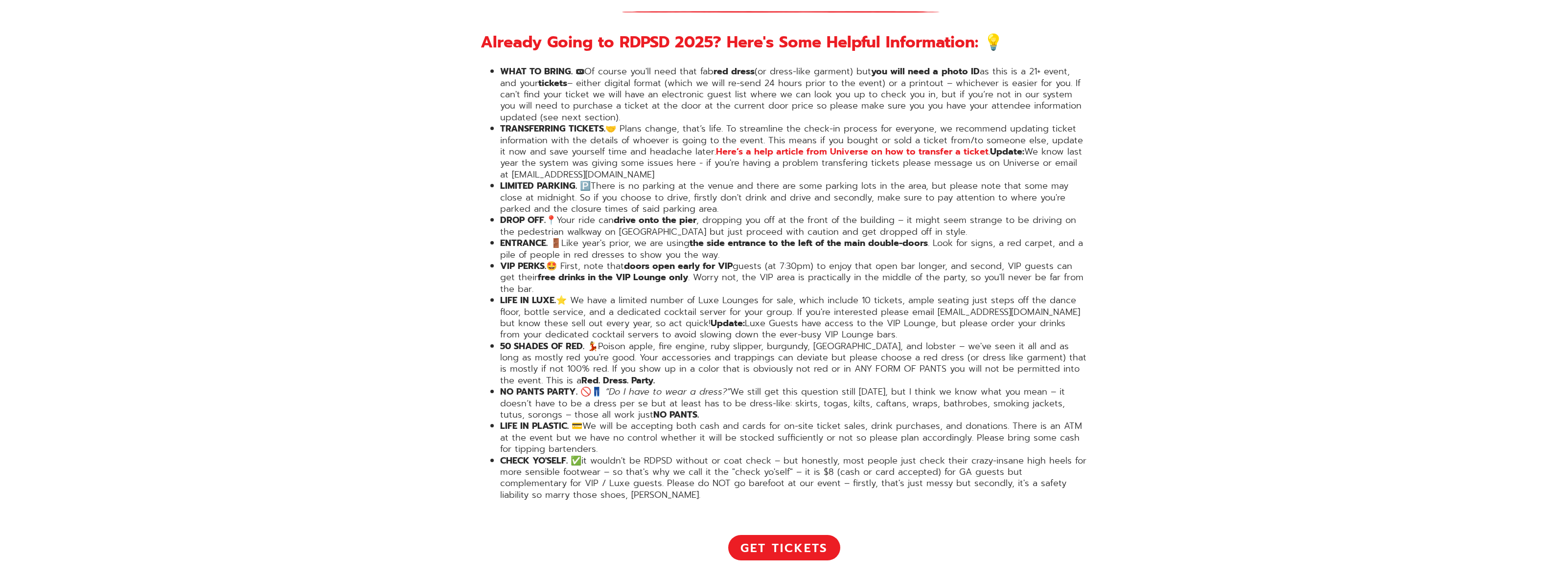
drag, startPoint x: 1143, startPoint y: 389, endPoint x: 1139, endPoint y: 394, distance: 6.4
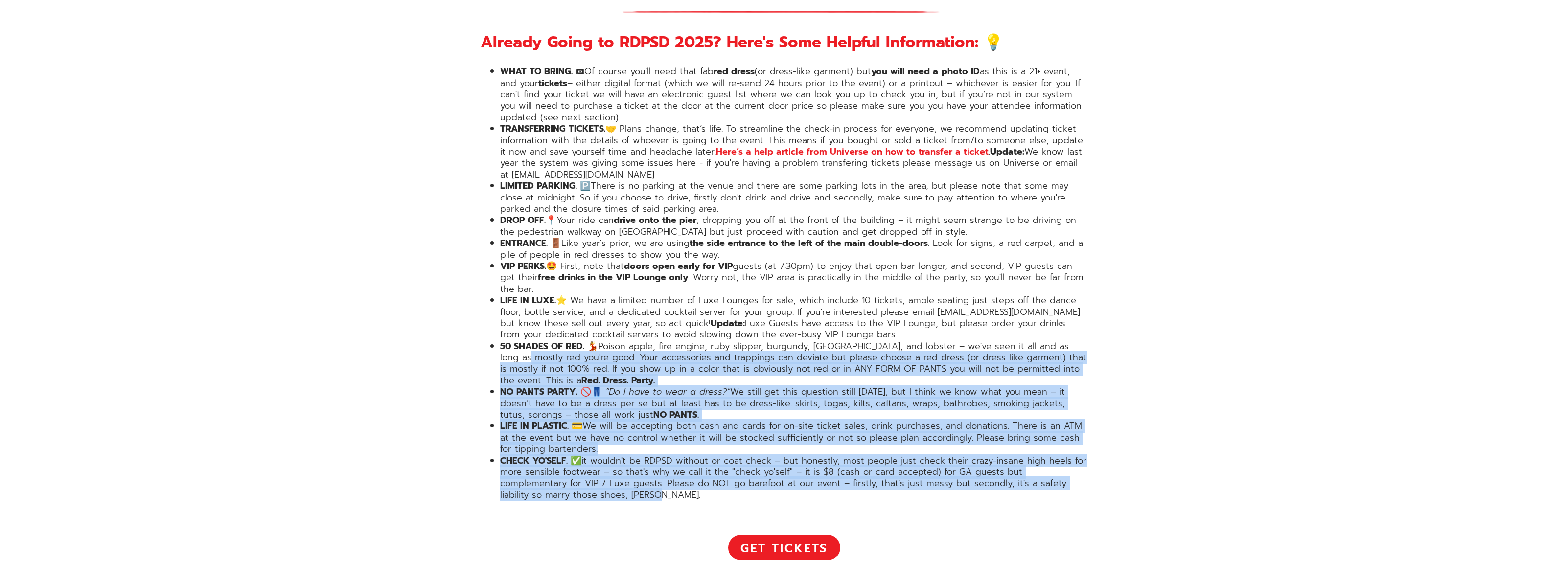
drag, startPoint x: 1112, startPoint y: 466, endPoint x: 326, endPoint y: 327, distance: 798.2
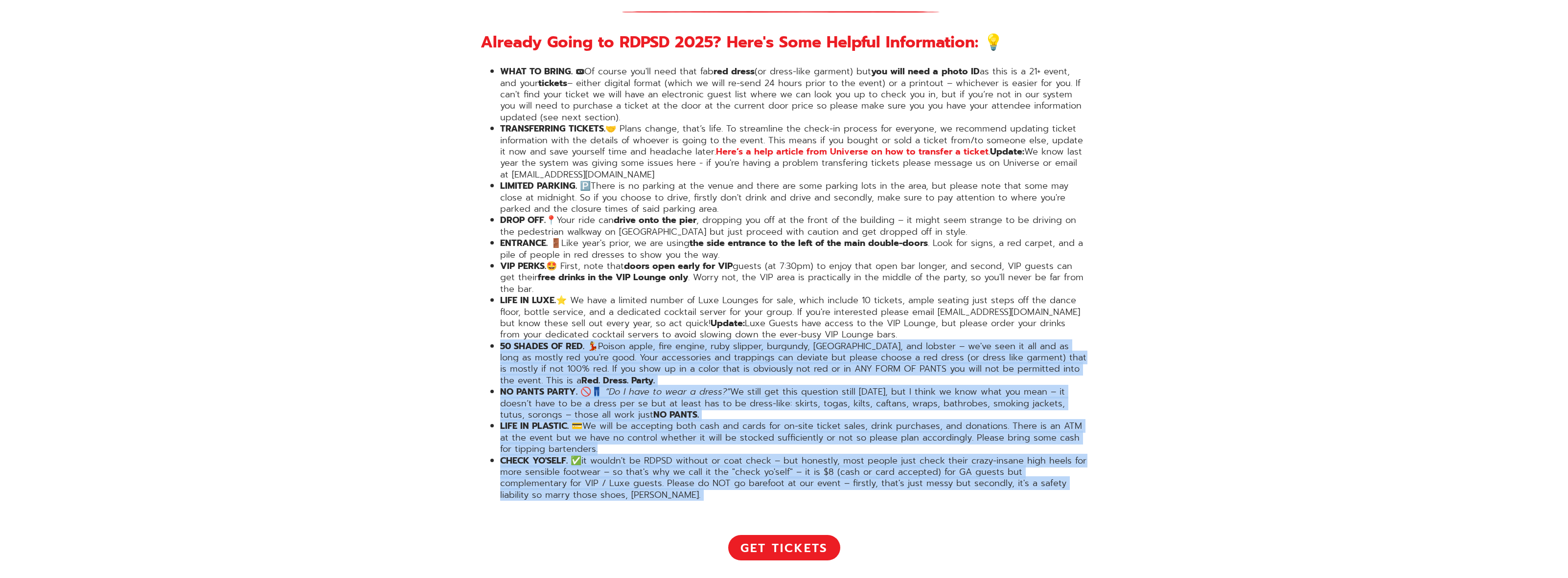
drag, startPoint x: 326, startPoint y: 327, endPoint x: 368, endPoint y: 436, distance: 116.8
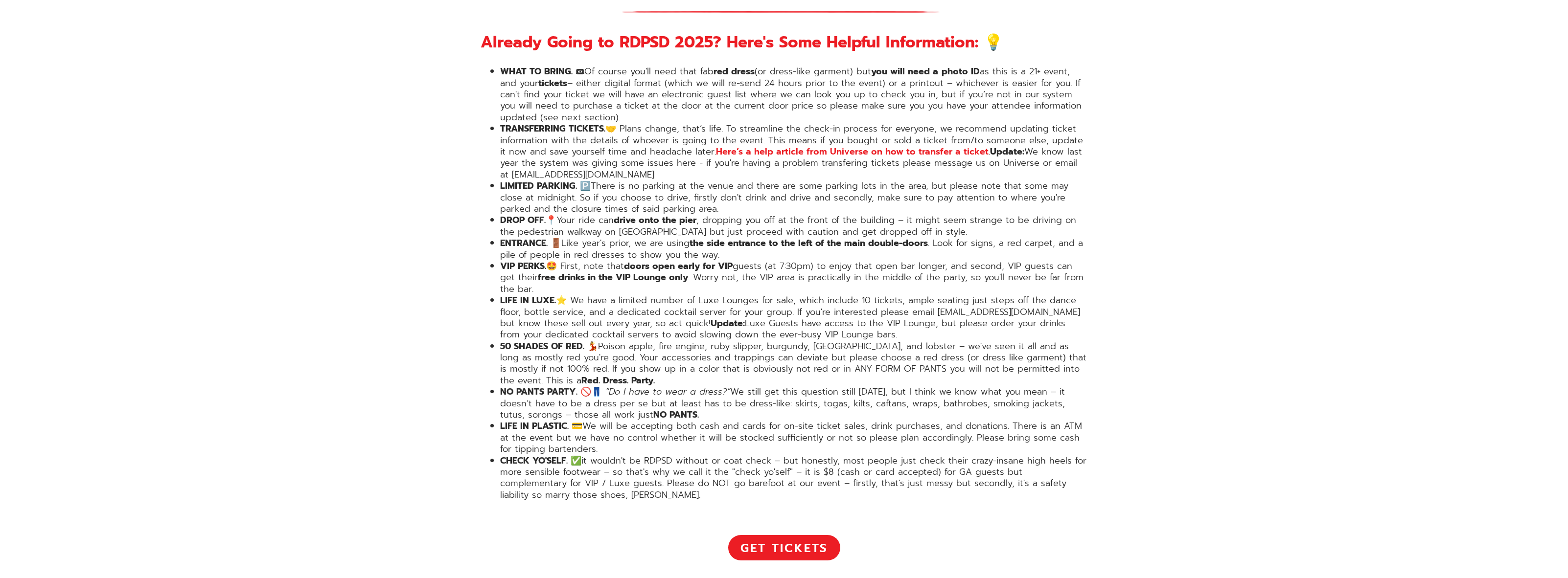
drag, startPoint x: 356, startPoint y: 374, endPoint x: 356, endPoint y: 369, distance: 5.0
drag, startPoint x: 356, startPoint y: 369, endPoint x: 292, endPoint y: 330, distance: 74.9
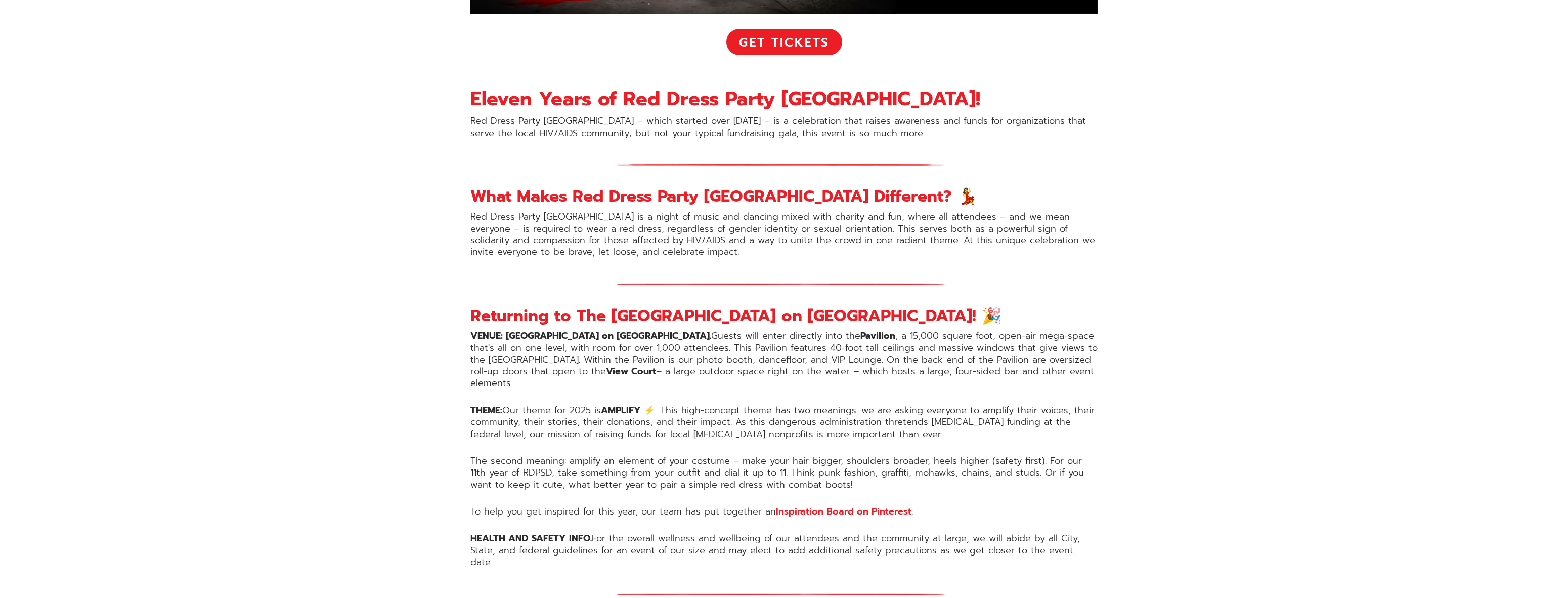
scroll to position [21, 0]
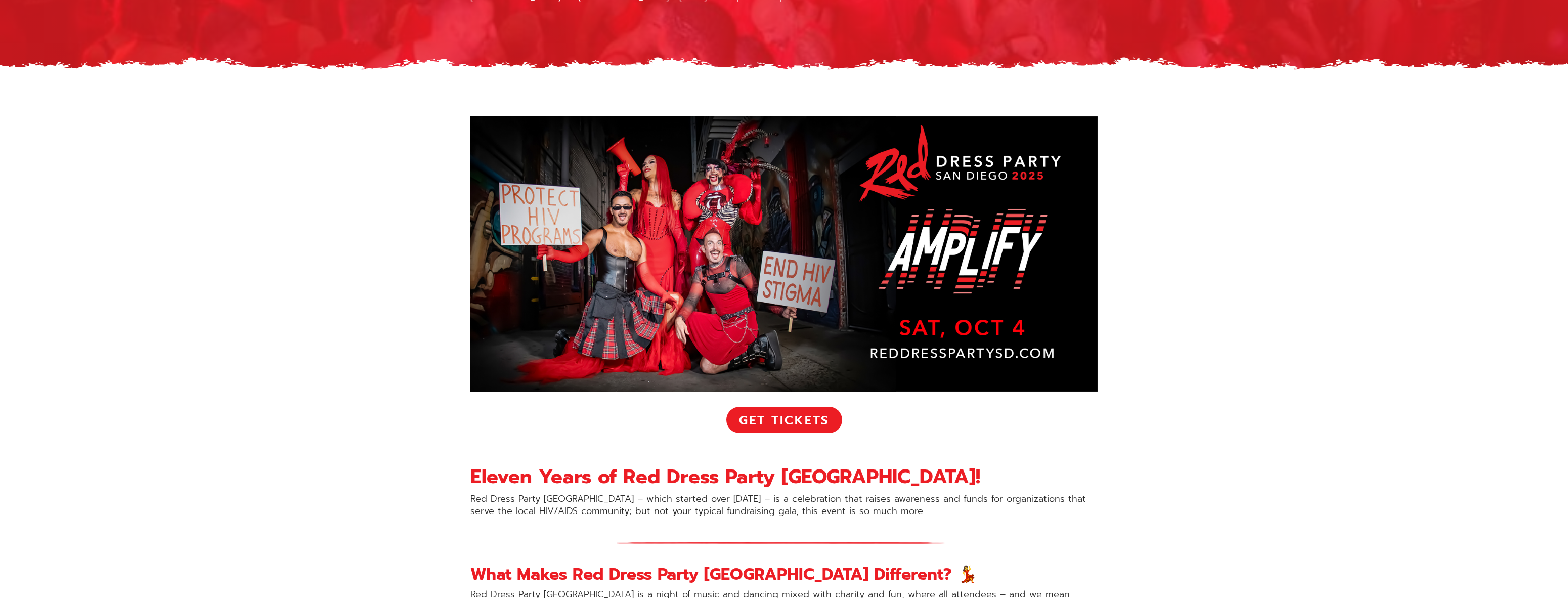
scroll to position [172, 0]
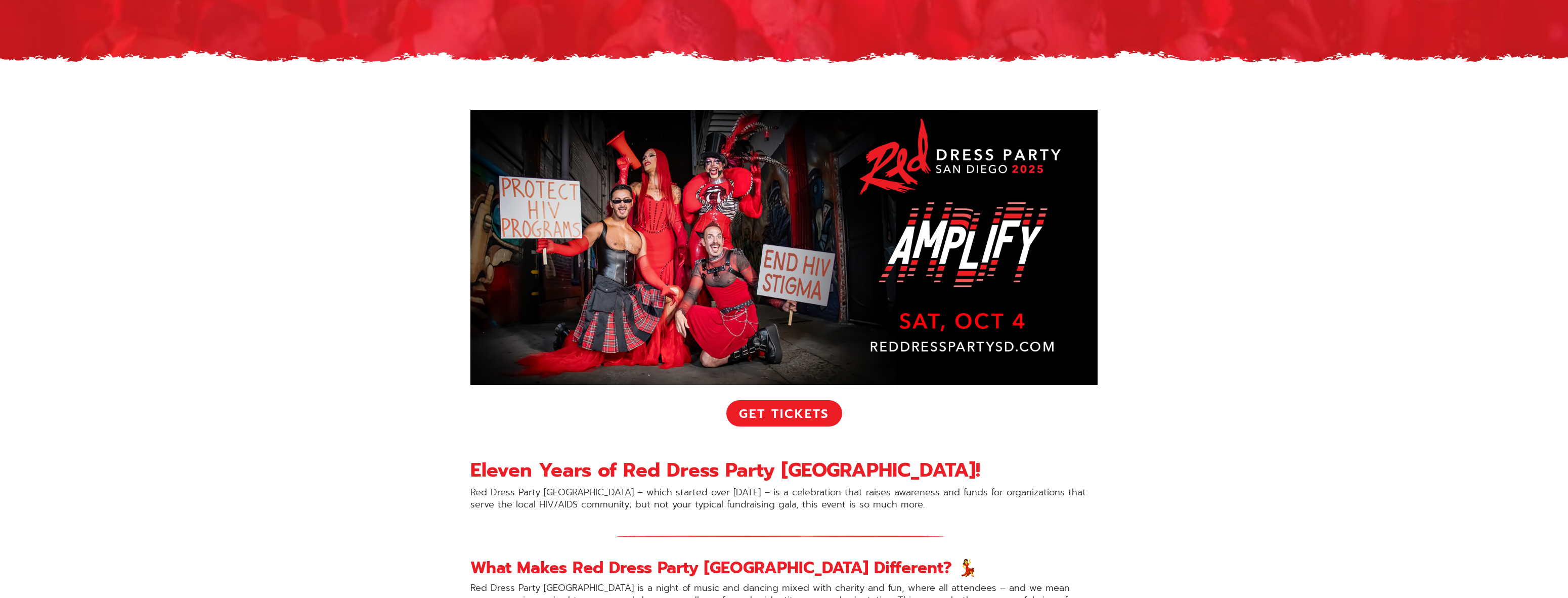
drag, startPoint x: 1276, startPoint y: 249, endPoint x: 1217, endPoint y: 237, distance: 60.2
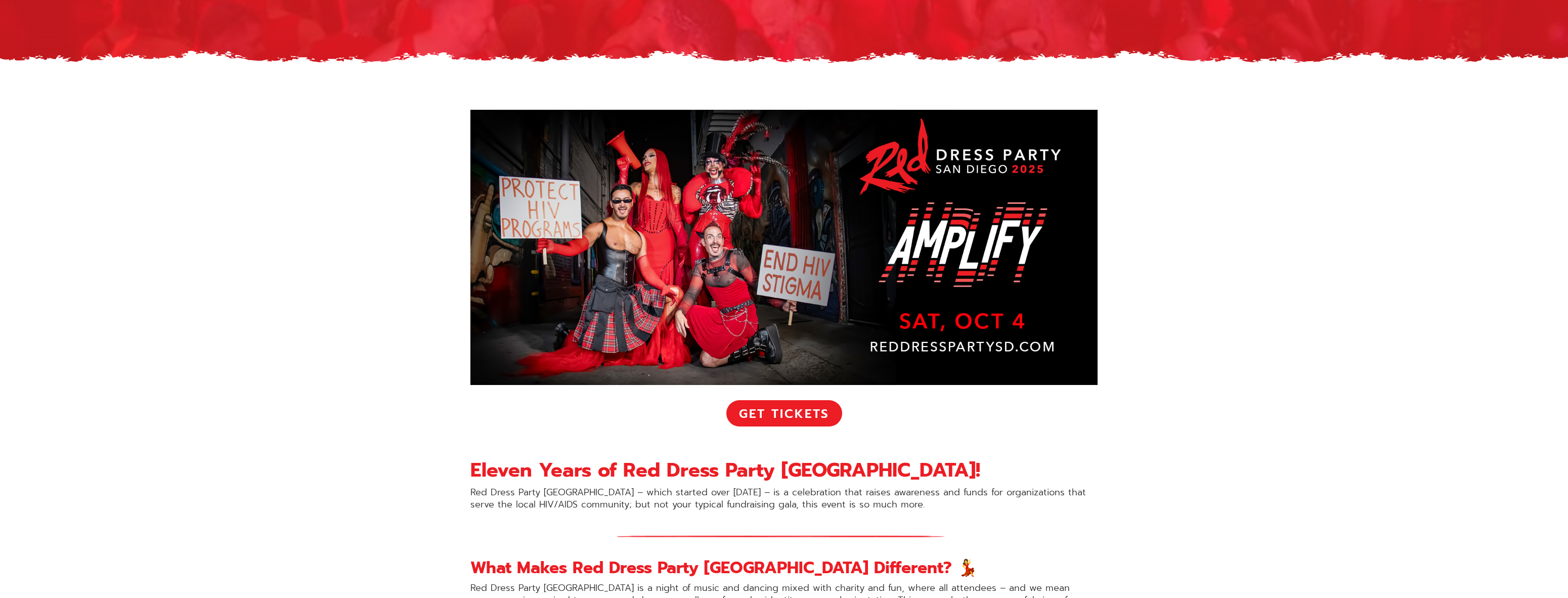
drag, startPoint x: 1257, startPoint y: 208, endPoint x: 1209, endPoint y: 197, distance: 49.2
